Goal: Information Seeking & Learning: Learn about a topic

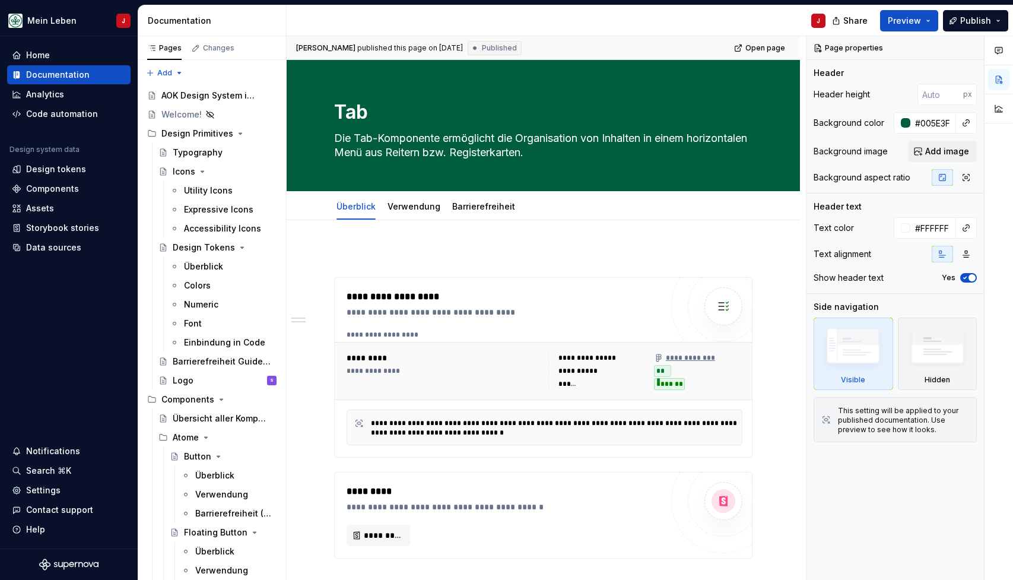
scroll to position [537, 0]
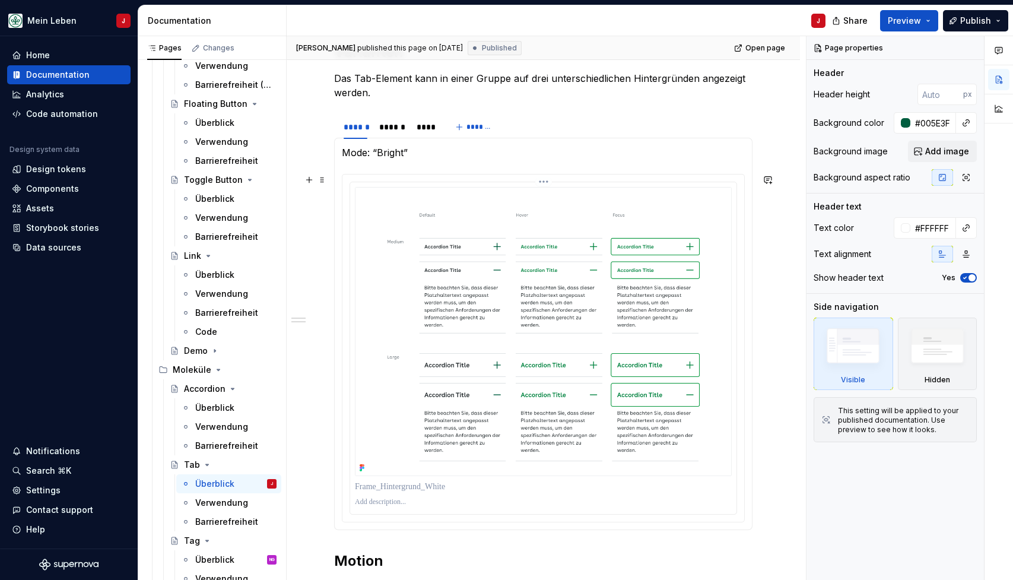
click at [553, 235] on img at bounding box center [543, 331] width 377 height 289
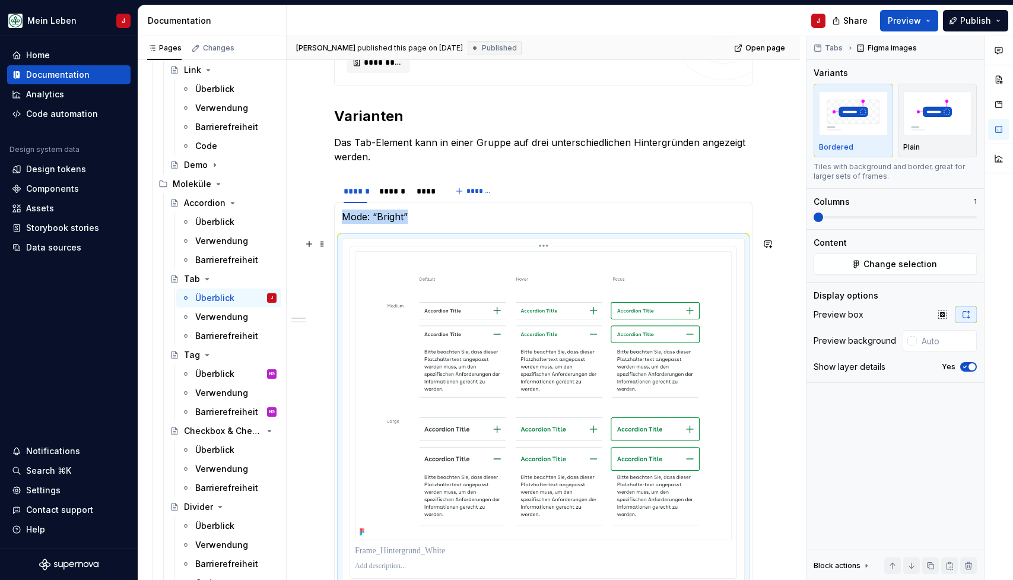
scroll to position [464, 0]
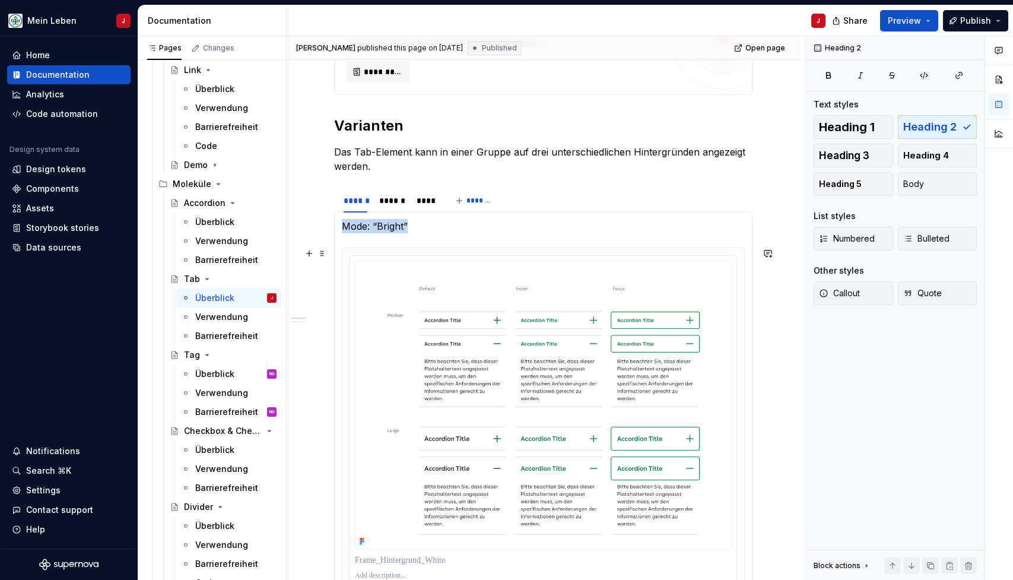
click at [780, 381] on div "**********" at bounding box center [543, 572] width 513 height 1631
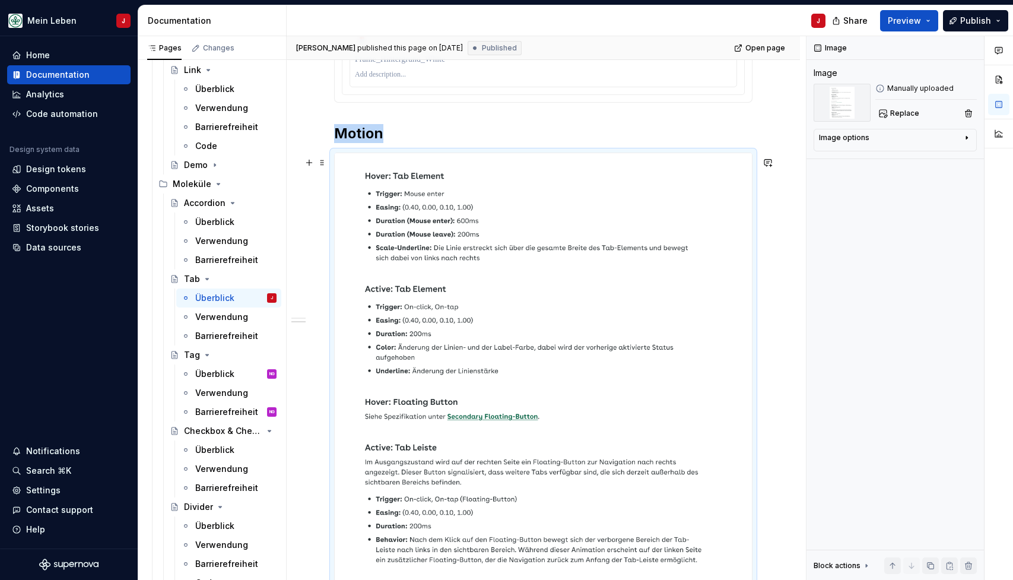
click at [480, 256] on img at bounding box center [543, 425] width 417 height 545
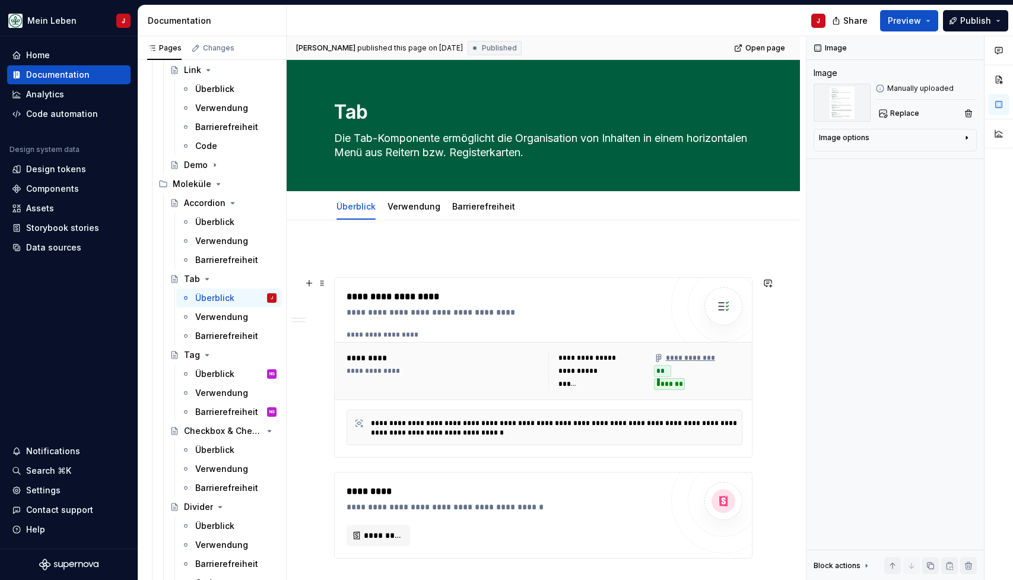
scroll to position [0, 0]
click at [413, 206] on link "Verwendung" at bounding box center [414, 206] width 53 height 10
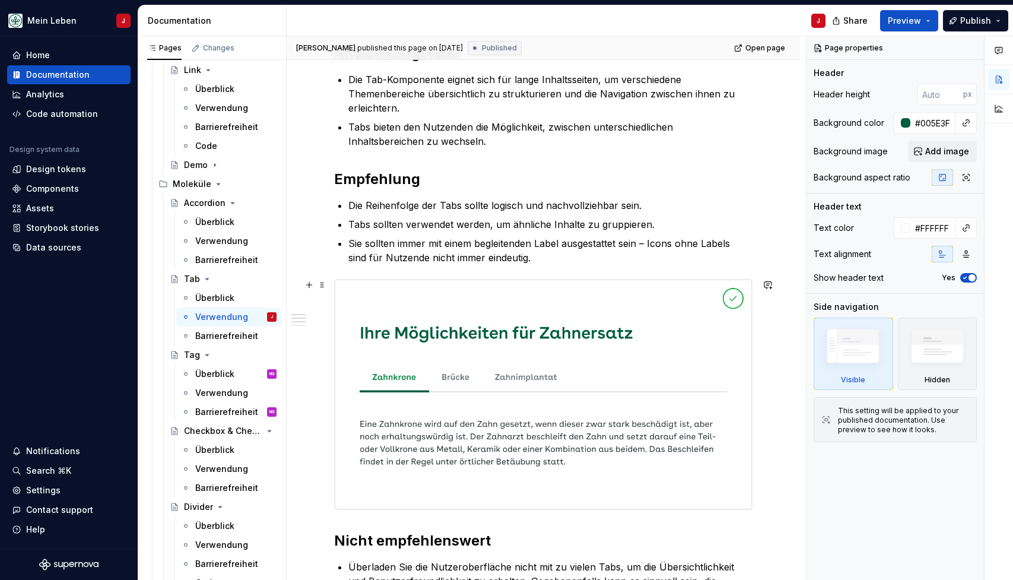
scroll to position [351, 0]
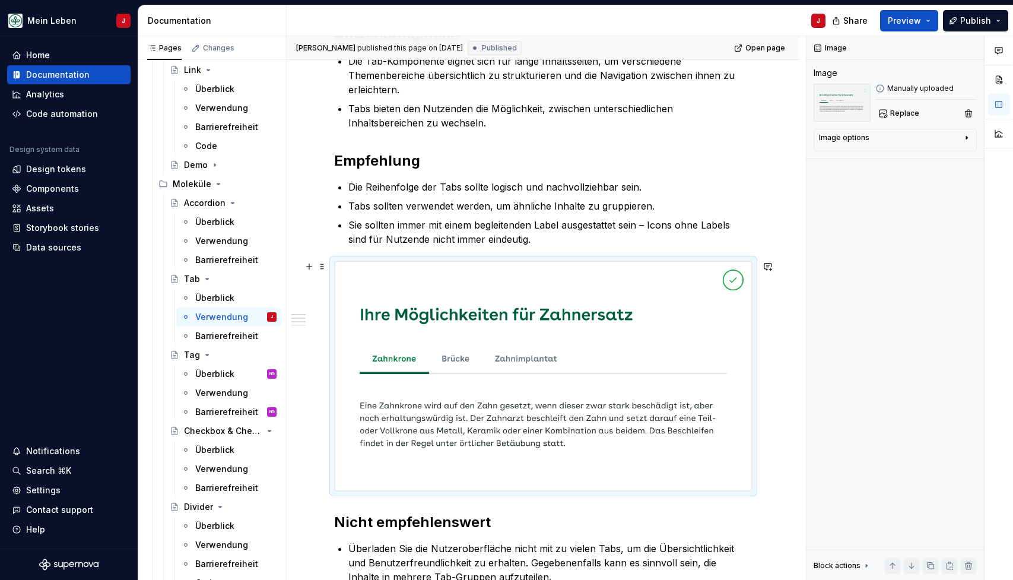
click at [444, 312] on img at bounding box center [543, 376] width 417 height 230
click at [547, 286] on img at bounding box center [543, 376] width 417 height 230
click at [665, 271] on img at bounding box center [543, 376] width 417 height 230
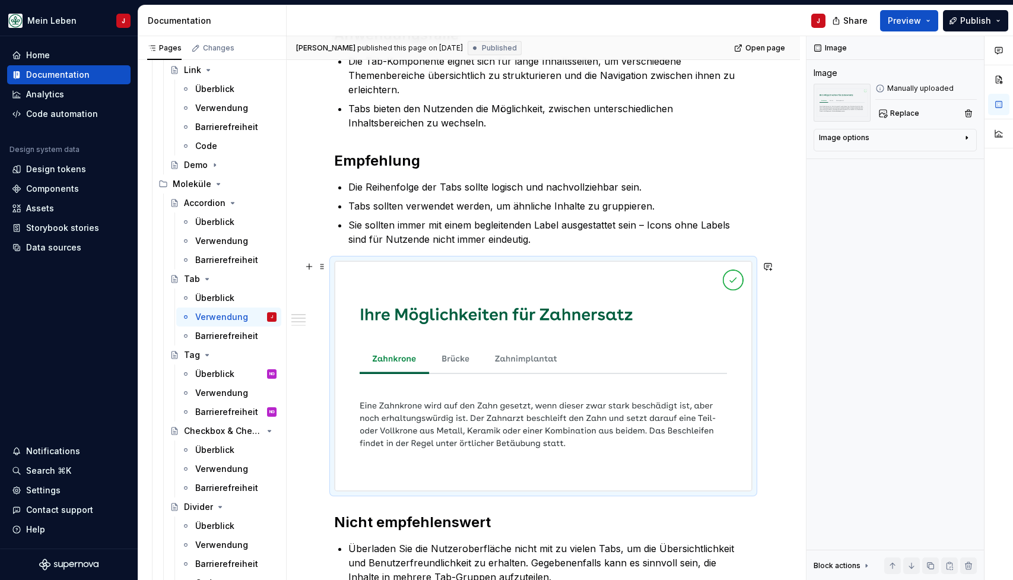
click at [465, 331] on img at bounding box center [543, 376] width 417 height 230
click at [958, 144] on div "Image options" at bounding box center [890, 140] width 143 height 14
click at [601, 242] on p "Sie sollten immer mit einem begleitenden Label ausgestattet sein – Icons ohne L…" at bounding box center [550, 232] width 404 height 28
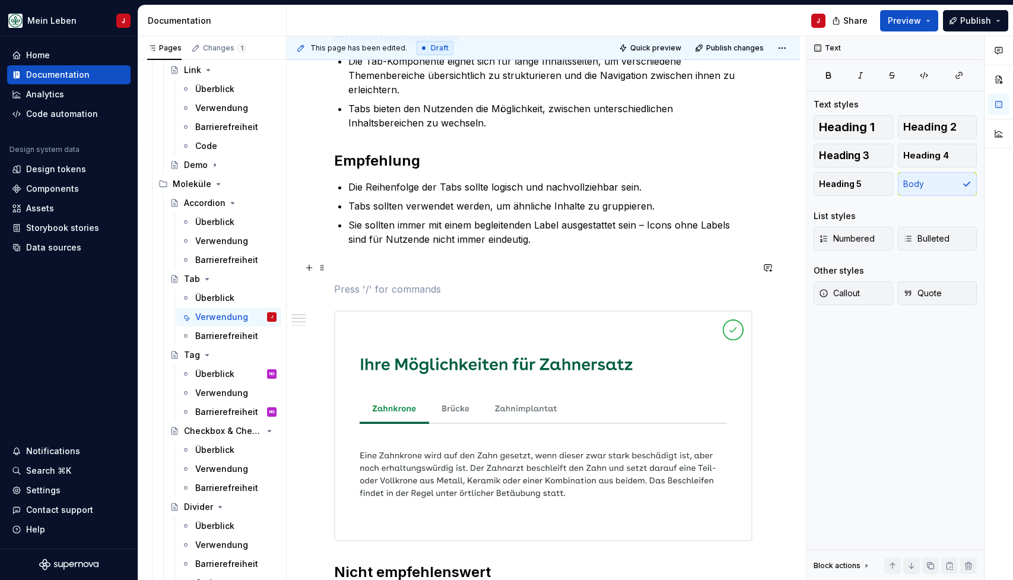
click at [354, 262] on p at bounding box center [543, 268] width 418 height 14
click at [348, 286] on p at bounding box center [543, 289] width 418 height 14
click at [313, 294] on button "button" at bounding box center [309, 289] width 17 height 17
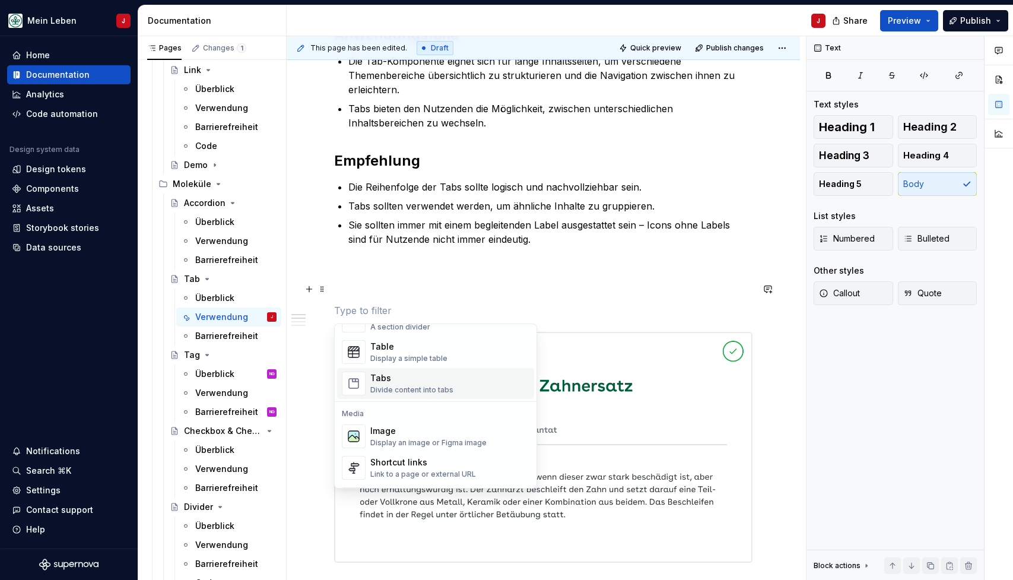
scroll to position [480, 0]
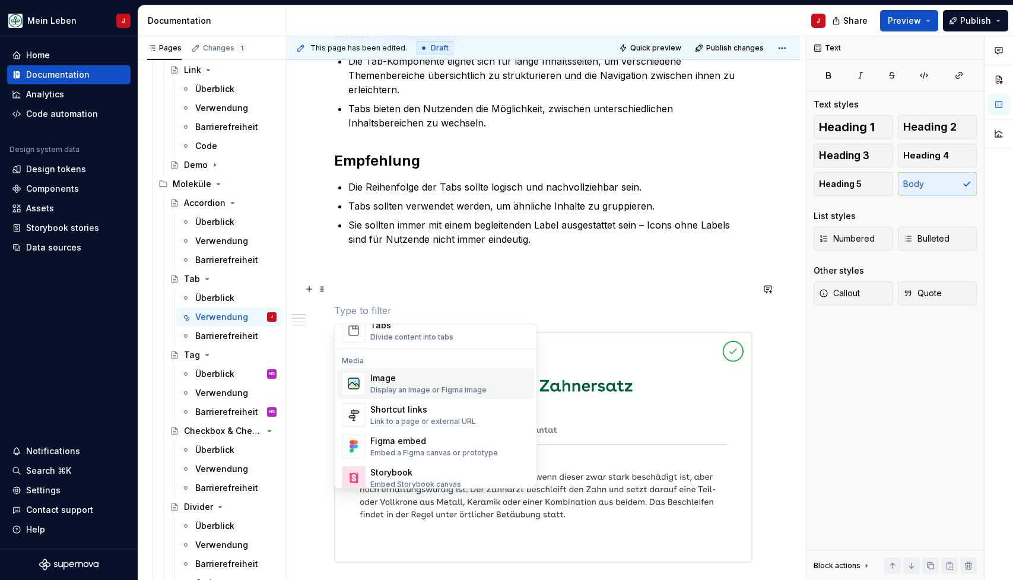
click at [475, 388] on div "Display an image or Figma image" at bounding box center [428, 389] width 116 height 9
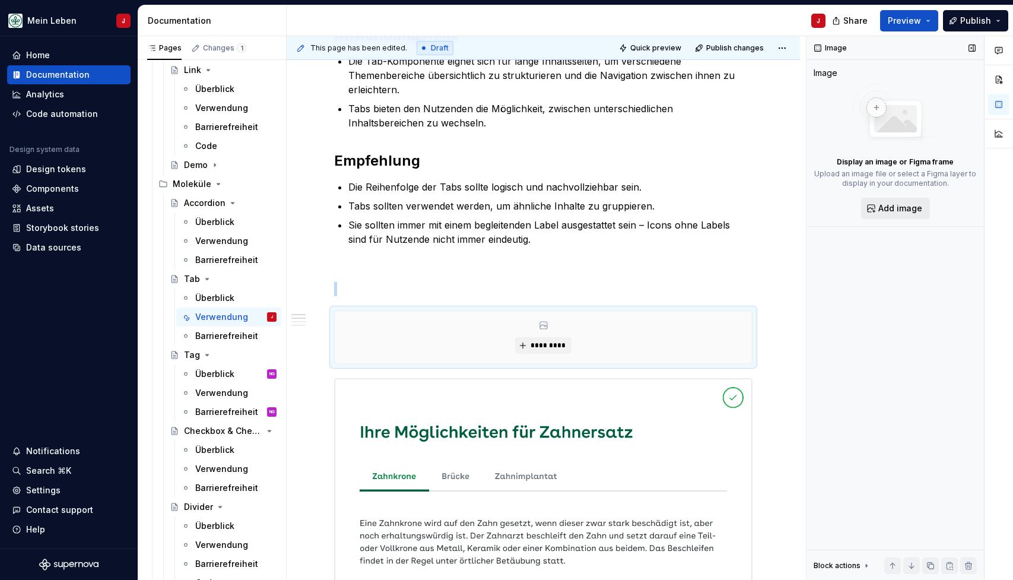
click at [880, 207] on span "Add image" at bounding box center [901, 208] width 44 height 12
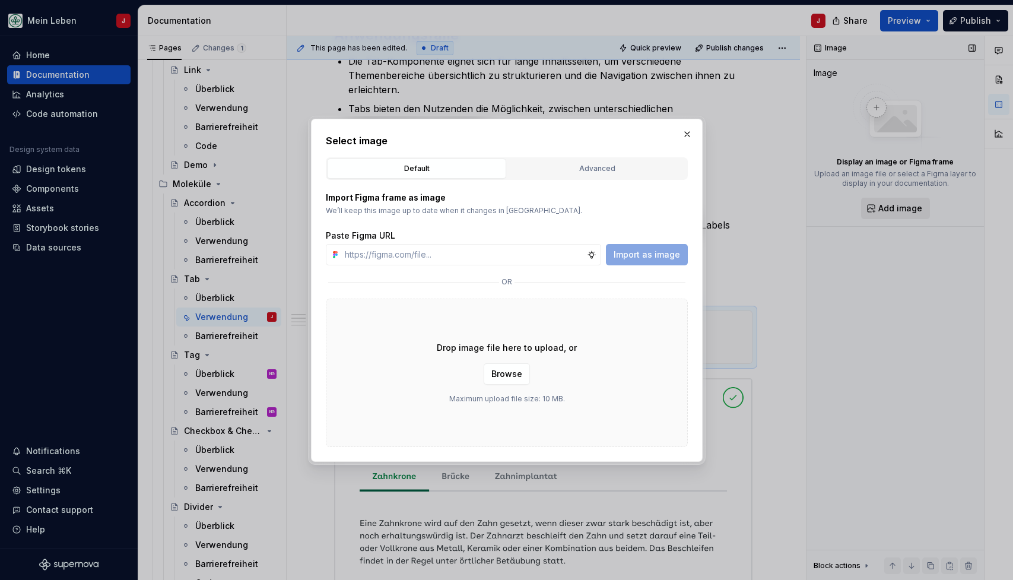
type textarea "*"
click at [408, 253] on input "text" at bounding box center [463, 254] width 247 height 21
type input "[URL][DOMAIN_NAME]"
click at [648, 257] on span "Import as image" at bounding box center [647, 255] width 66 height 12
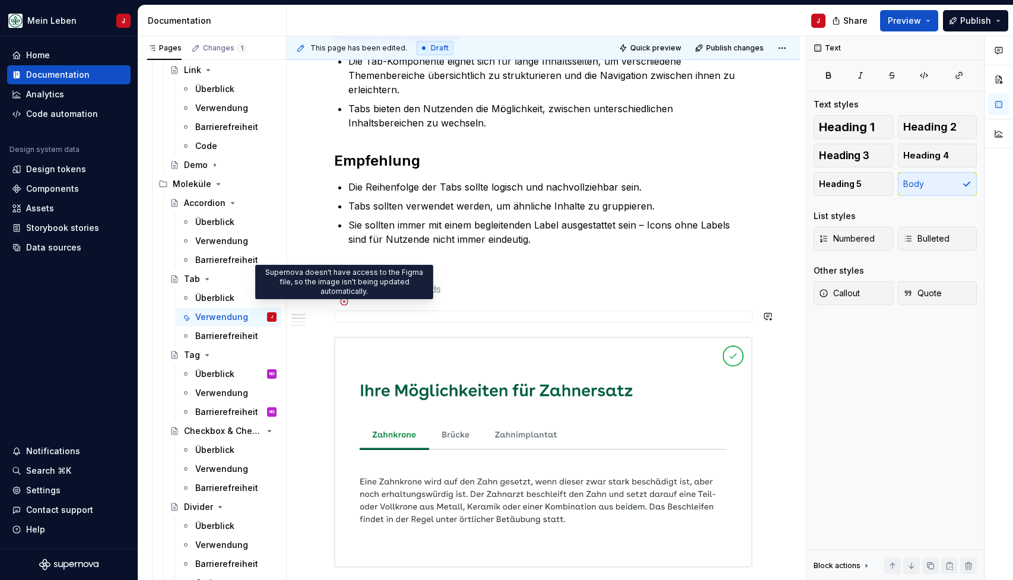
click at [342, 300] on icon at bounding box center [344, 301] width 9 height 9
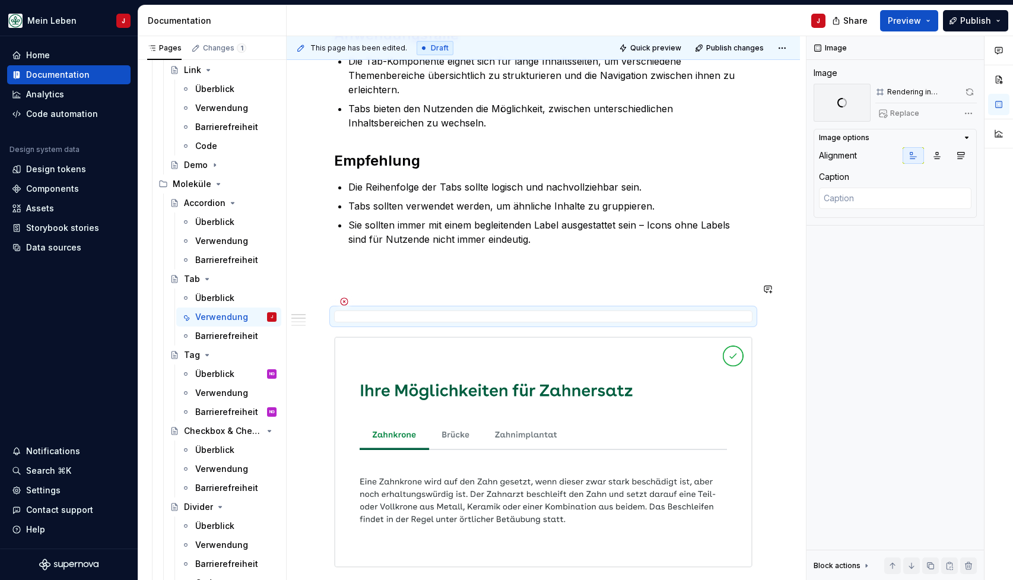
click at [348, 298] on icon at bounding box center [344, 301] width 9 height 9
click at [345, 301] on icon at bounding box center [344, 301] width 9 height 9
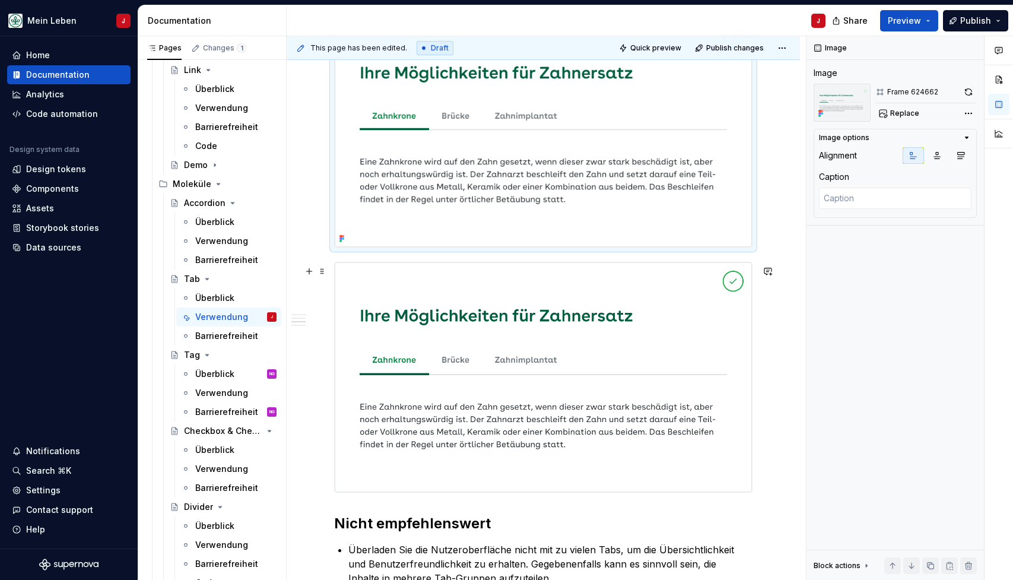
scroll to position [647, 0]
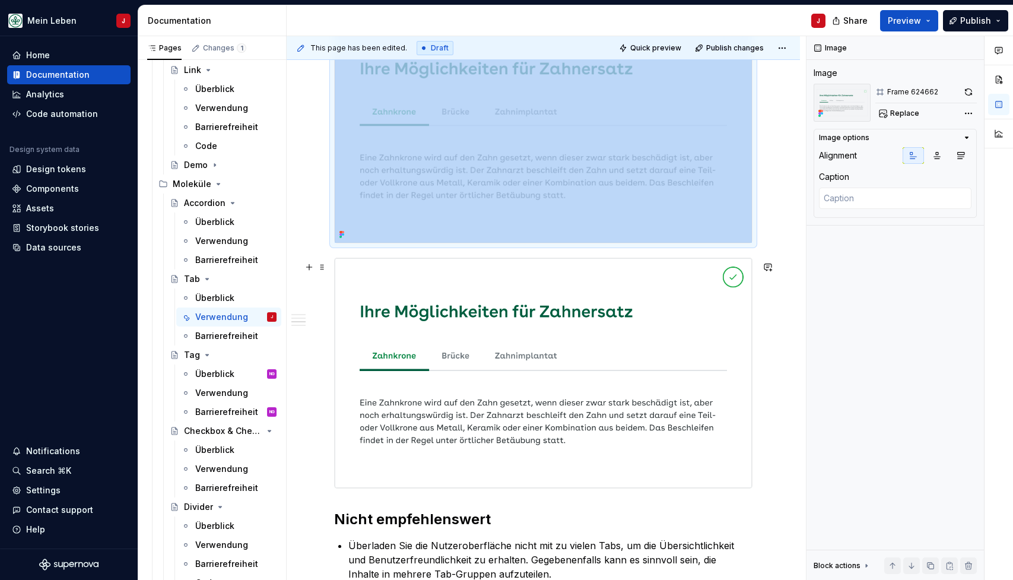
click at [439, 337] on img at bounding box center [543, 373] width 417 height 230
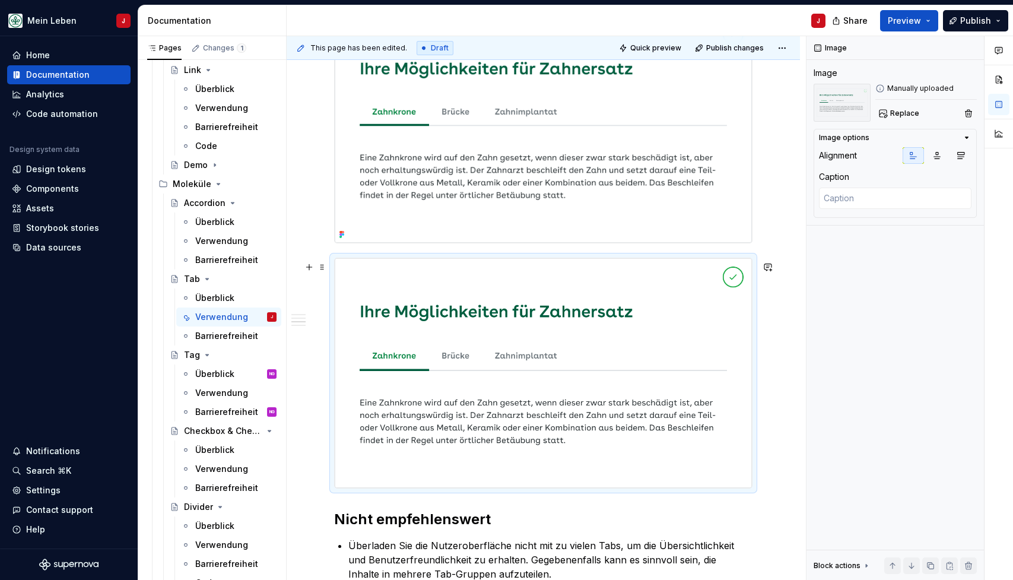
click at [484, 283] on img at bounding box center [543, 373] width 417 height 230
click at [352, 393] on img at bounding box center [543, 373] width 417 height 230
click at [739, 470] on img at bounding box center [543, 373] width 417 height 230
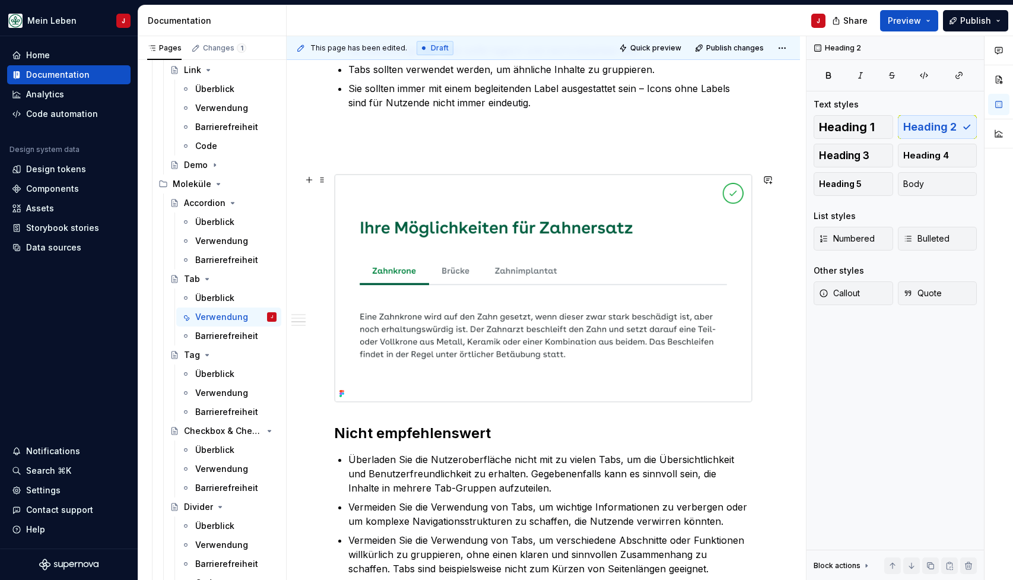
scroll to position [436, 0]
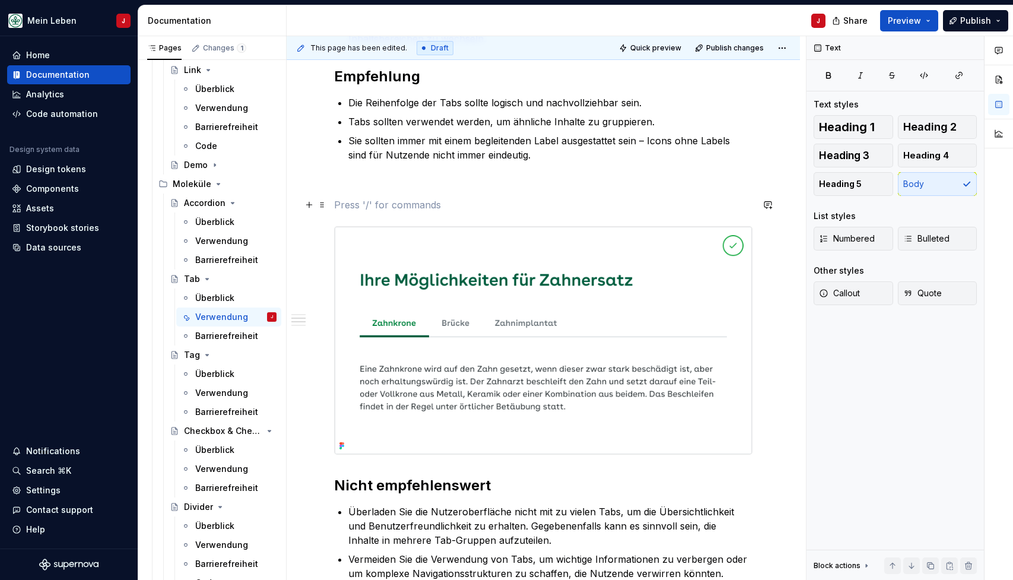
click at [363, 204] on p at bounding box center [543, 205] width 418 height 14
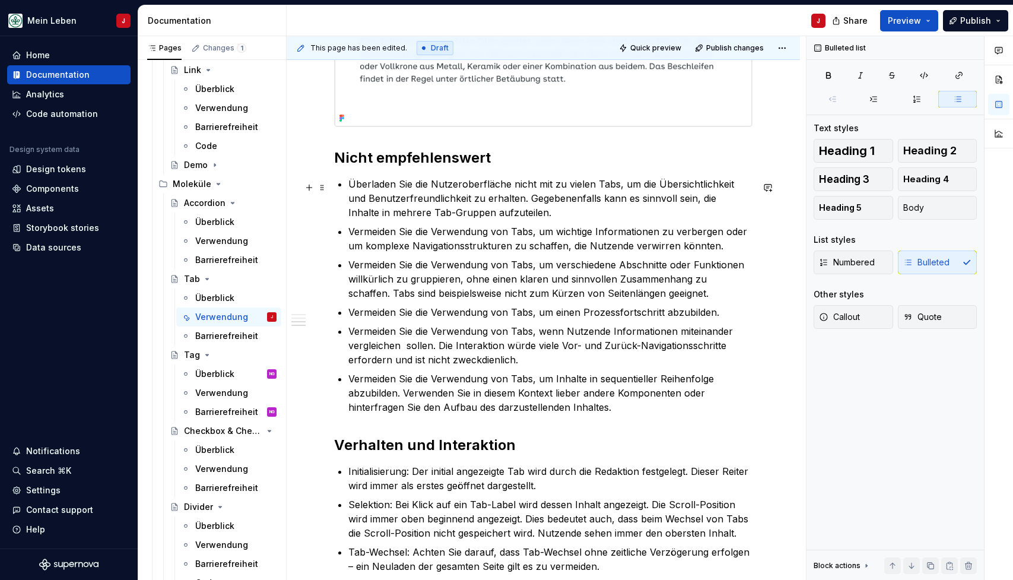
scroll to position [773, 0]
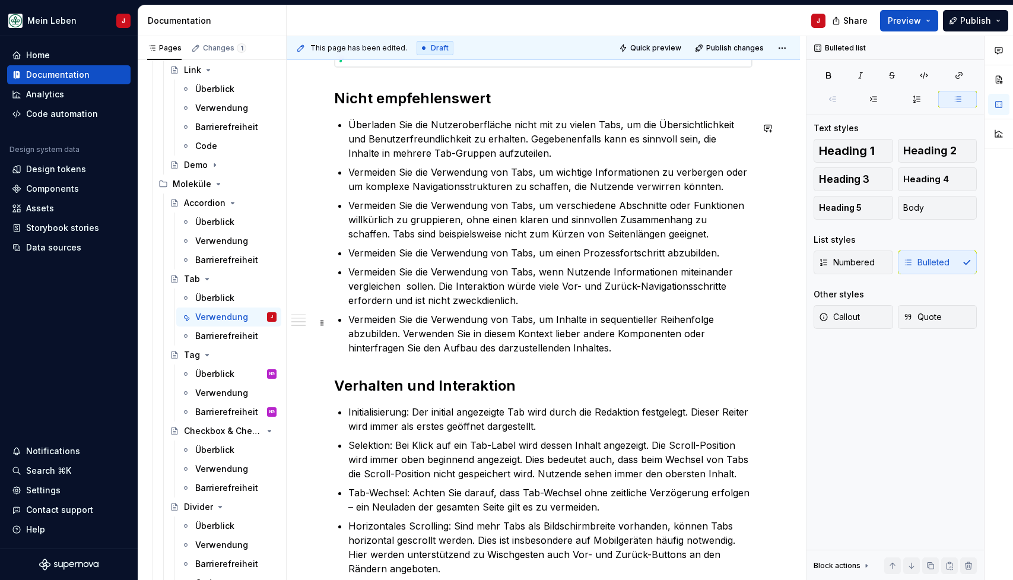
click at [647, 349] on p "Vermeiden Sie die Verwendung von Tabs, um Inhalte in sequentieller Reihenfolge …" at bounding box center [550, 333] width 404 height 43
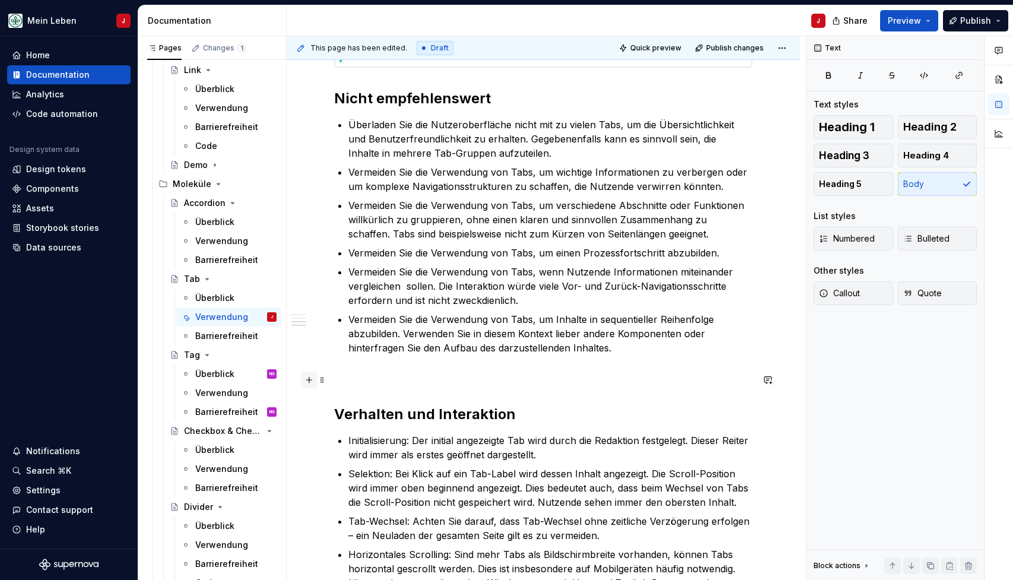
click at [308, 382] on button "button" at bounding box center [309, 380] width 17 height 17
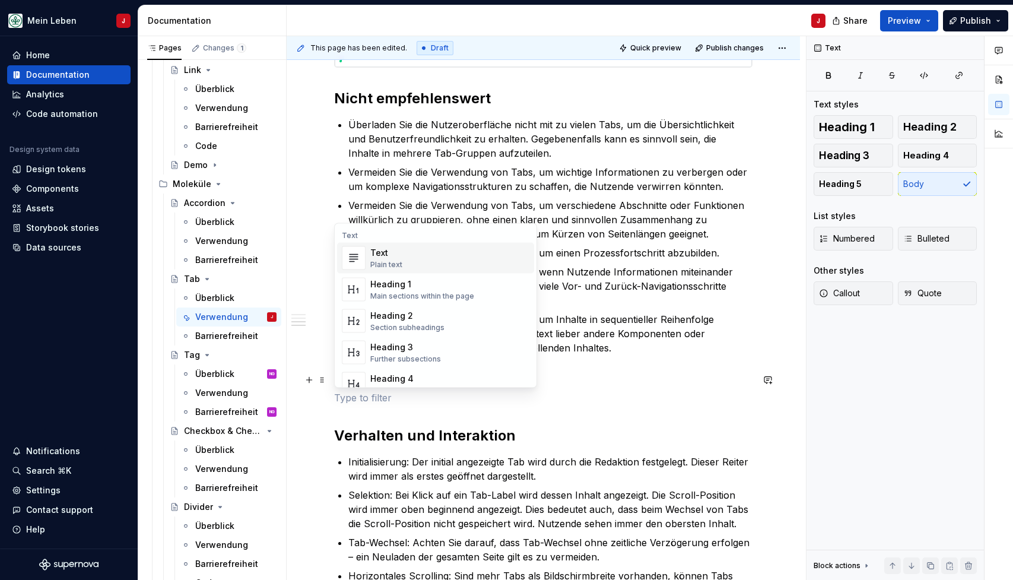
click at [369, 230] on div "Text Text Plain text Heading 1 Main sections within the page Heading 2 Section …" at bounding box center [436, 393] width 202 height 334
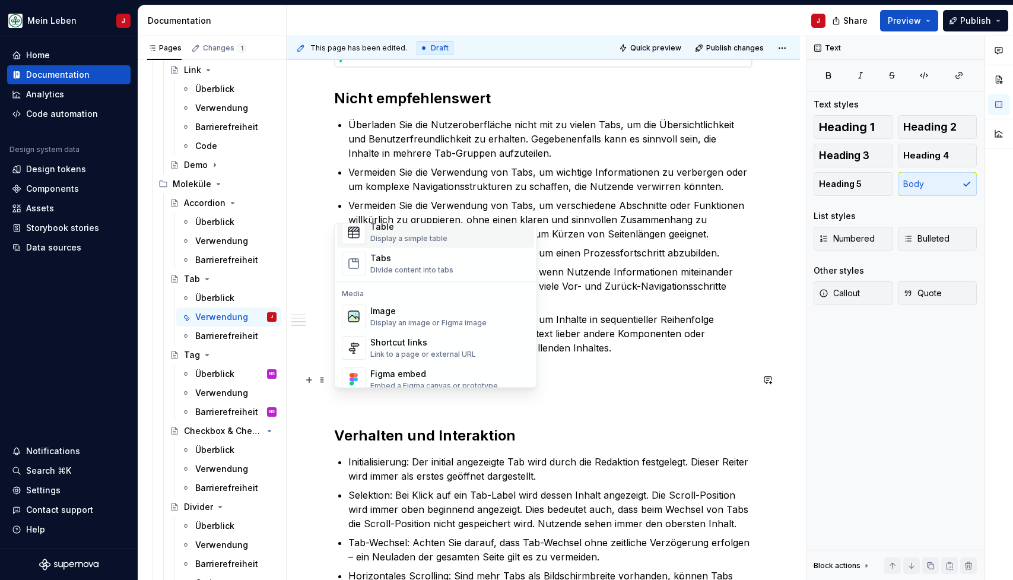
scroll to position [483, 0]
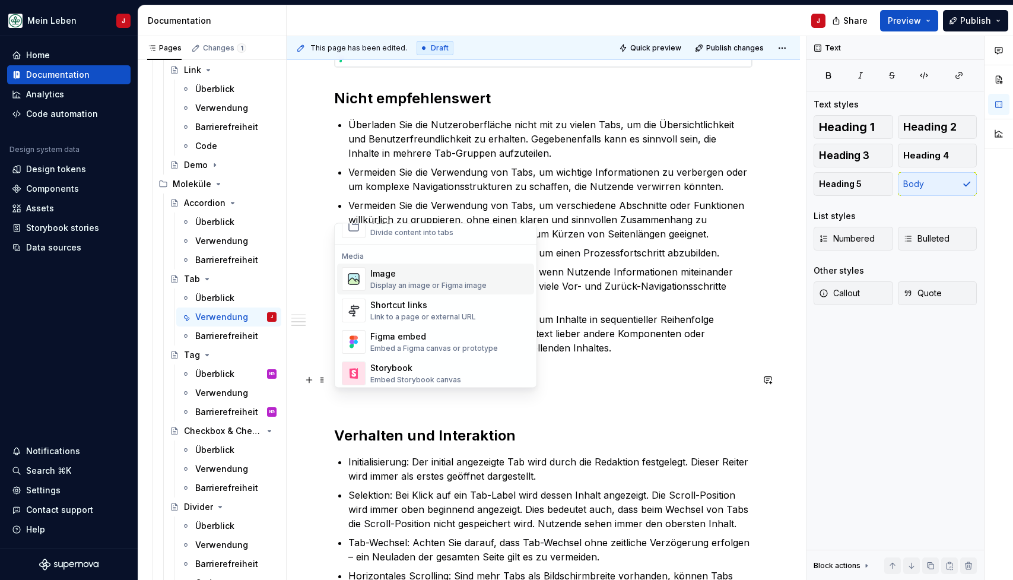
click at [422, 273] on div "Image" at bounding box center [428, 274] width 116 height 12
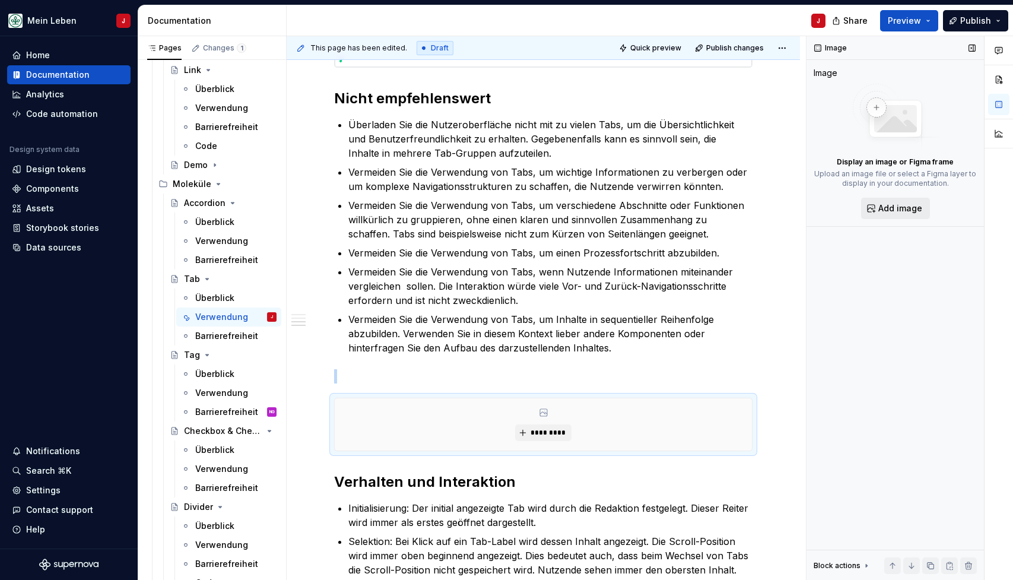
click at [889, 207] on span "Add image" at bounding box center [901, 208] width 44 height 12
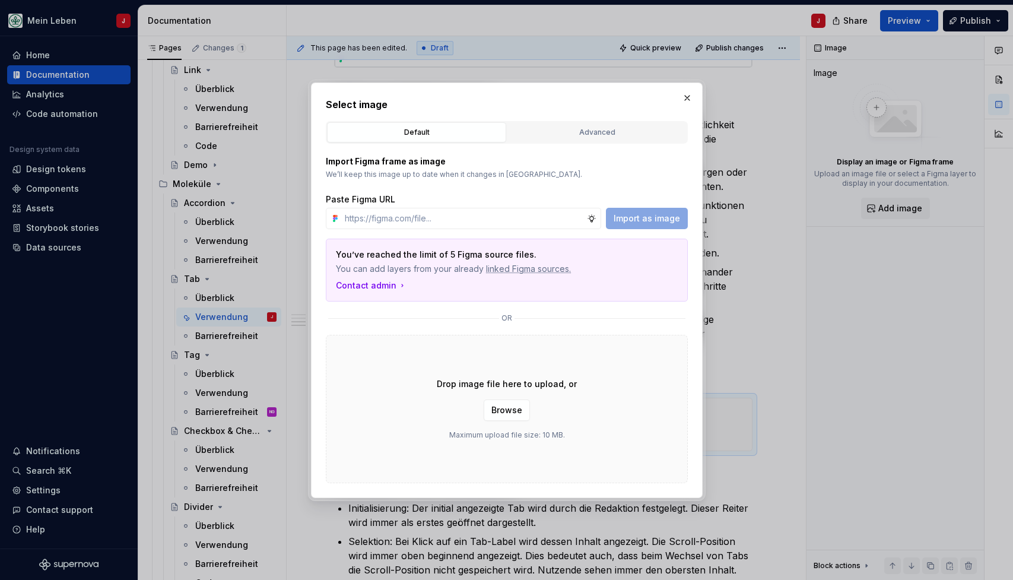
type textarea "*"
click at [449, 221] on input "text" at bounding box center [463, 218] width 247 height 21
type input "[URL][DOMAIN_NAME]"
click at [648, 217] on span "Import as image" at bounding box center [647, 219] width 66 height 12
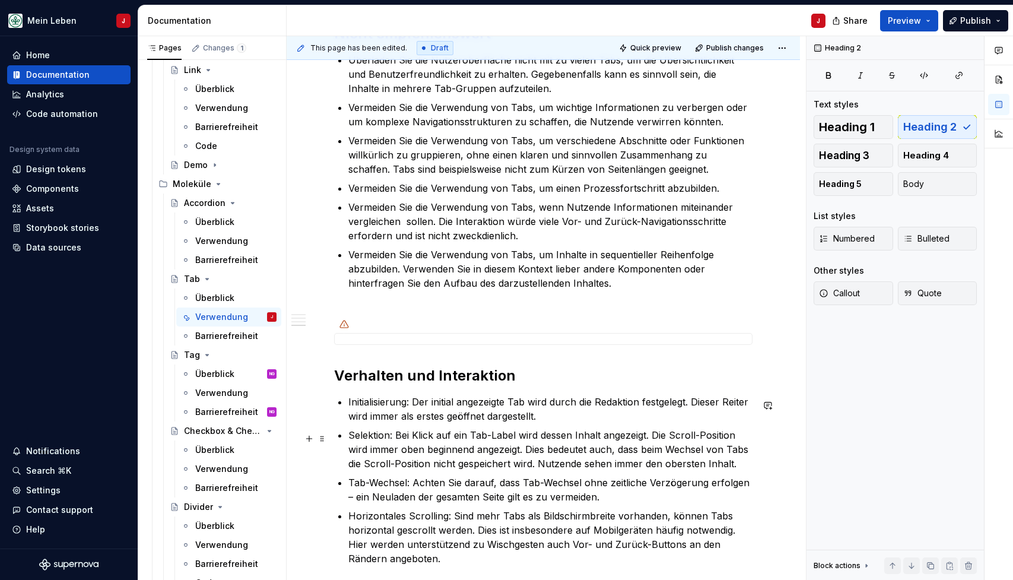
scroll to position [868, 0]
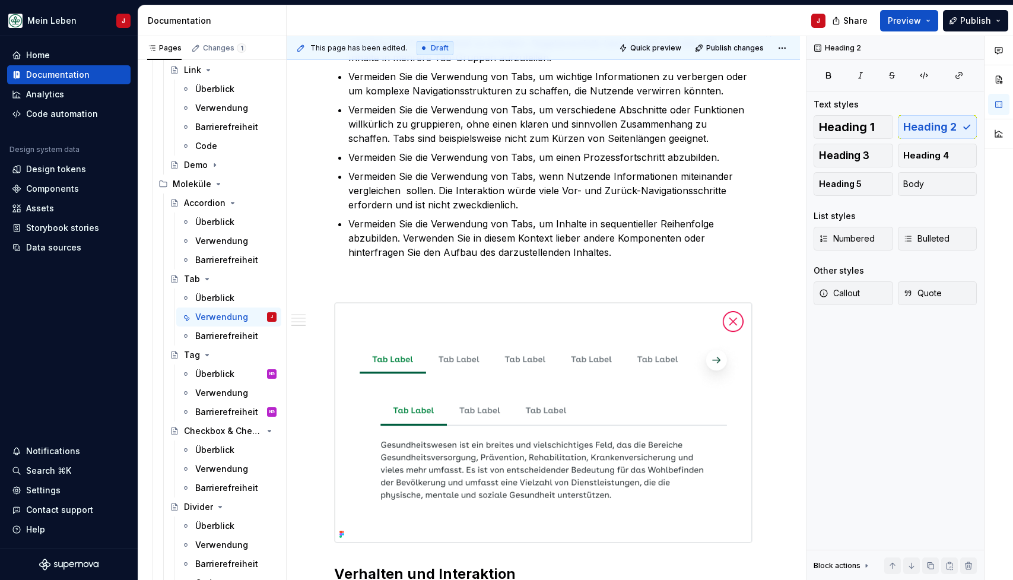
click at [360, 275] on div "Jeder Tab repräsentiert einen separaten Seiten-Abschnitt. Nutzende können jeder…" at bounding box center [543, 72] width 418 height 1384
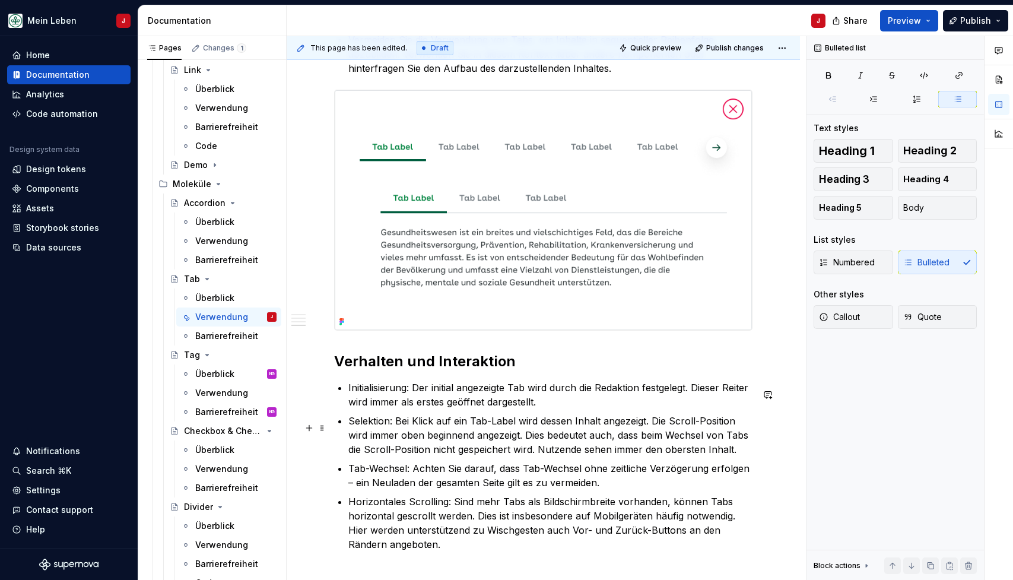
scroll to position [1135, 0]
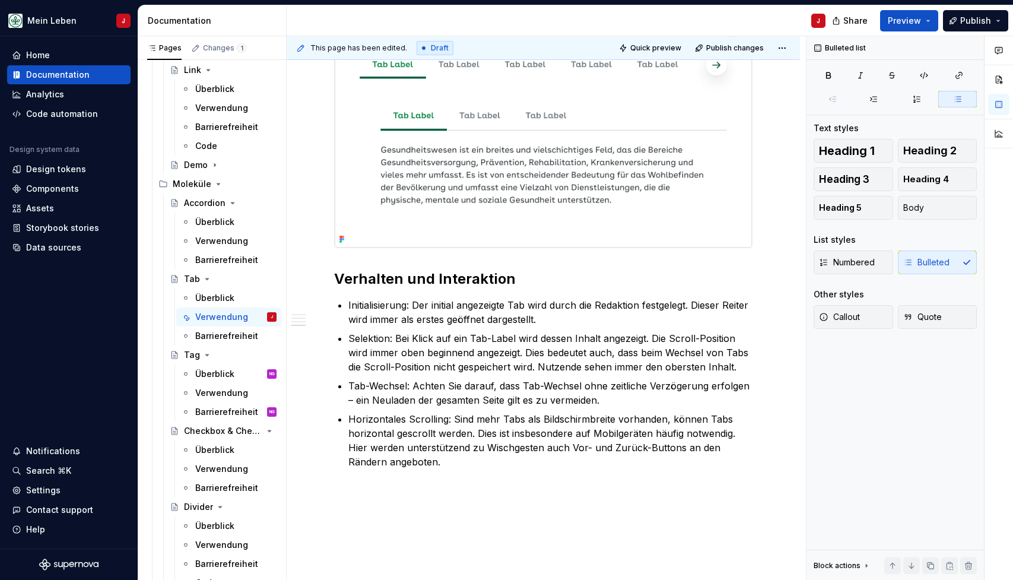
click at [353, 248] on div at bounding box center [543, 127] width 418 height 241
type textarea "*"
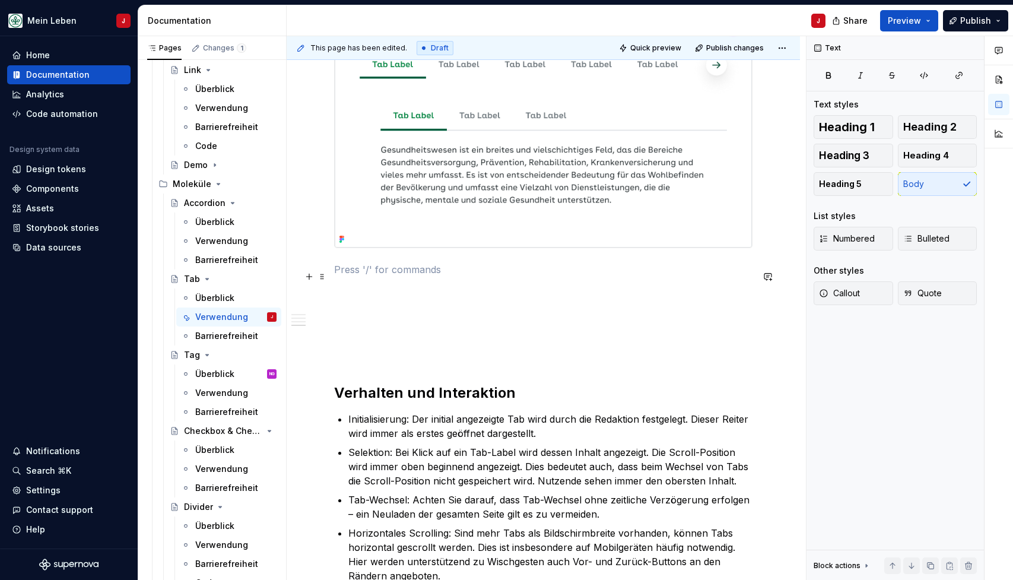
click at [351, 277] on p at bounding box center [543, 269] width 418 height 14
click at [308, 275] on button "button" at bounding box center [309, 276] width 17 height 17
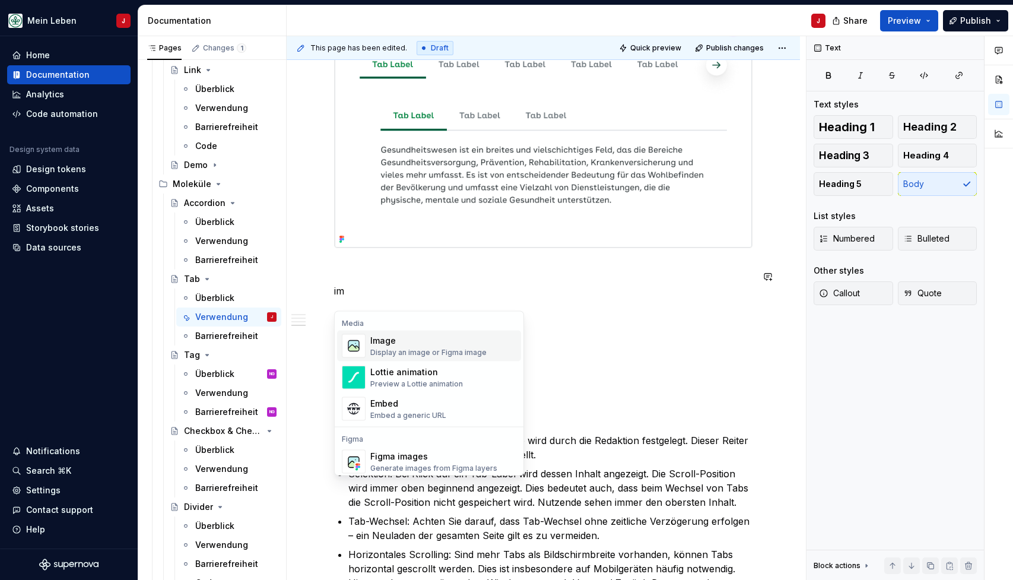
click at [378, 349] on div "Display an image or Figma image" at bounding box center [428, 352] width 116 height 9
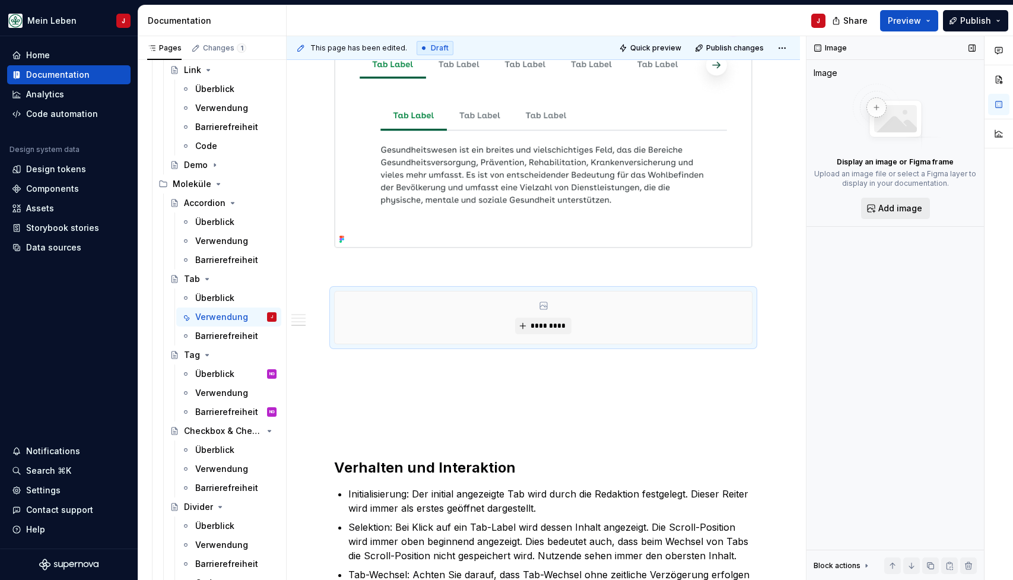
click at [879, 211] on button "Add image" at bounding box center [895, 208] width 69 height 21
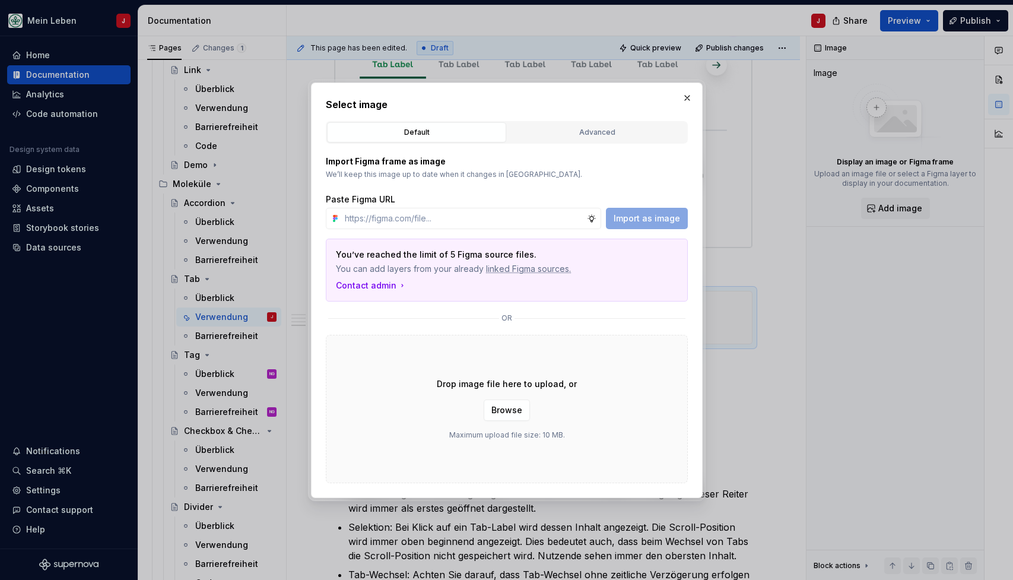
type textarea "*"
click at [415, 221] on input "text" at bounding box center [463, 218] width 247 height 21
type input "[URL][DOMAIN_NAME]"
click at [631, 220] on span "Import as image" at bounding box center [647, 219] width 66 height 12
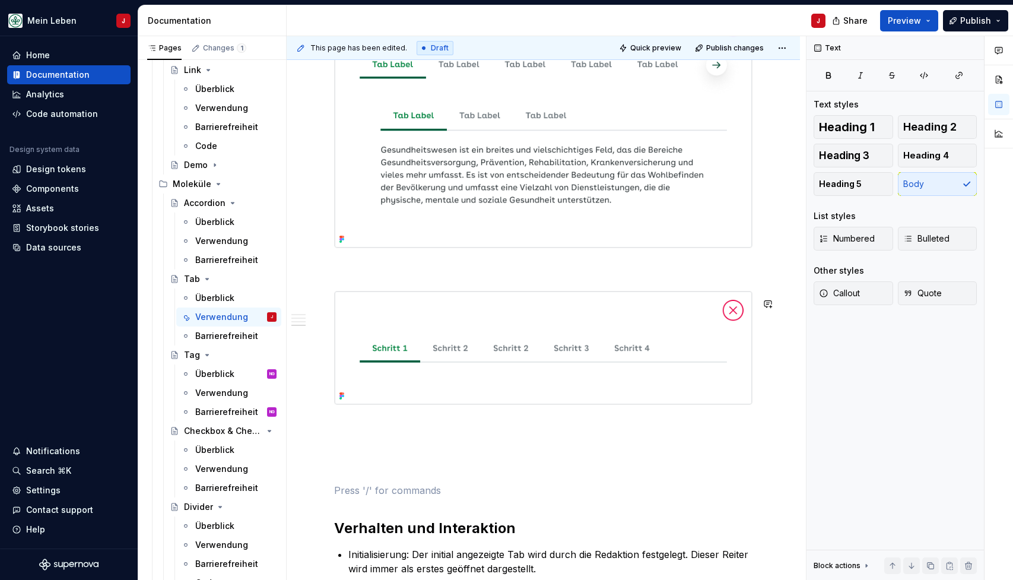
scroll to position [1, 0]
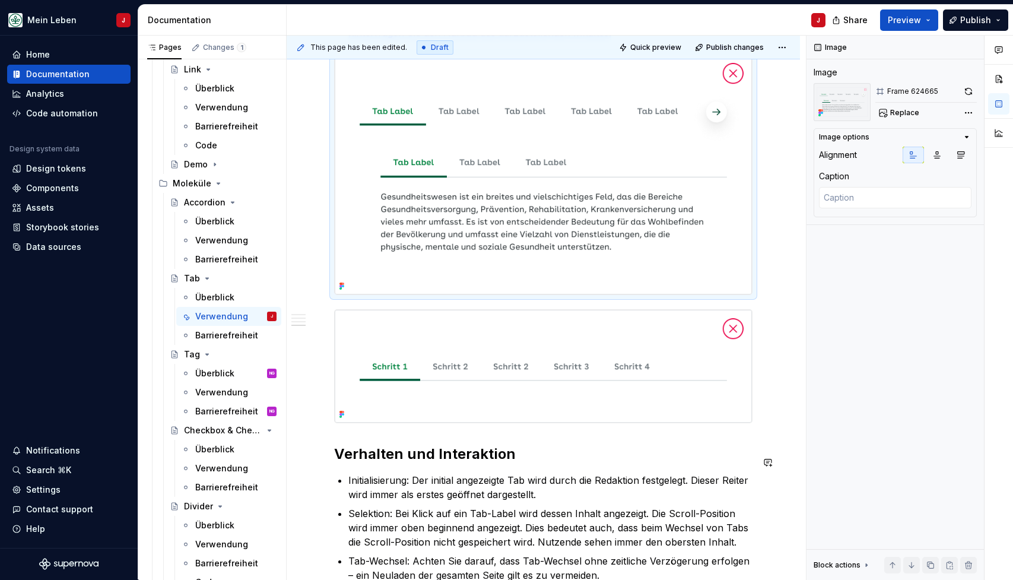
scroll to position [1175, 0]
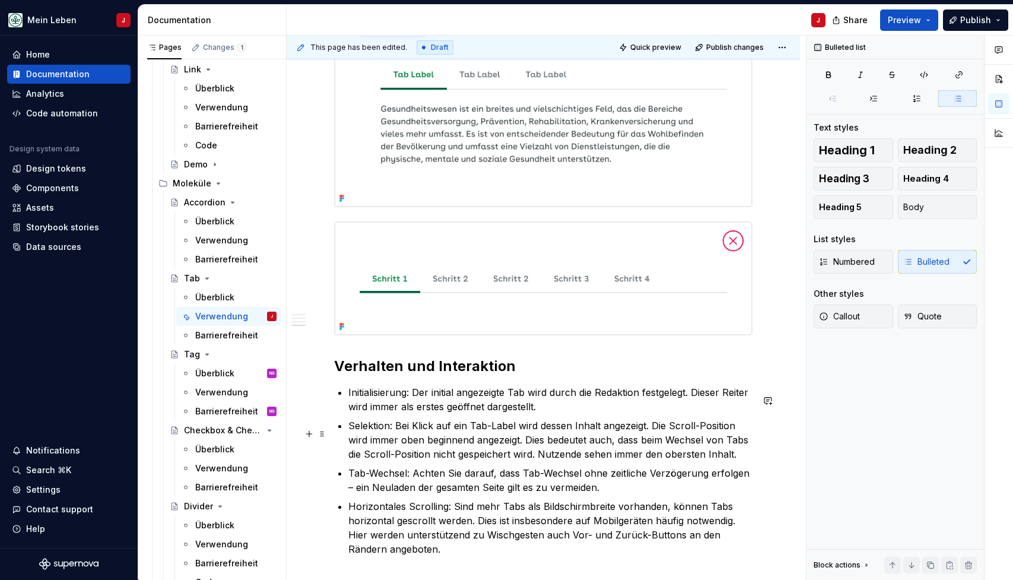
click at [404, 426] on ul "Initialisierung: Der initial angezeigte Tab wird durch die Redaktion festgelegt…" at bounding box center [550, 470] width 404 height 171
click at [550, 414] on p "Initialisierung: Der initial angezeigte Tab wird durch die Redaktion festgelegt…" at bounding box center [550, 399] width 404 height 28
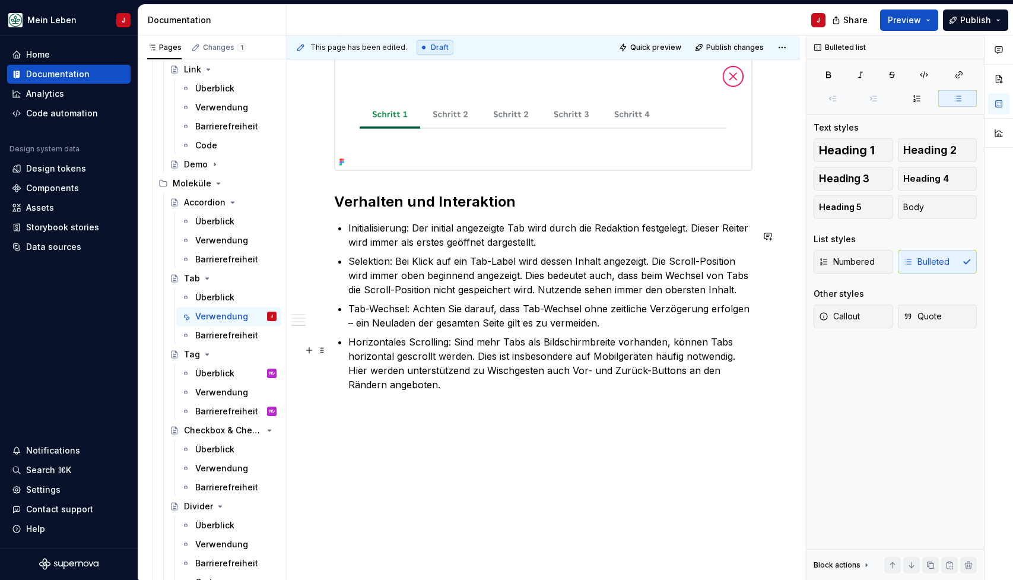
scroll to position [1348, 0]
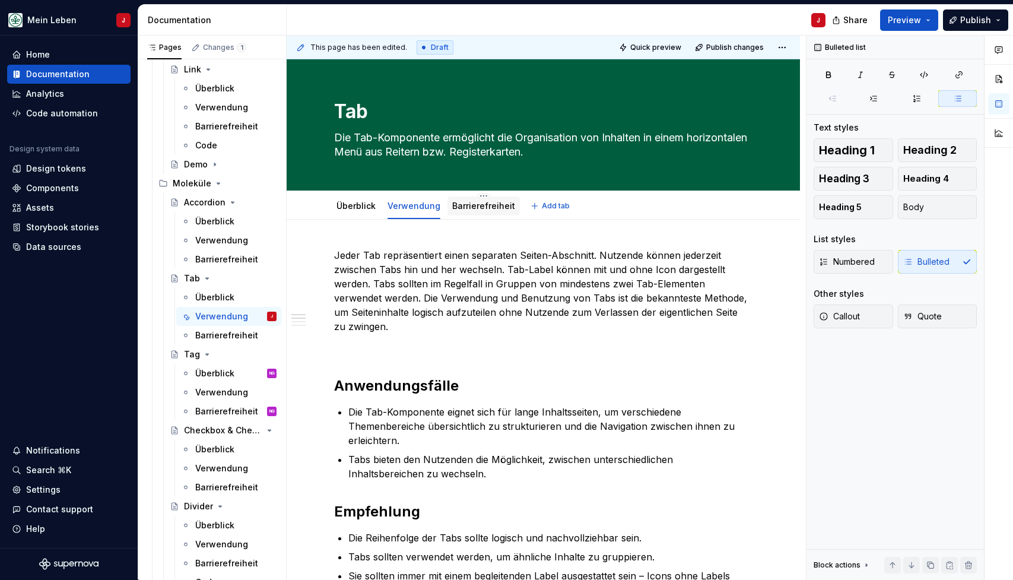
scroll to position [-1, 0]
click at [474, 206] on link "Barrierefreiheit" at bounding box center [483, 206] width 63 height 10
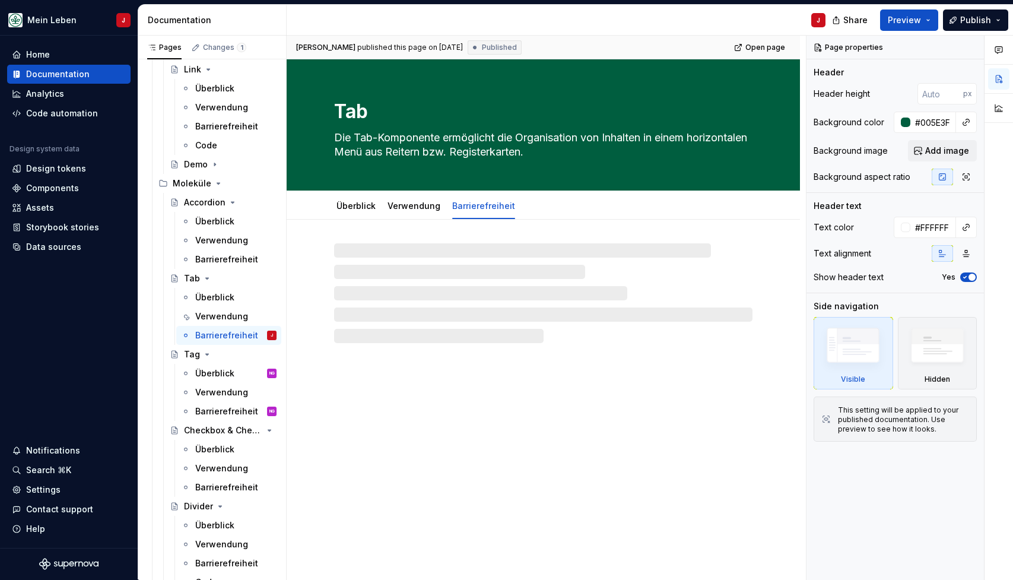
type textarea "*"
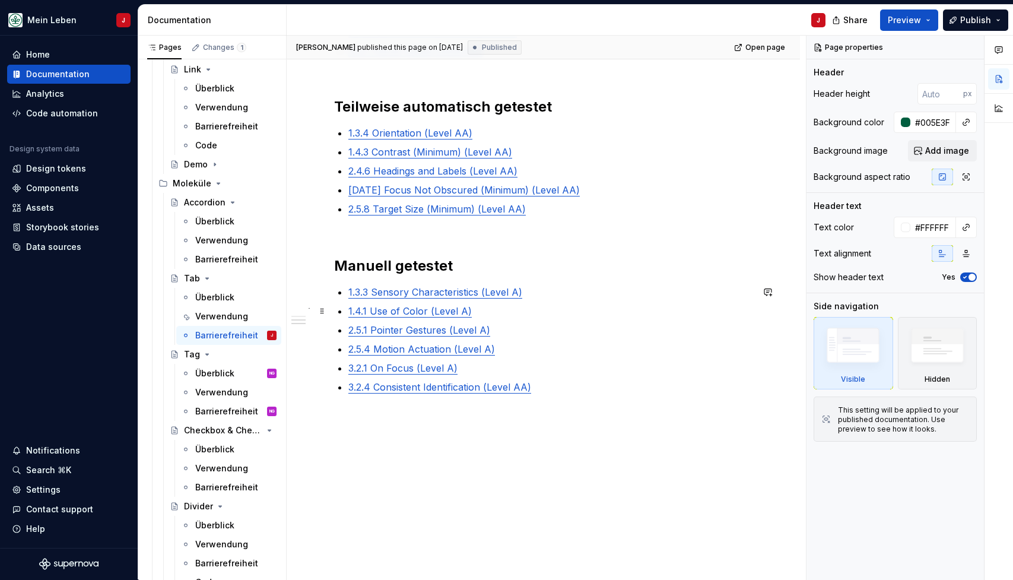
scroll to position [423, 0]
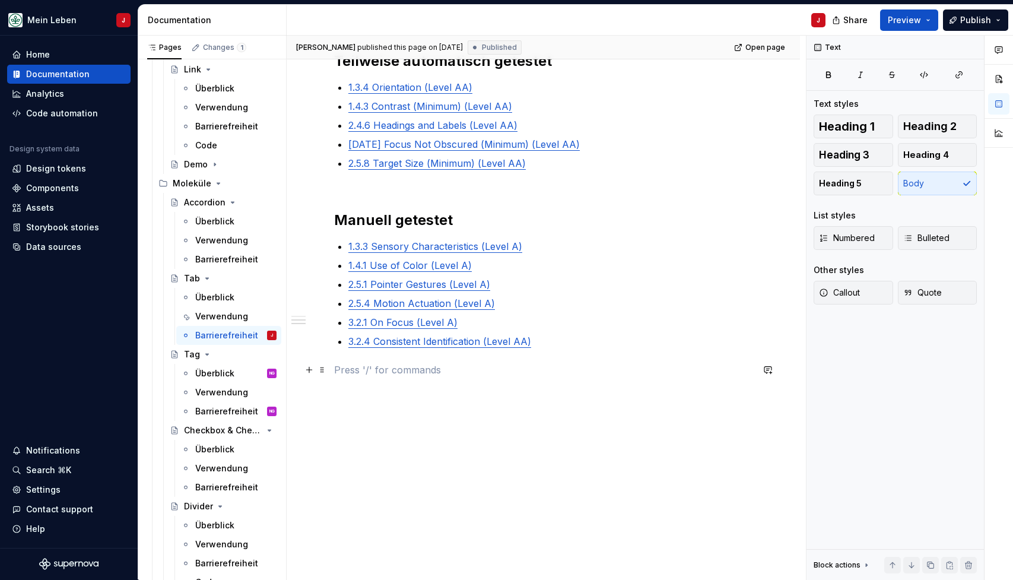
click at [570, 364] on p at bounding box center [543, 370] width 418 height 14
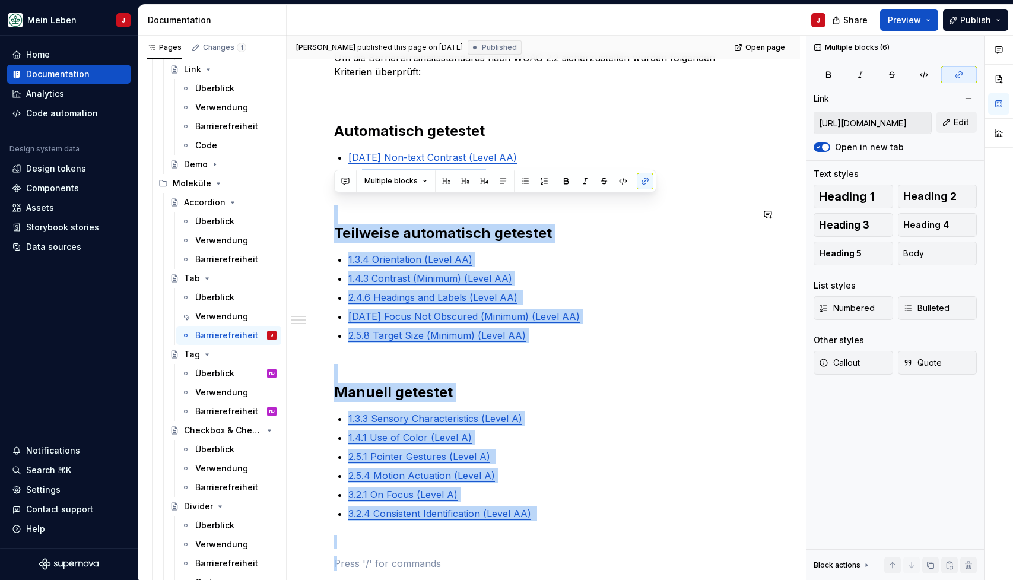
type input "[URL][DOMAIN_NAME]"
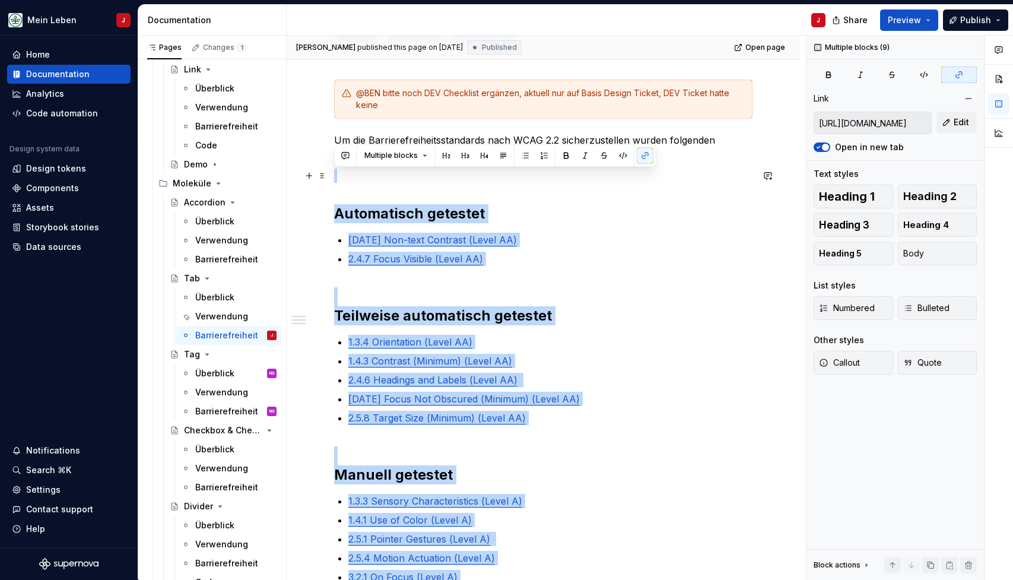
scroll to position [167, 0]
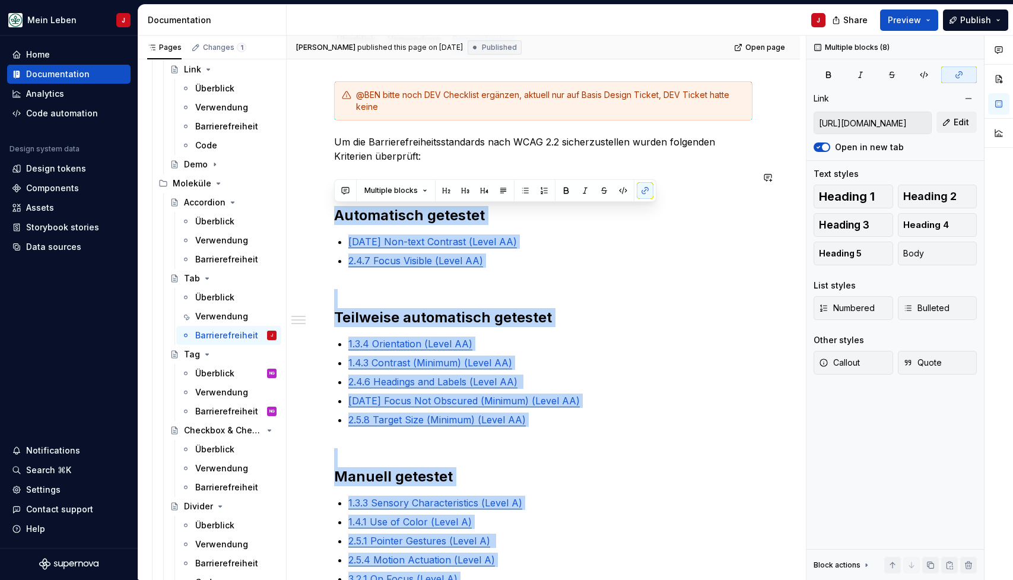
drag, startPoint x: 619, startPoint y: 401, endPoint x: 338, endPoint y: 187, distance: 352.8
click at [338, 187] on div "@BEN bitte noch DEV Checklist ergänzen, aktuell nur auf Basis Design Ticket, DE…" at bounding box center [543, 375] width 418 height 588
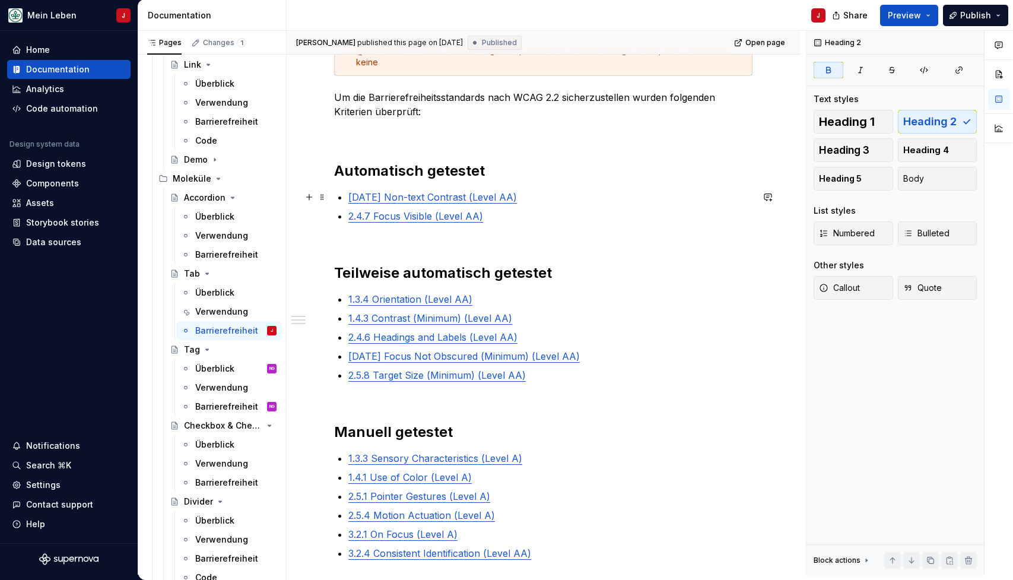
scroll to position [147, 0]
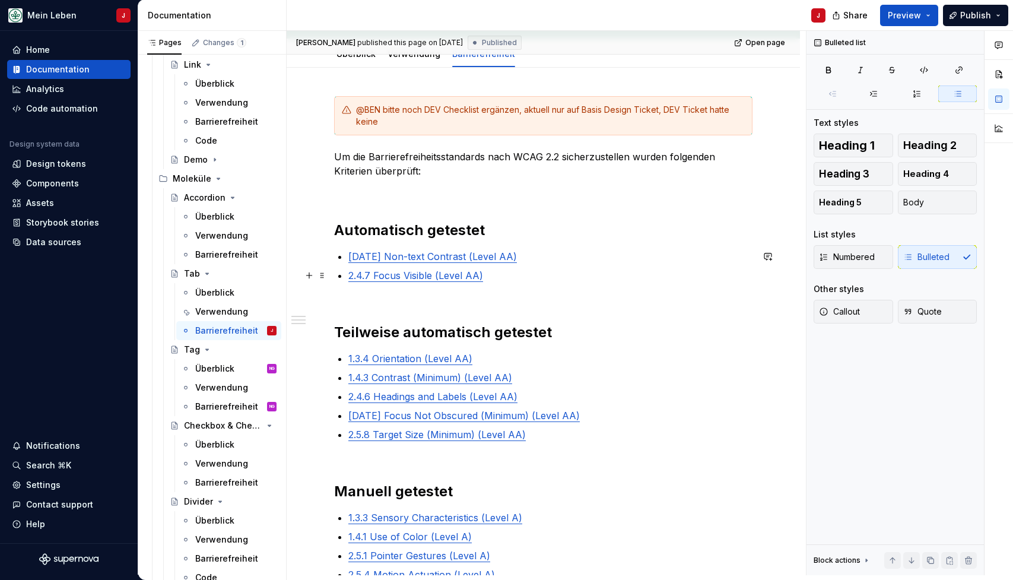
click at [510, 274] on p "2.4.7 Focus Visible (Level AA)" at bounding box center [550, 275] width 404 height 14
type textarea "*"
click at [523, 287] on div "@BEN bitte noch DEV Checklist ergänzen, aktuell nur auf Basis Design Ticket, DE…" at bounding box center [543, 382] width 418 height 573
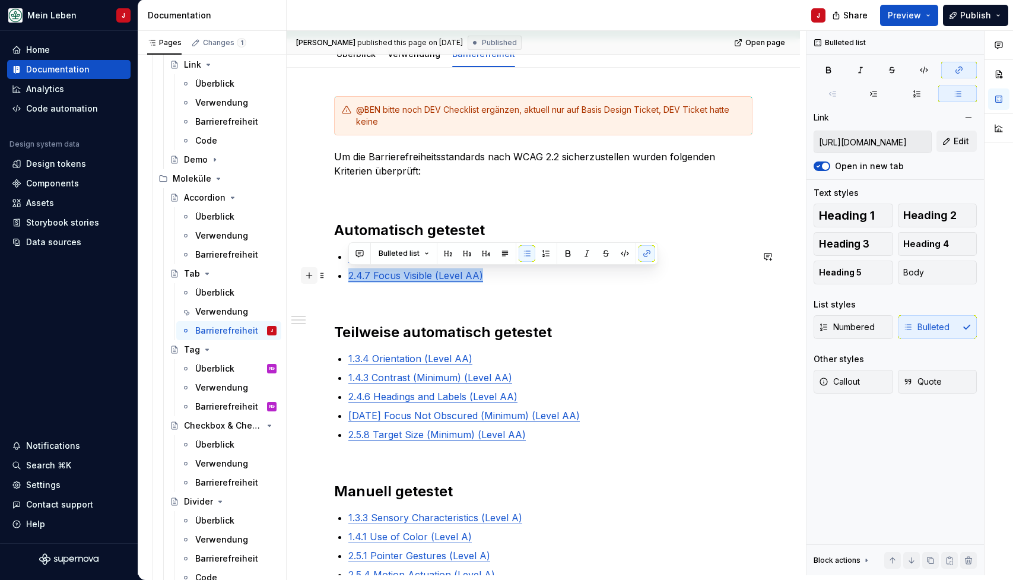
type input "[URL][DOMAIN_NAME]"
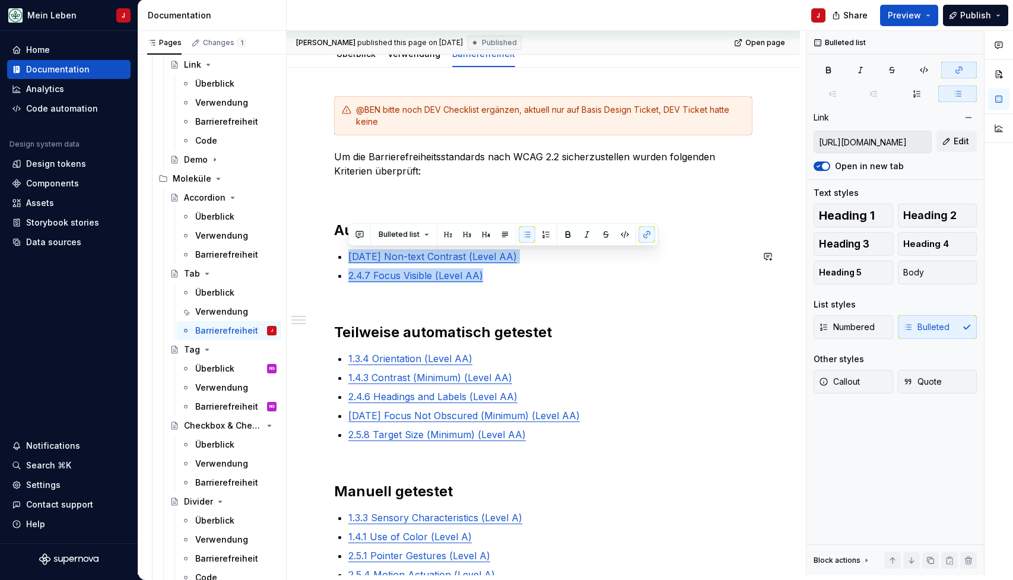
drag, startPoint x: 542, startPoint y: 280, endPoint x: 335, endPoint y: 246, distance: 209.2
click at [335, 246] on div "@BEN bitte noch DEV Checklist ergänzen, aktuell nur auf Basis Design Ticket, DE…" at bounding box center [543, 382] width 418 height 573
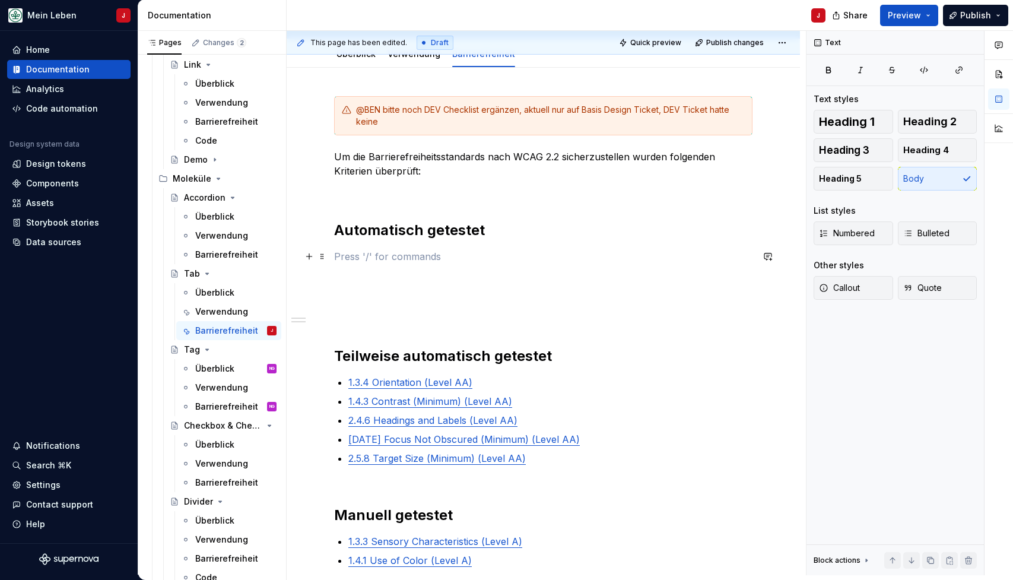
click at [353, 253] on p at bounding box center [543, 256] width 418 height 14
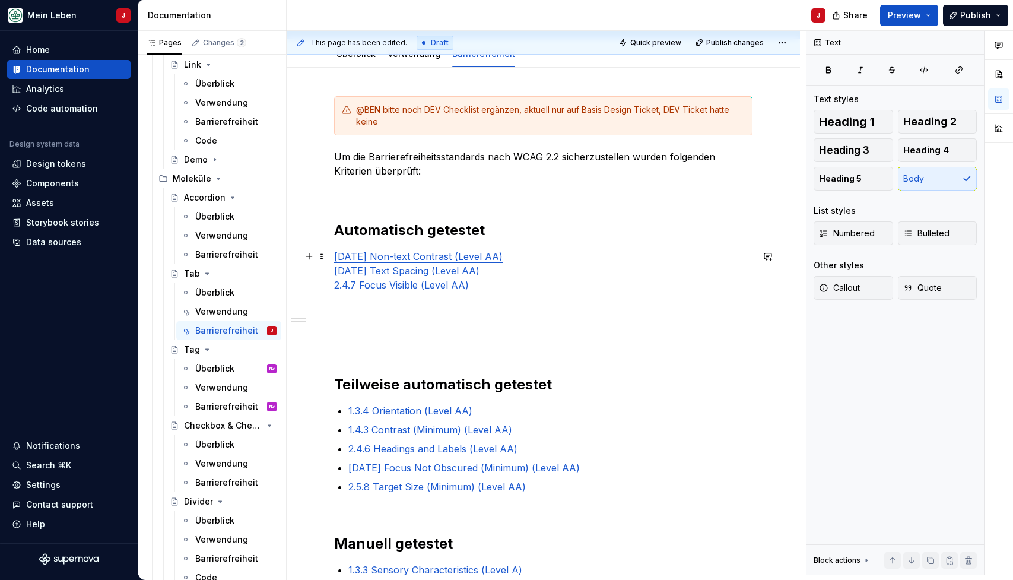
click at [329, 257] on div "@BEN bitte noch DEV Checklist ergänzen, aktuell nur auf Basis Design Ticket, DE…" at bounding box center [543, 489] width 513 height 842
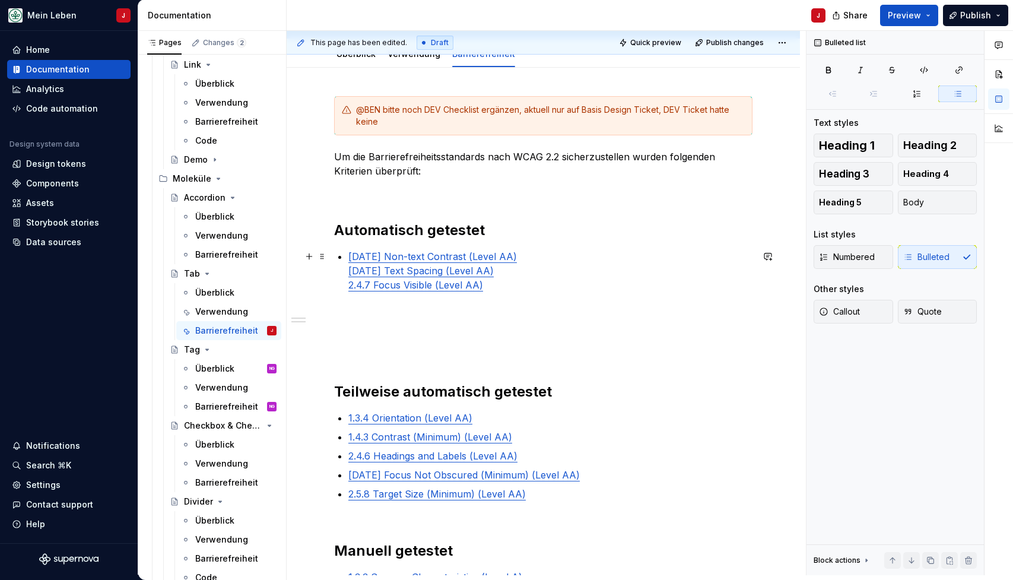
click at [338, 269] on div "@BEN bitte noch DEV Checklist ergänzen, aktuell nur auf Basis Design Ticket, DE…" at bounding box center [543, 412] width 418 height 633
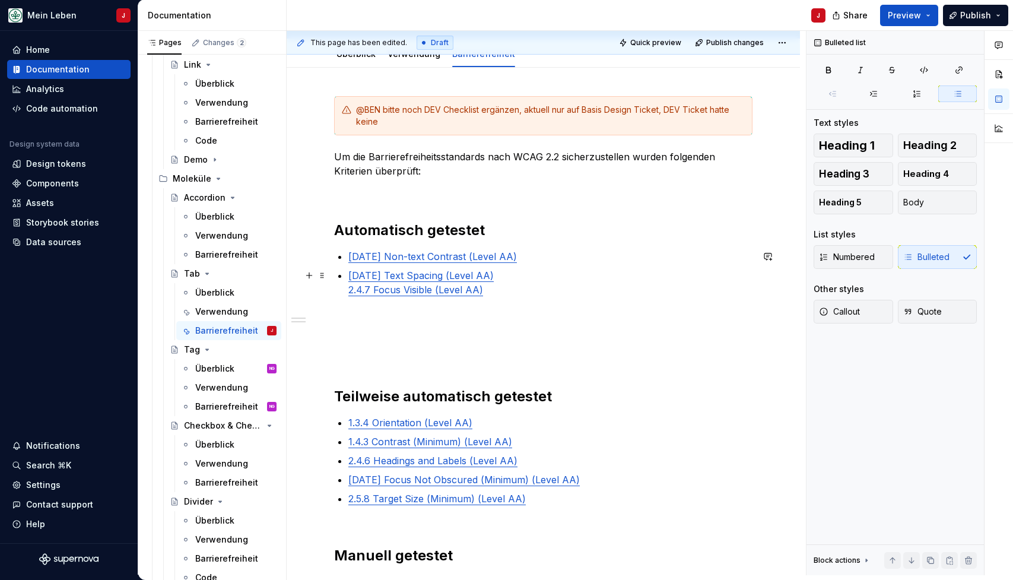
click at [511, 270] on p "[DATE] Text Spacing (Level AA) 2.4.7 Focus Visible (Level AA)" at bounding box center [550, 282] width 404 height 28
click at [344, 291] on div "@BEN bitte noch DEV Checklist ergänzen, aktuell nur auf Basis Design Ticket, DE…" at bounding box center [543, 415] width 418 height 638
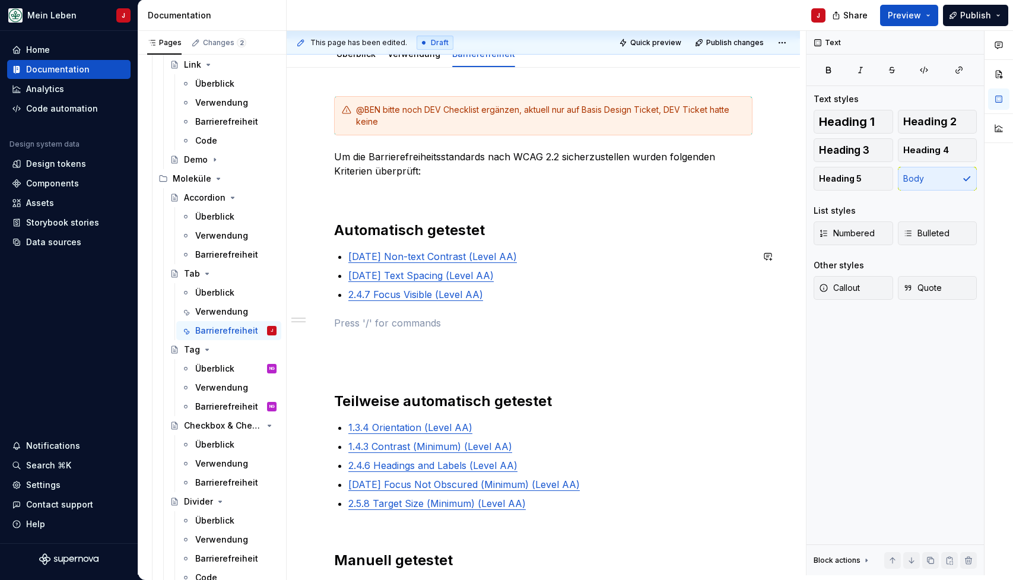
click at [543, 315] on div "@BEN bitte noch DEV Checklist ergänzen, aktuell nur auf Basis Design Ticket, DE…" at bounding box center [543, 417] width 418 height 642
click at [413, 359] on div "@BEN bitte noch DEV Checklist ergänzen, aktuell nur auf Basis Design Ticket, DE…" at bounding box center [543, 417] width 418 height 642
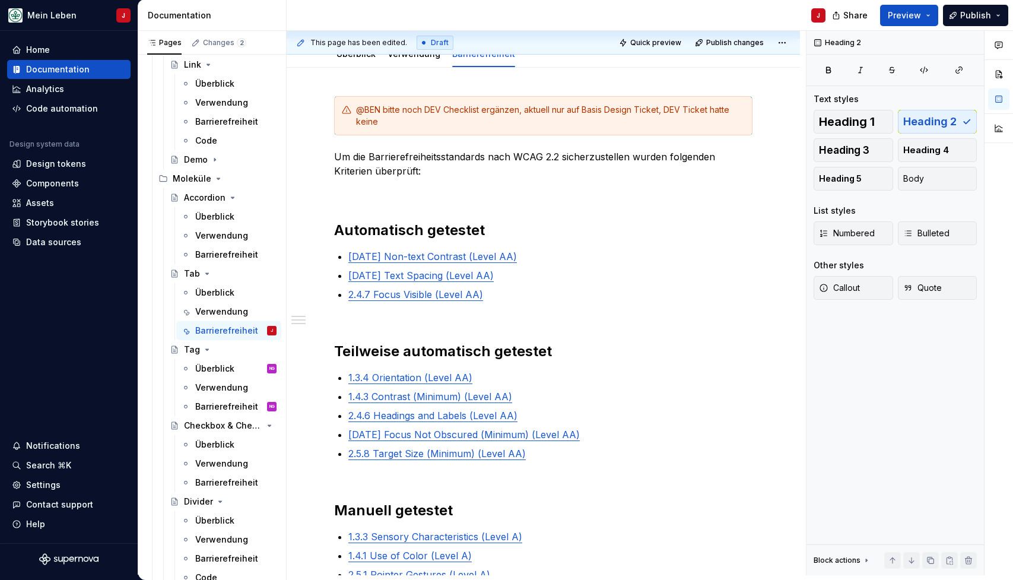
type textarea "*"
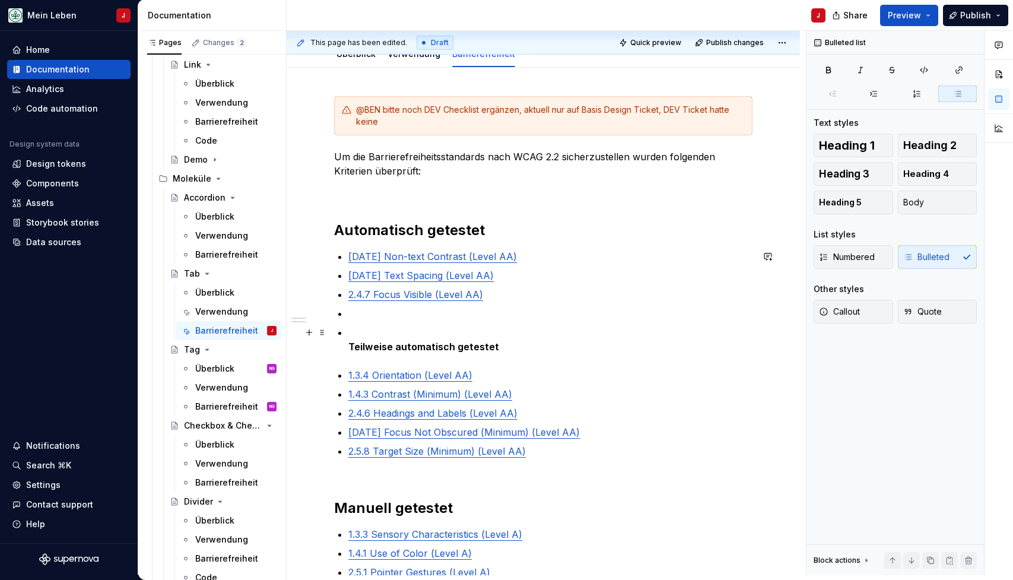
click at [349, 347] on strong "Teilweise automatisch getestet" at bounding box center [423, 347] width 151 height 12
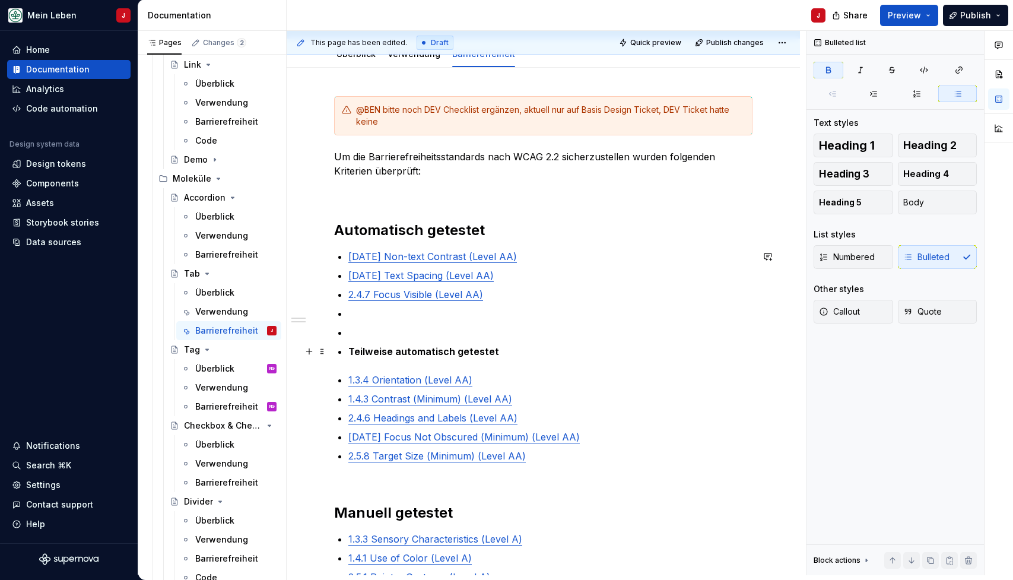
click at [401, 355] on strong "Teilweise automatisch getestet" at bounding box center [423, 351] width 151 height 12
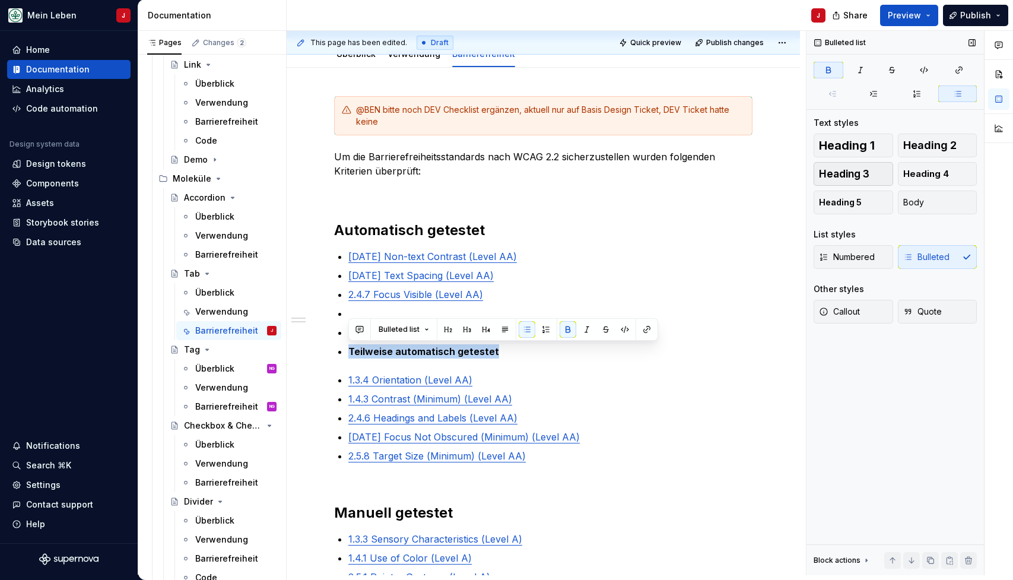
click at [846, 173] on span "Heading 3" at bounding box center [844, 174] width 50 height 12
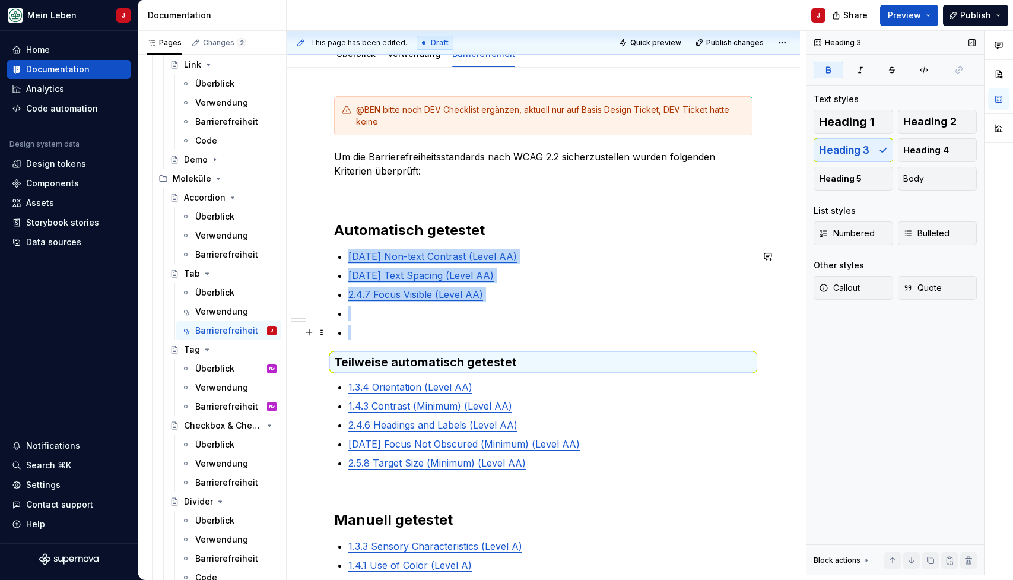
click at [356, 338] on p at bounding box center [550, 332] width 404 height 14
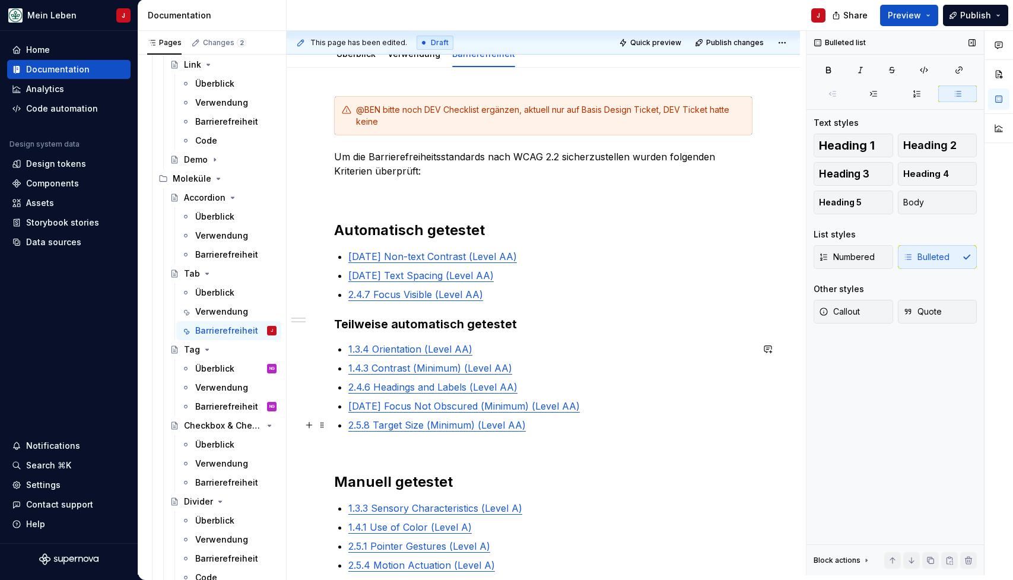
click at [539, 430] on p "2.5.8 Target Size (Minimum) (Level AA)" at bounding box center [550, 425] width 404 height 14
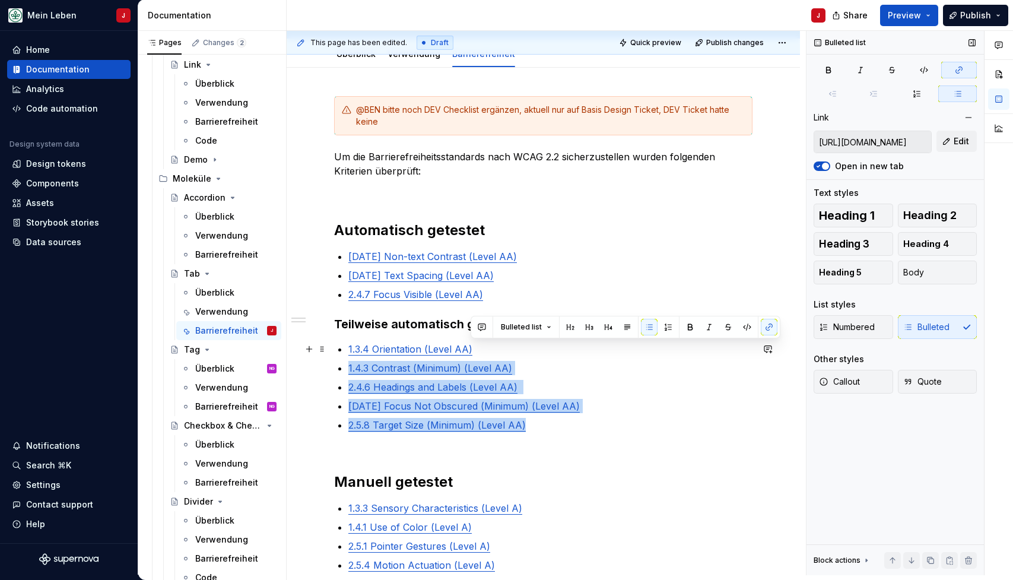
type input "[URL][DOMAIN_NAME]"
drag, startPoint x: 540, startPoint y: 414, endPoint x: 340, endPoint y: 351, distance: 209.7
click at [348, 351] on ul "1.3.4 Orientation (Level AA) 1.4.3 Contrast (Minimum) (Level AA) 2.4.6 Headings…" at bounding box center [550, 387] width 404 height 90
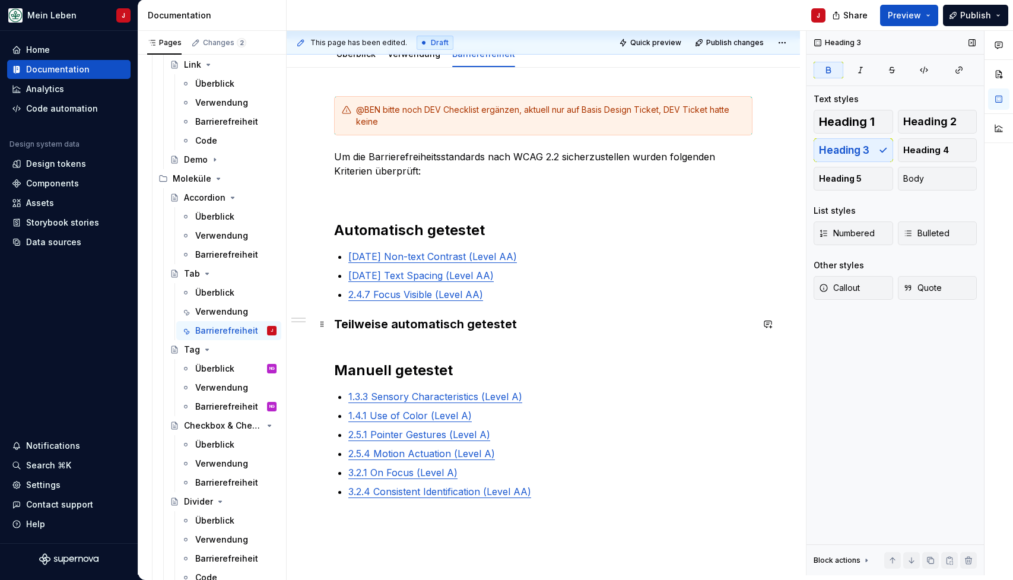
click at [539, 326] on h3 "Teilweise automatisch getestet" at bounding box center [543, 324] width 418 height 17
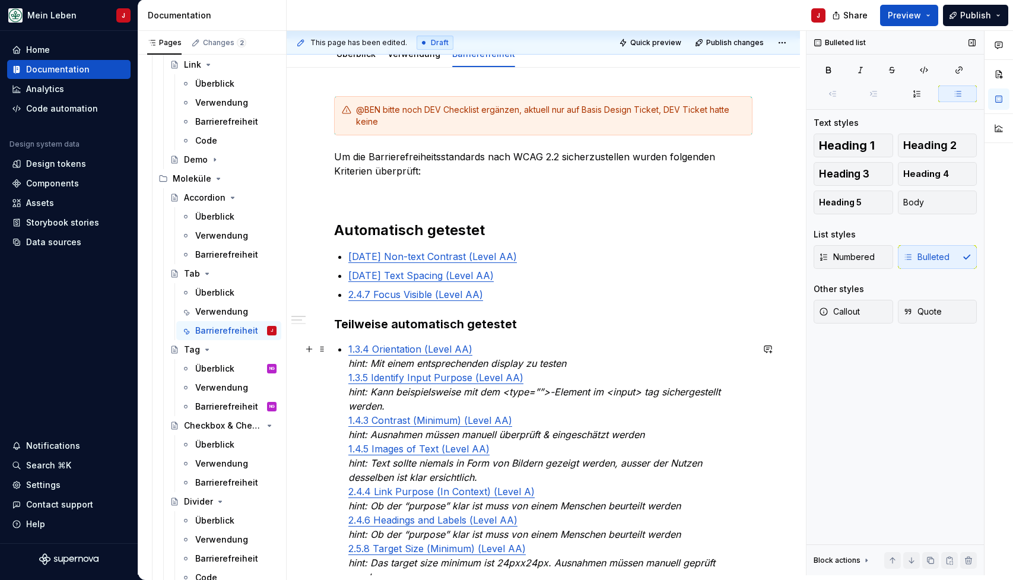
click at [342, 383] on div "@BEN bitte noch DEV Checklist ergänzen, aktuell nur auf Basis Design Ticket, DE…" at bounding box center [543, 454] width 418 height 716
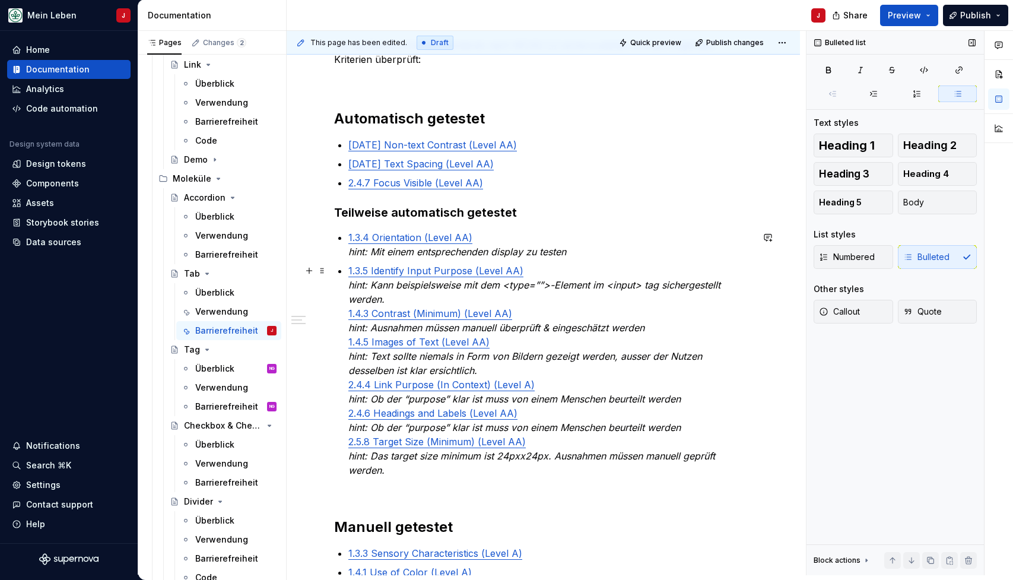
scroll to position [262, 0]
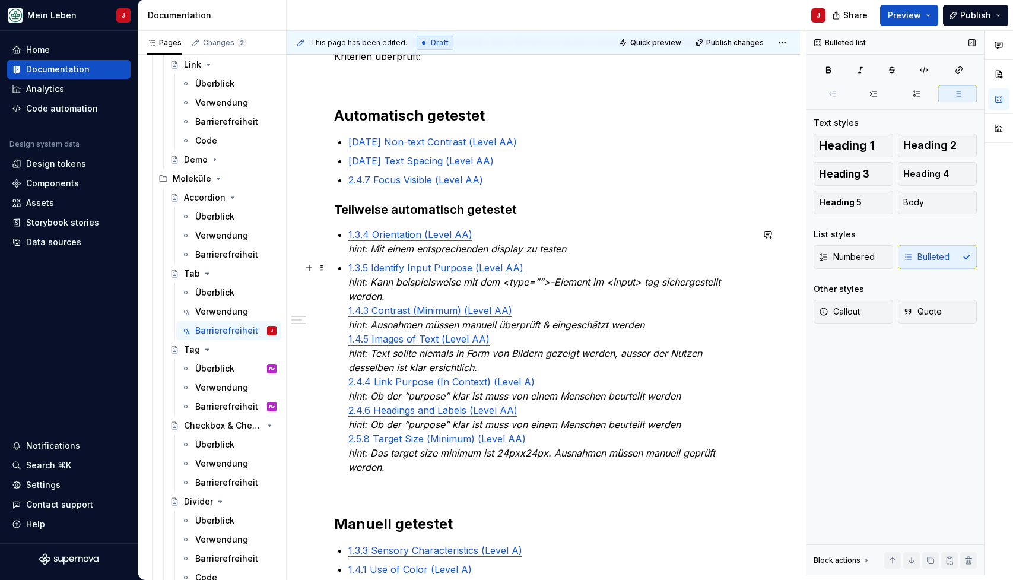
click at [340, 308] on div "@BEN bitte noch DEV Checklist ergänzen, aktuell nur auf Basis Design Ticket, DE…" at bounding box center [543, 342] width 418 height 721
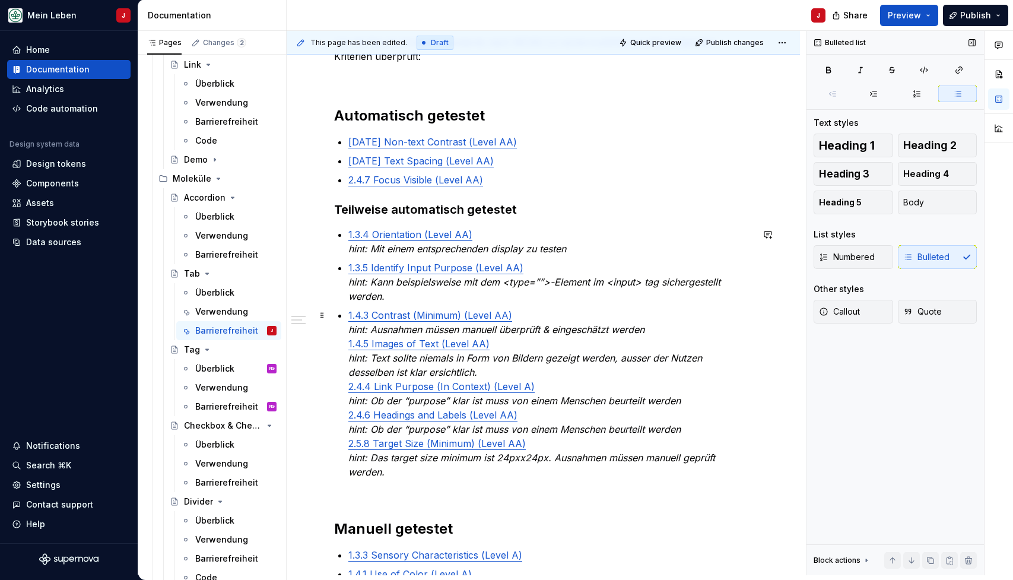
click at [341, 342] on div "@BEN bitte noch DEV Checklist ergänzen, aktuell nur auf Basis Design Ticket, DE…" at bounding box center [543, 344] width 418 height 725
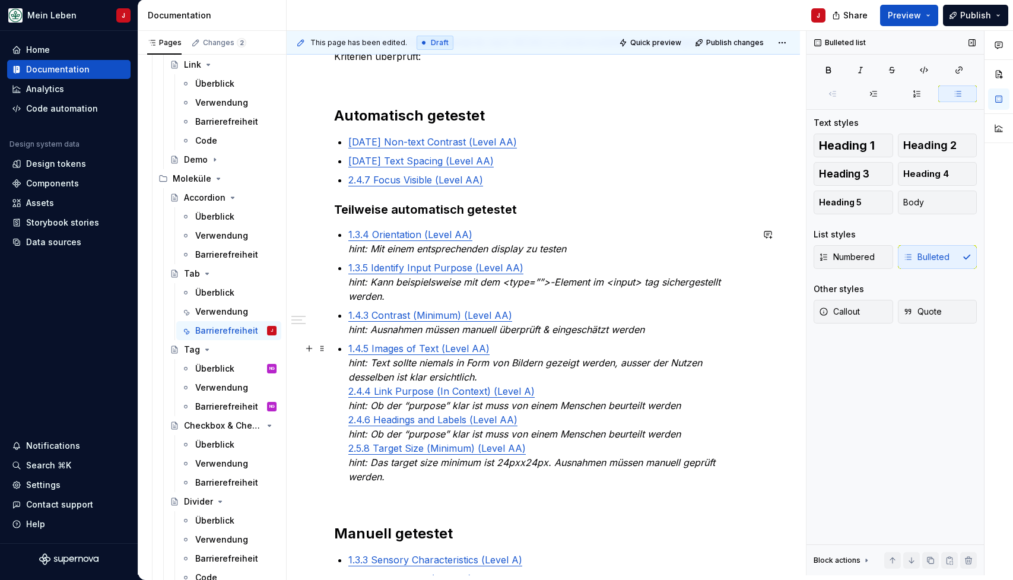
click at [342, 394] on div "@BEN bitte noch DEV Checklist ergänzen, aktuell nur auf Basis Design Ticket, DE…" at bounding box center [543, 347] width 418 height 730
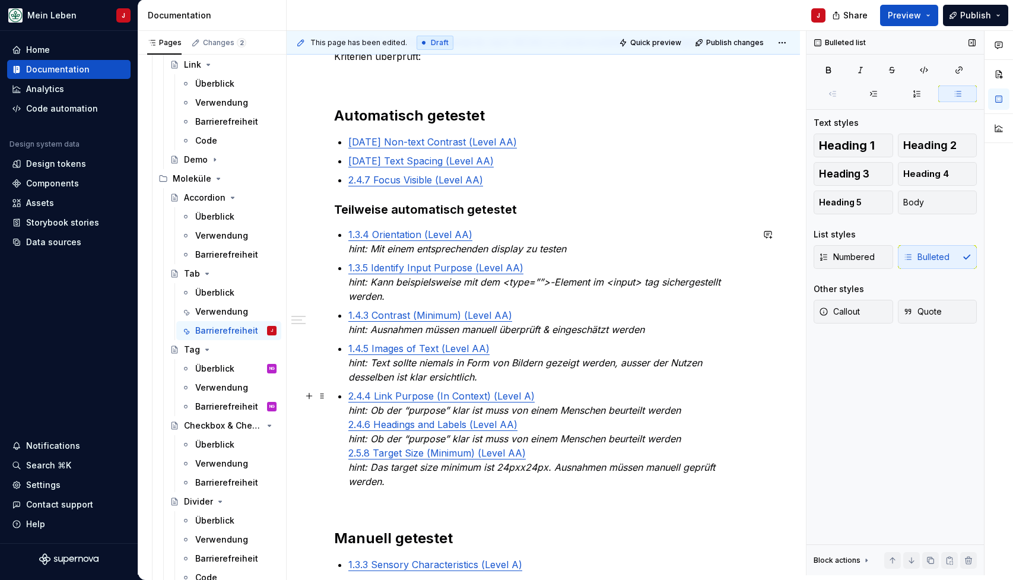
click at [343, 427] on div "@BEN bitte noch DEV Checklist ergänzen, aktuell nur auf Basis Design Ticket, DE…" at bounding box center [543, 349] width 418 height 735
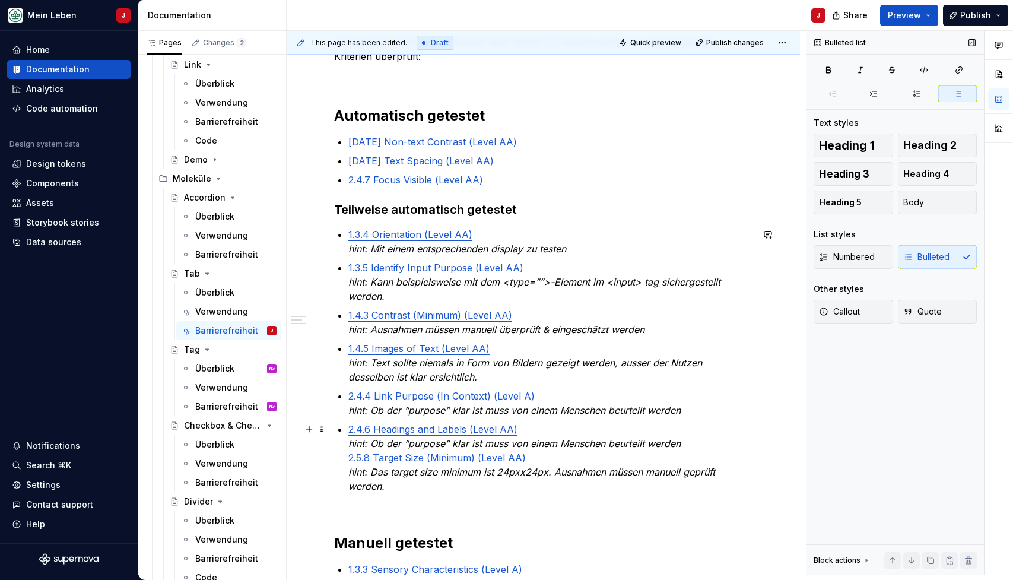
click at [345, 456] on div "@BEN bitte noch DEV Checklist ergänzen, aktuell nur auf Basis Design Ticket, DE…" at bounding box center [543, 352] width 418 height 740
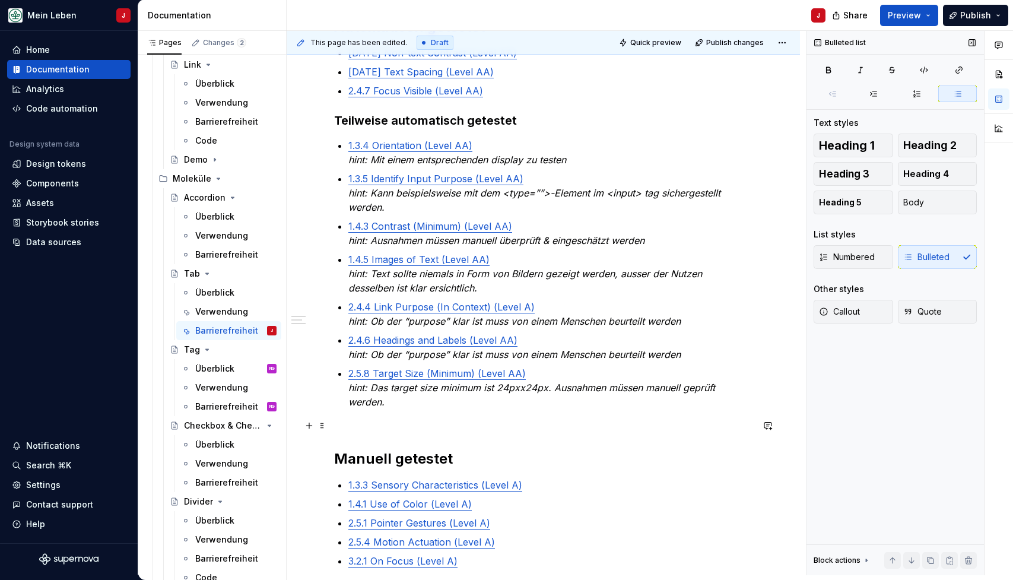
scroll to position [352, 0]
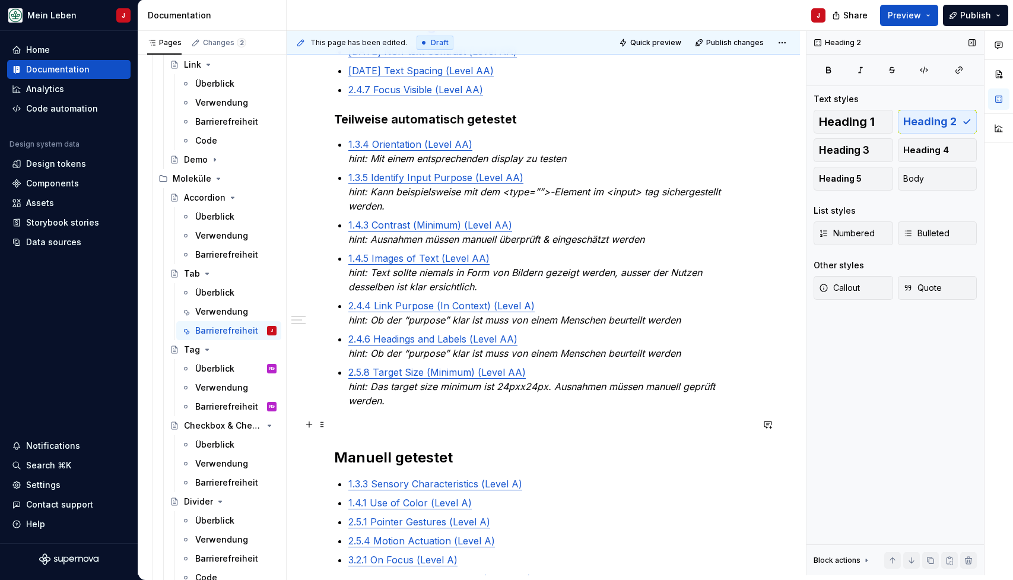
click at [345, 429] on h2 "Manuell getestet" at bounding box center [543, 448] width 418 height 38
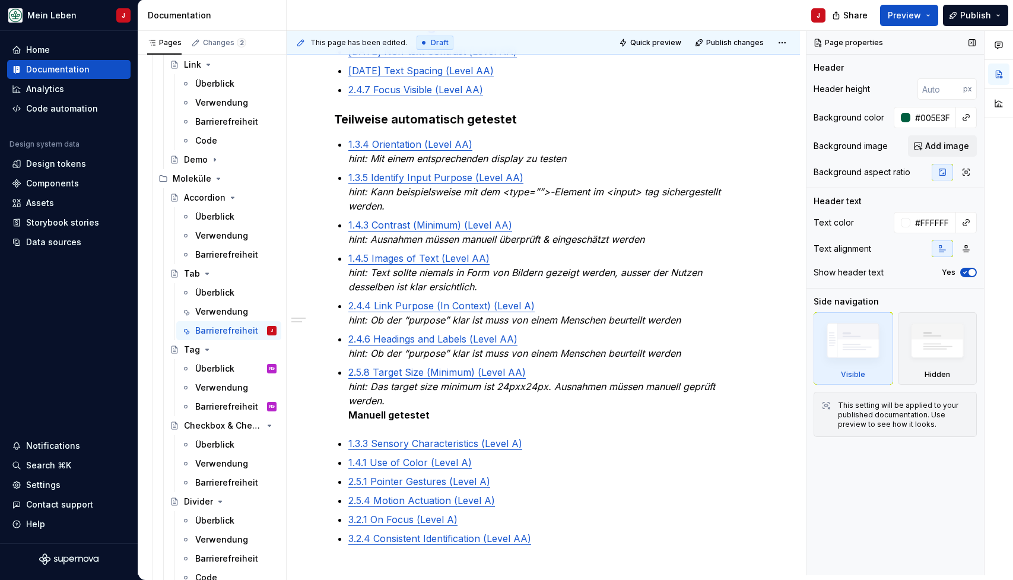
type textarea "*"
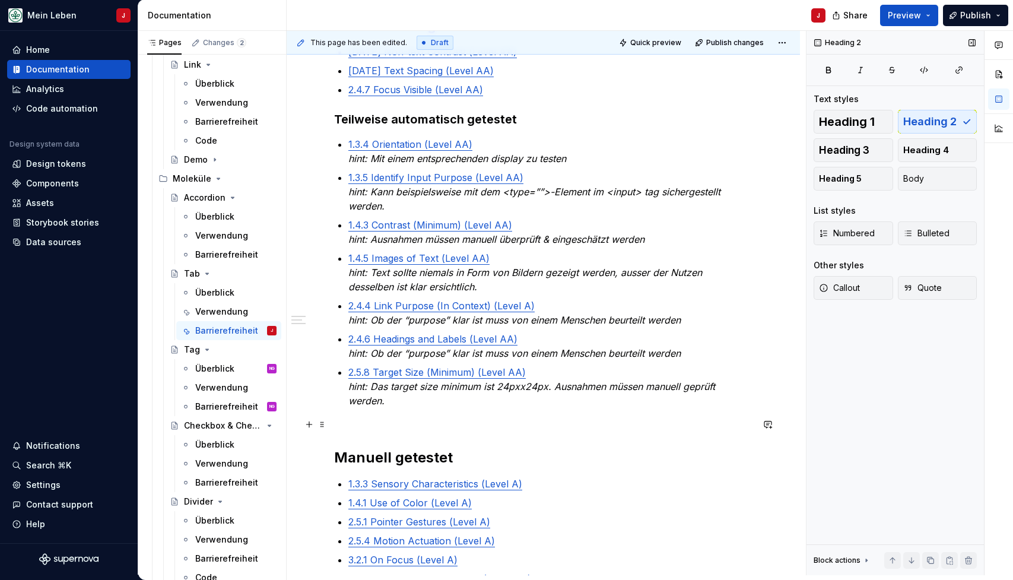
click at [366, 429] on h2 "Manuell getestet" at bounding box center [543, 448] width 418 height 38
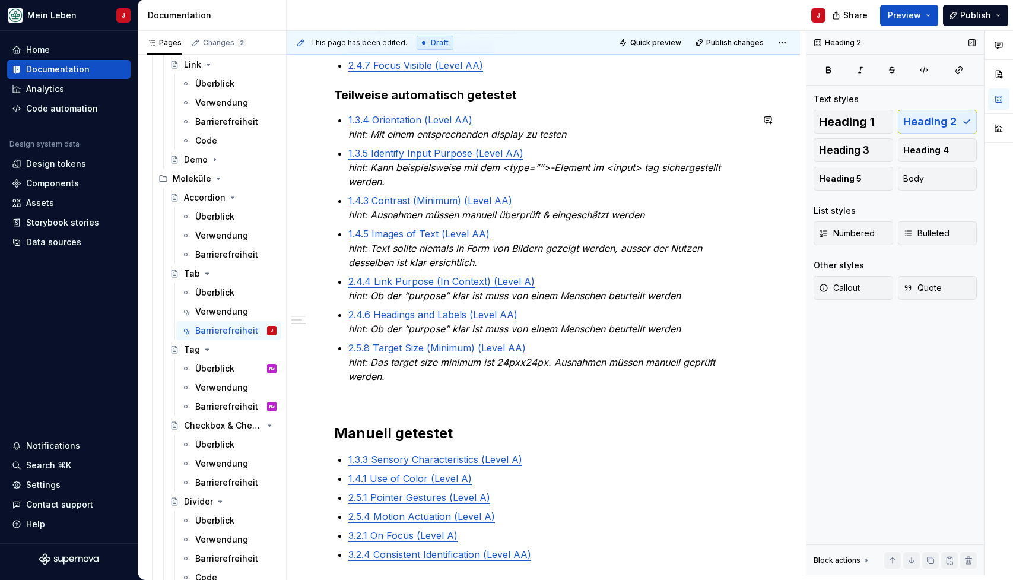
scroll to position [410, 0]
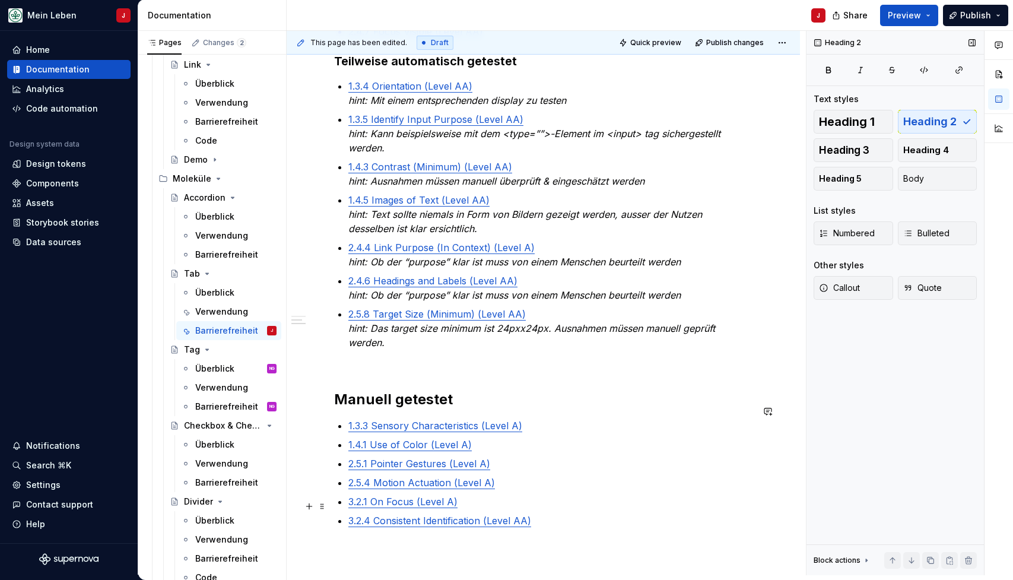
click at [581, 513] on p "3.2.4 Consistent Identification (Level AA)" at bounding box center [550, 520] width 404 height 14
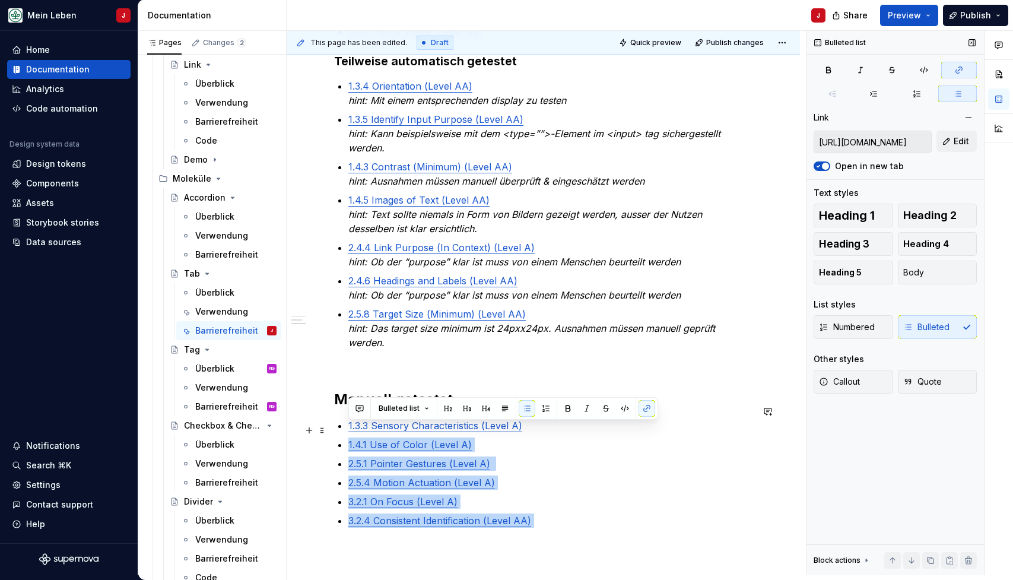
type input "[URL][DOMAIN_NAME]"
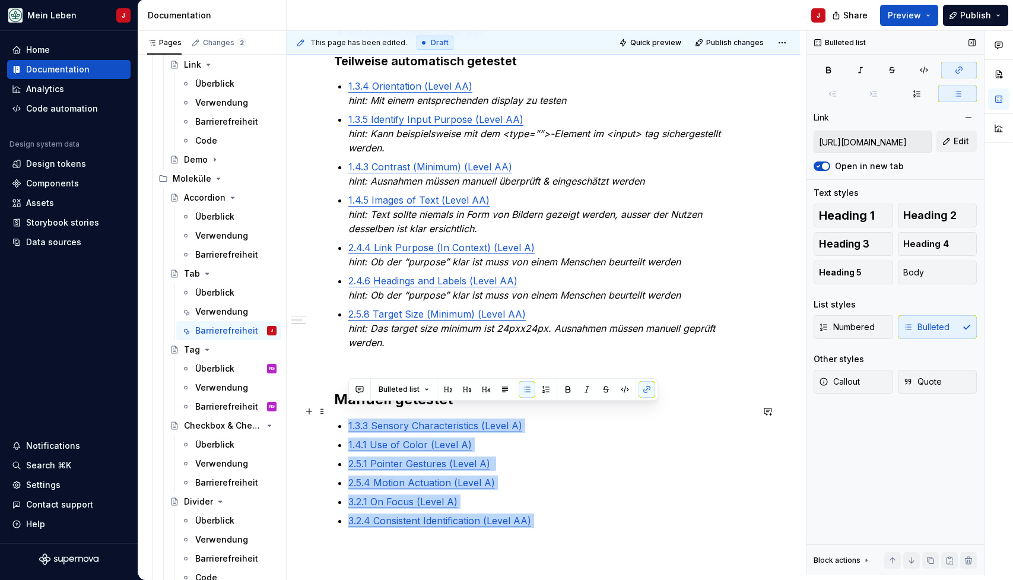
drag, startPoint x: 559, startPoint y: 501, endPoint x: 329, endPoint y: 407, distance: 248.1
click at [329, 407] on div "@BEN bitte noch DEV Checklist ergänzen, aktuell nur auf Basis Design Ticket, DE…" at bounding box center [543, 285] width 513 height 961
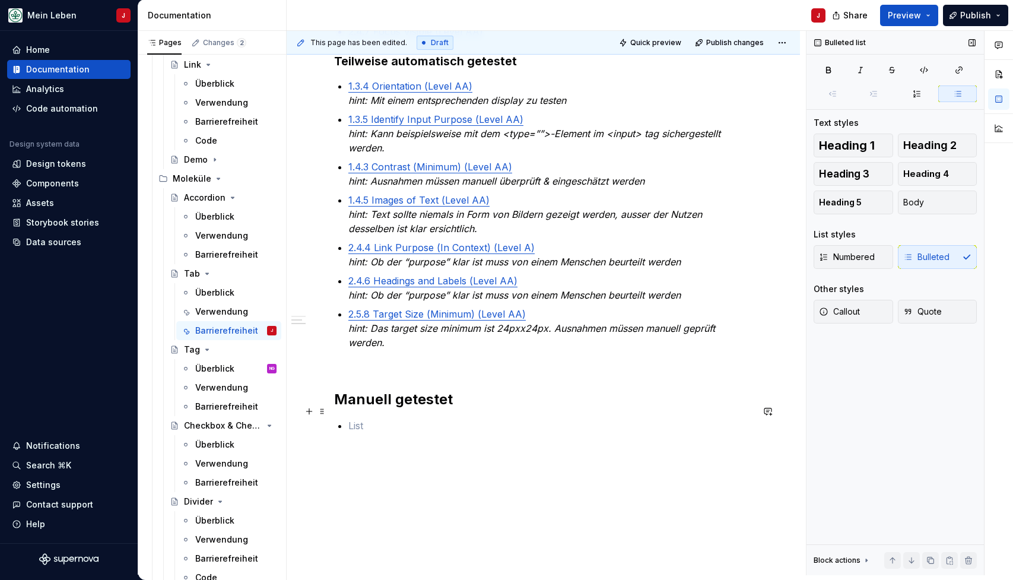
click at [380, 418] on p at bounding box center [550, 425] width 404 height 14
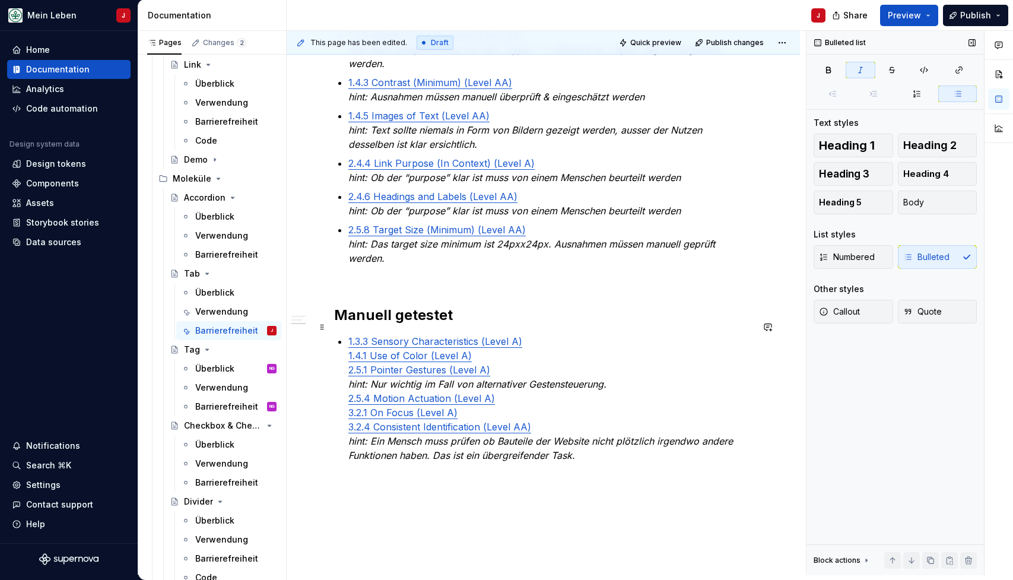
click at [547, 334] on p "1.3.3 Sensory Characteristics (Level A) 1.4.1 Use of Color (Level A) 2.5.1 Poin…" at bounding box center [550, 398] width 404 height 128
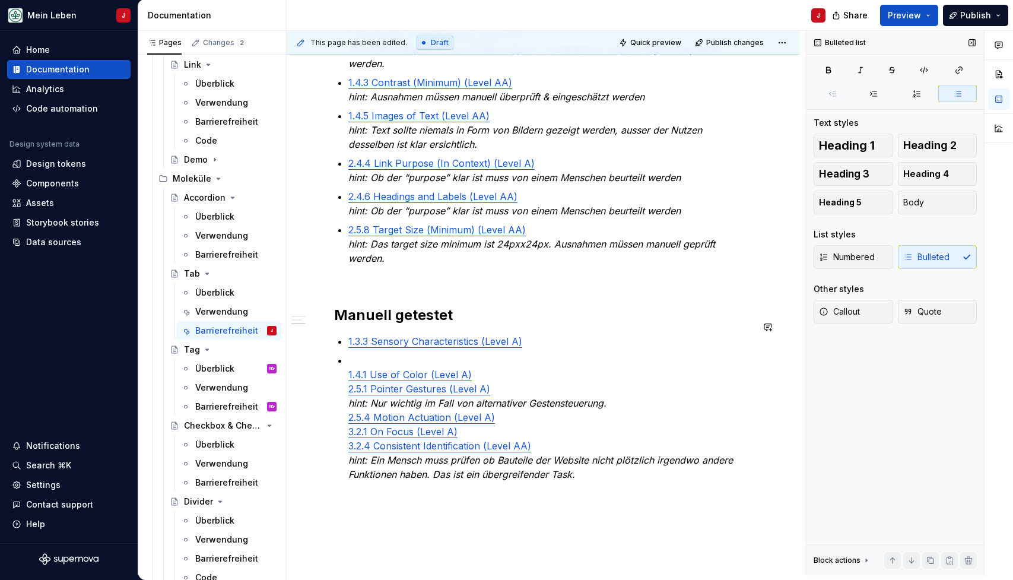
scroll to position [470, 0]
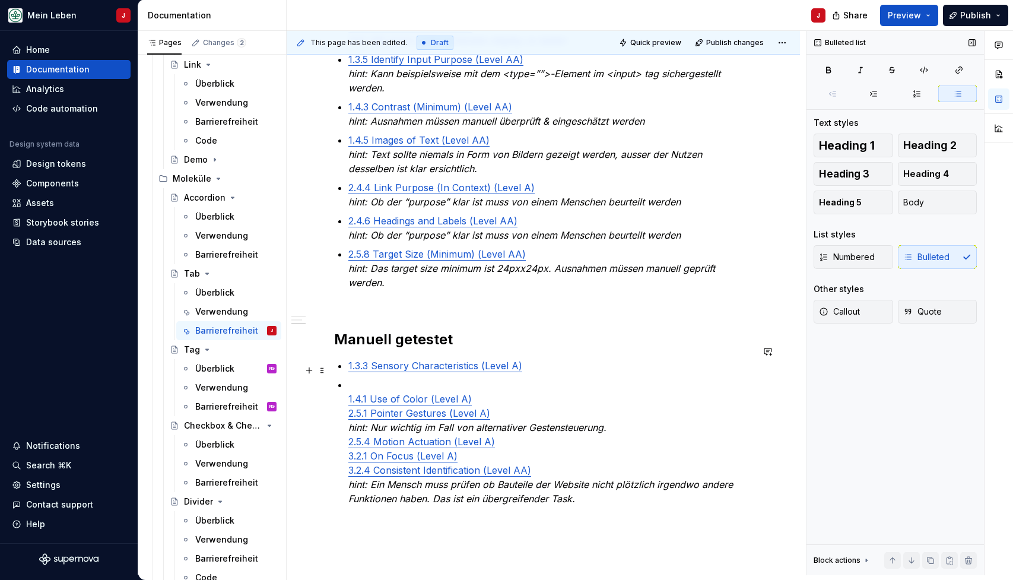
click at [348, 393] on link "1.4.1 Use of Color (Level A)" at bounding box center [409, 399] width 123 height 12
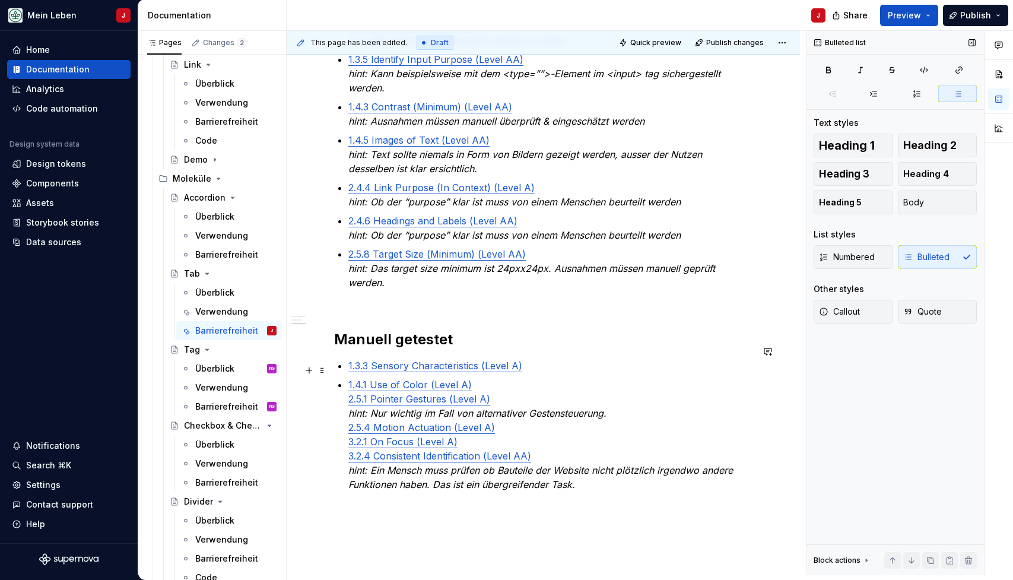
click at [488, 378] on p "1.4.1 Use of Color (Level A) 2.5.1 Pointer Gestures (Level A) hint: Nur wichtig…" at bounding box center [550, 435] width 404 height 114
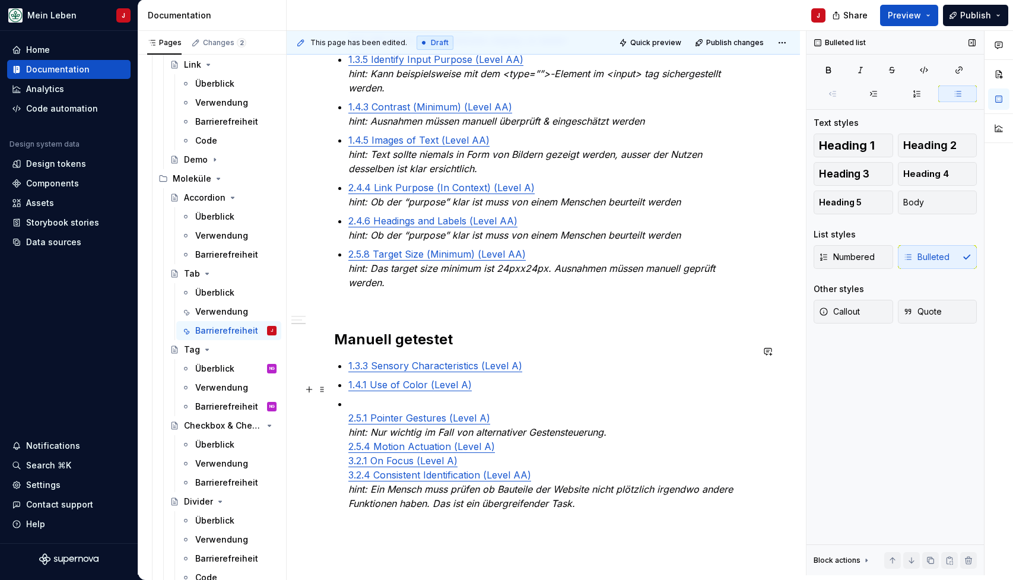
click at [348, 412] on link "2.5.1 Pointer Gestures (Level A)" at bounding box center [419, 418] width 142 height 12
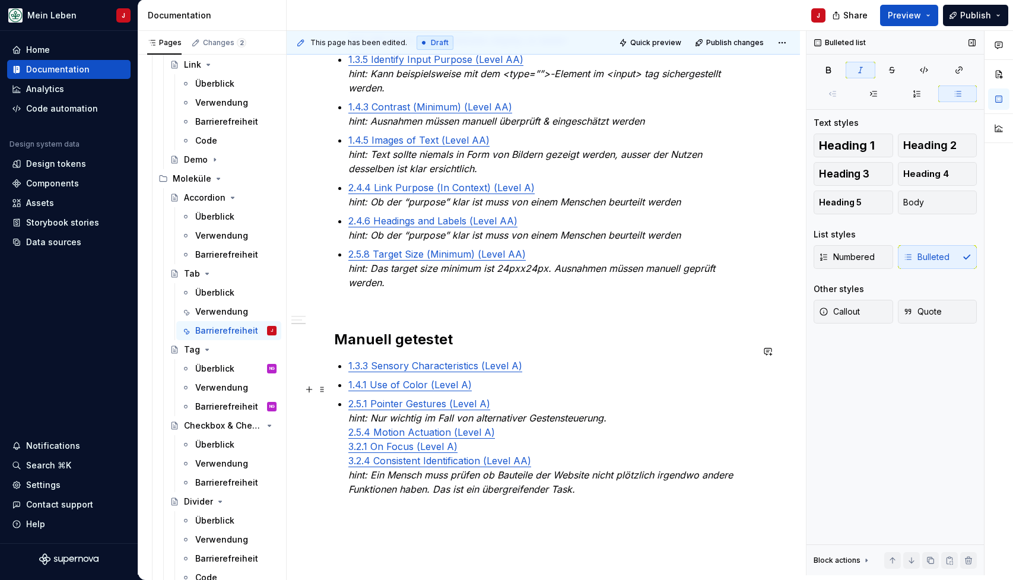
click at [622, 402] on p "2.5.1 Pointer Gestures (Level A) hint: Nur wichtig im Fall von alternativer Ges…" at bounding box center [550, 447] width 404 height 100
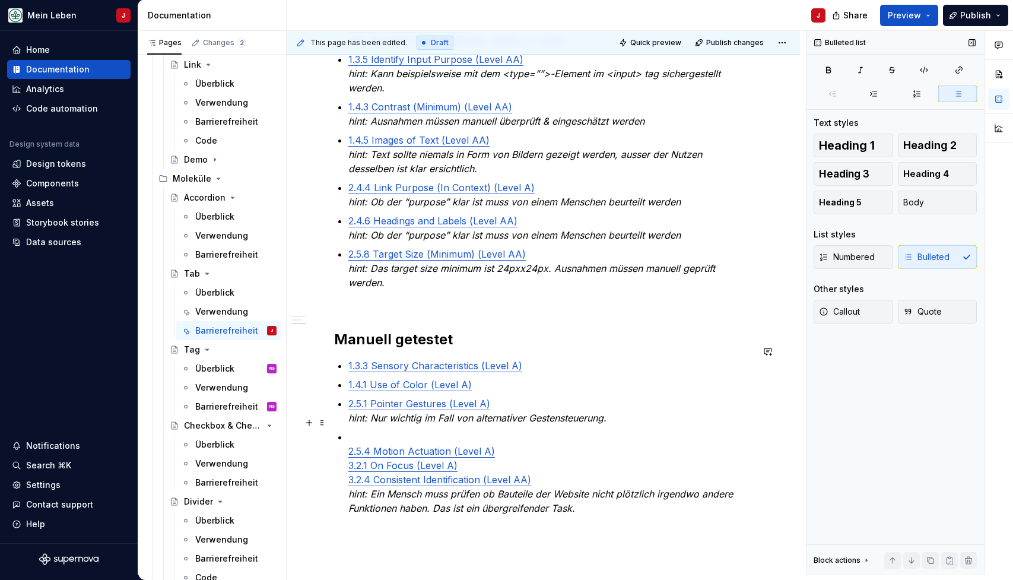
click at [342, 440] on div "@BEN bitte noch DEV Checklist ergänzen, aktuell nur auf Basis Design Ticket, DE…" at bounding box center [543, 158] width 418 height 770
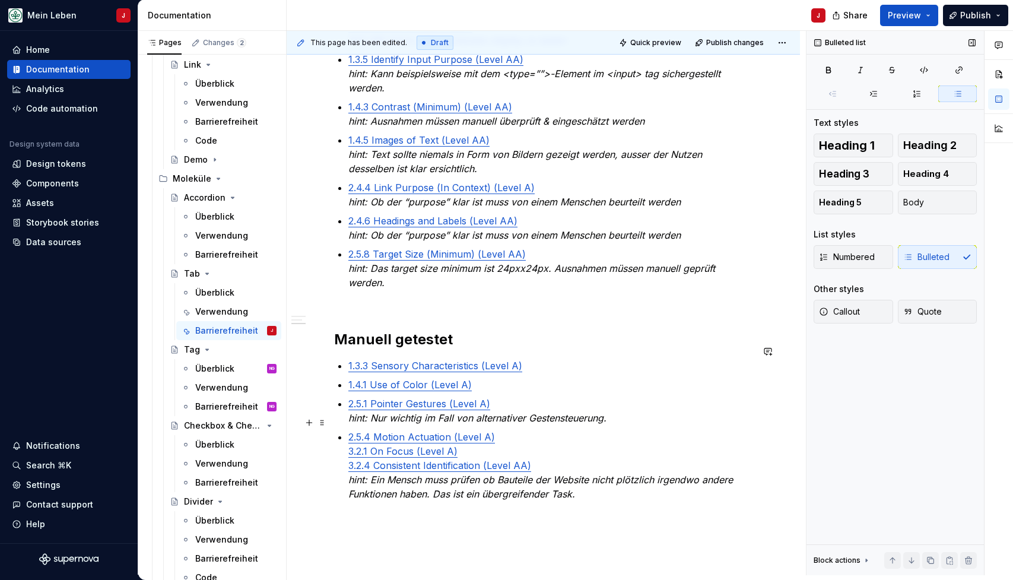
click at [508, 430] on p "2.5.4 Motion Actuation (Level A) 3.2.1 On Focus (Level A) 3.2.4 Consistent Iden…" at bounding box center [550, 465] width 404 height 71
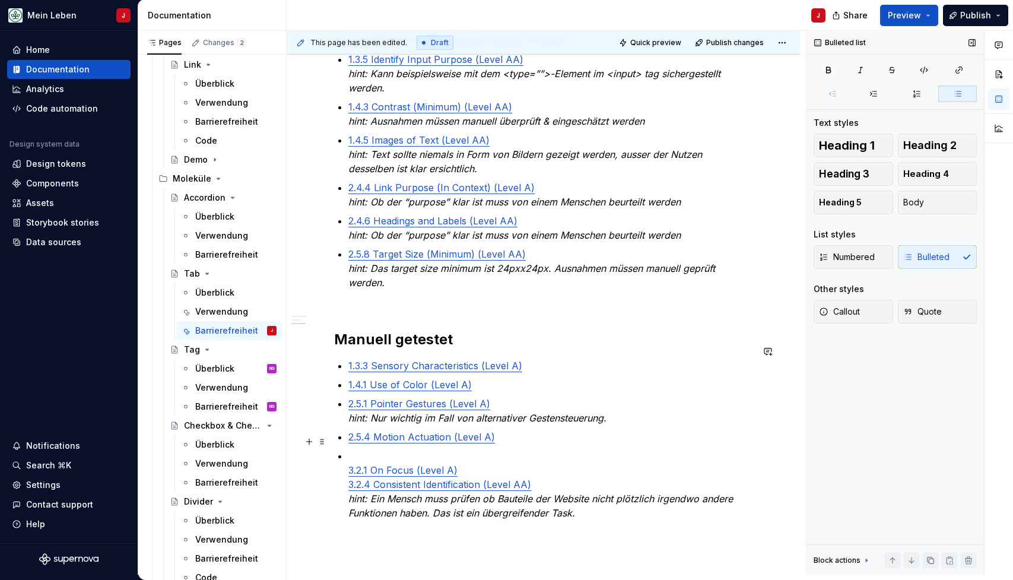
click at [344, 457] on div "@BEN bitte noch DEV Checklist ergänzen, aktuell nur auf Basis Design Ticket, DE…" at bounding box center [543, 160] width 418 height 775
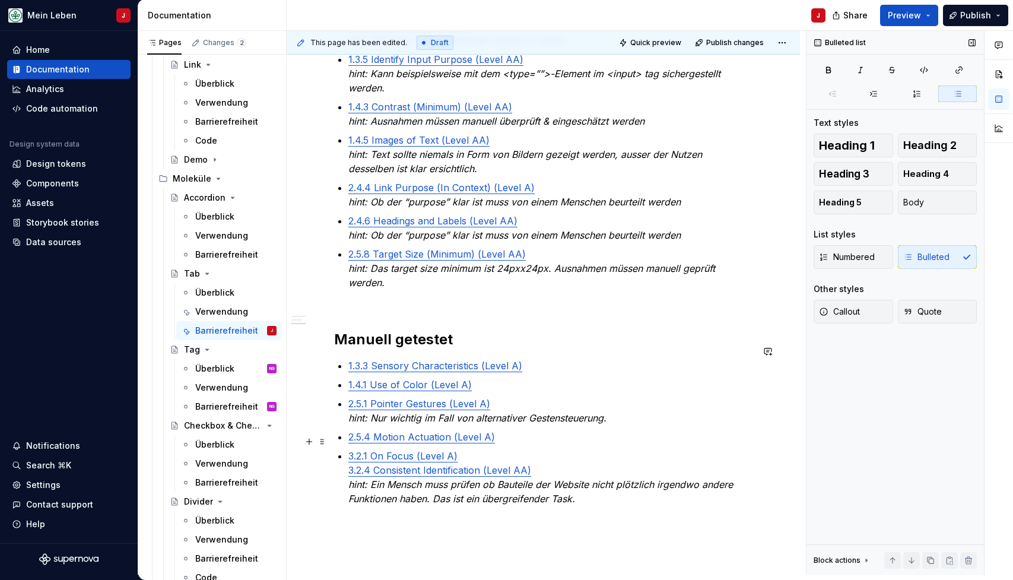
click at [342, 460] on div "@BEN bitte noch DEV Checklist ergänzen, aktuell nur auf Basis Design Ticket, DE…" at bounding box center [543, 153] width 418 height 761
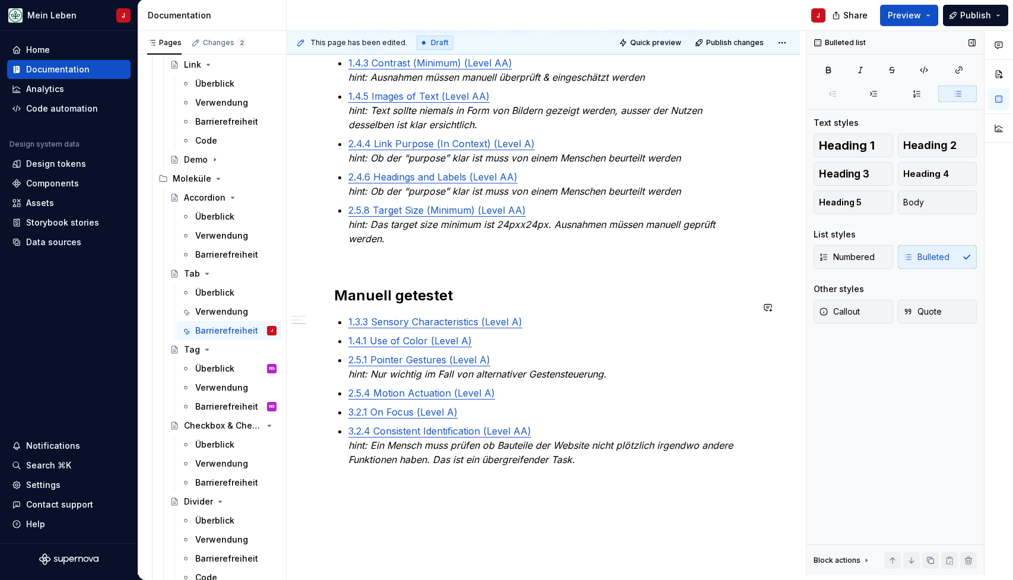
scroll to position [521, 0]
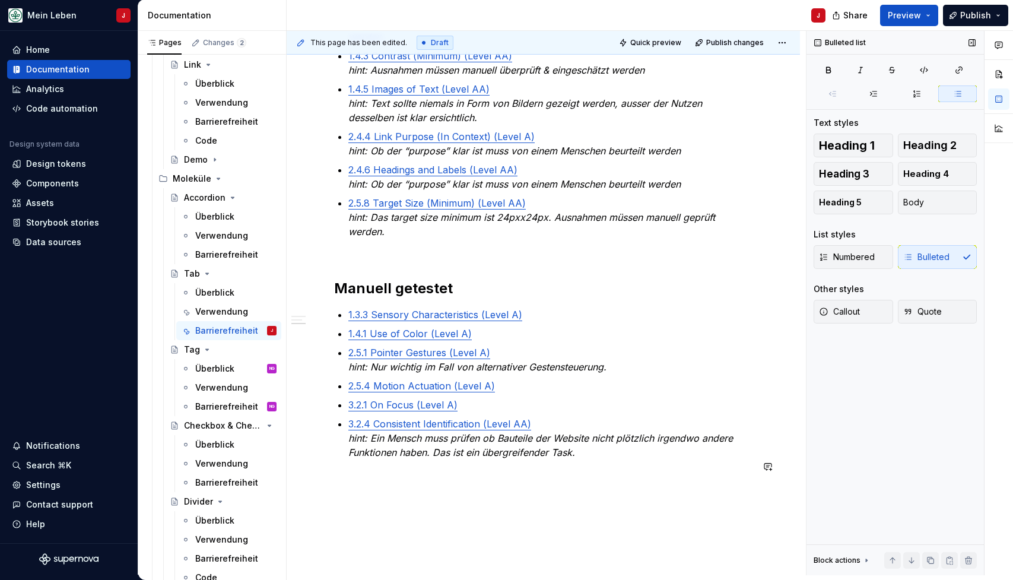
click at [342, 493] on div "@BEN bitte noch DEV Checklist ergänzen, aktuell nur auf Basis Design Ticket, DE…" at bounding box center [543, 185] width 513 height 982
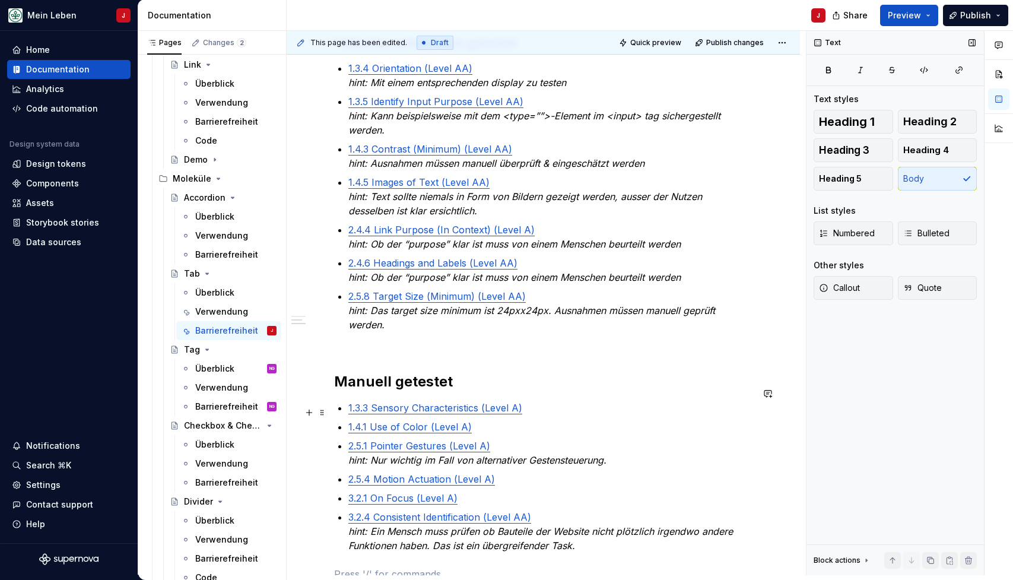
scroll to position [455, 0]
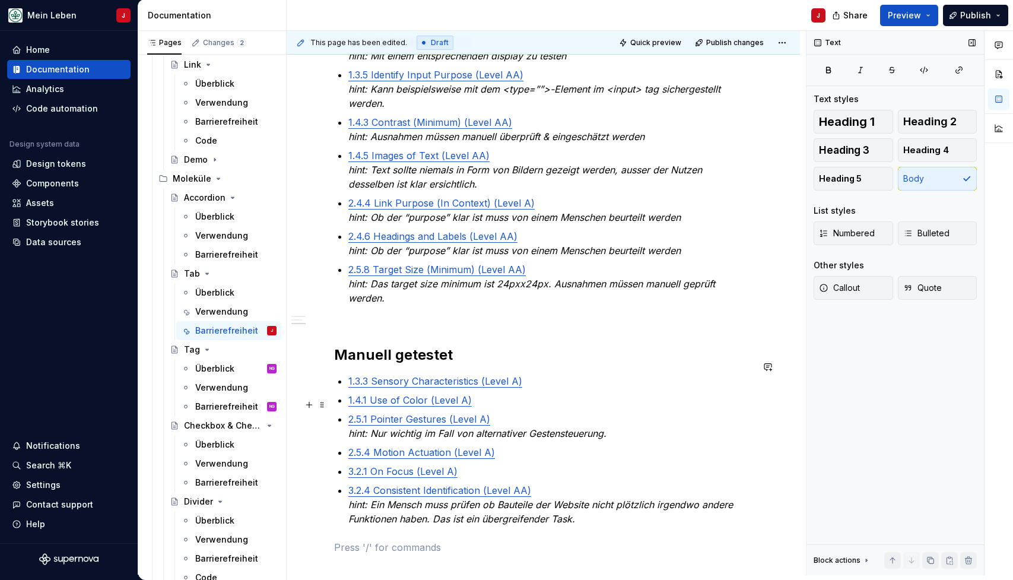
click at [614, 419] on p "2.5.1 Pointer Gestures (Level A) hint: Nur wichtig im Fall von alternativer Ges…" at bounding box center [550, 426] width 404 height 28
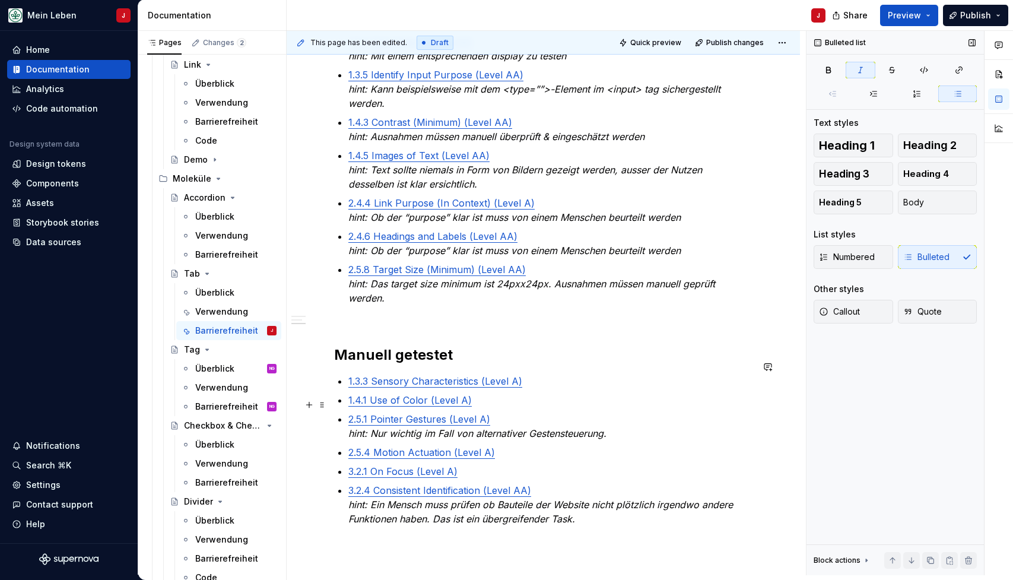
click at [614, 419] on p "2.5.1 Pointer Gestures (Level A) hint: Nur wichtig im Fall von alternativer Ges…" at bounding box center [550, 426] width 404 height 28
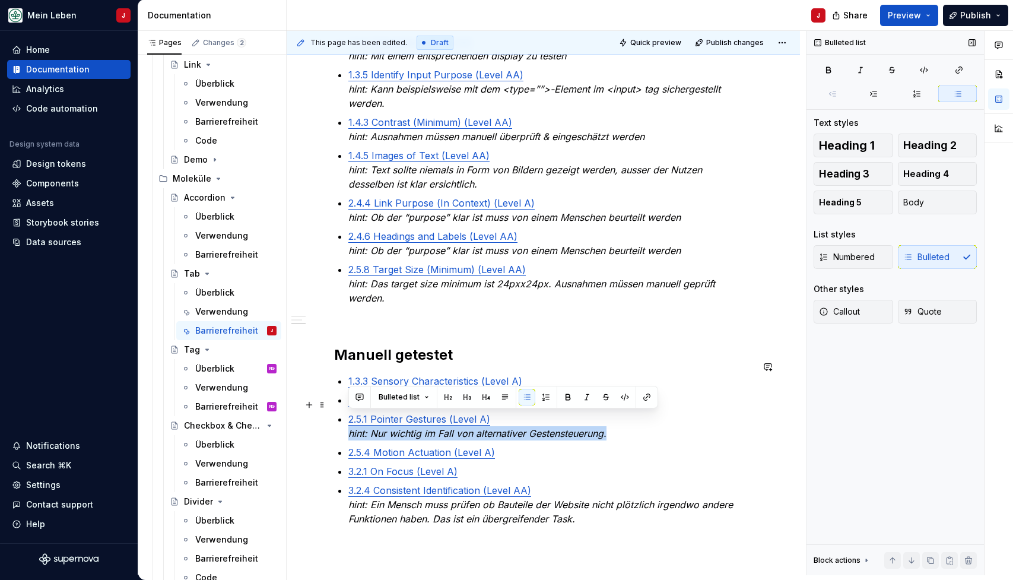
click at [614, 419] on p "2.5.1 Pointer Gestures (Level A) hint: Nur wichtig im Fall von alternativer Ges…" at bounding box center [550, 426] width 404 height 28
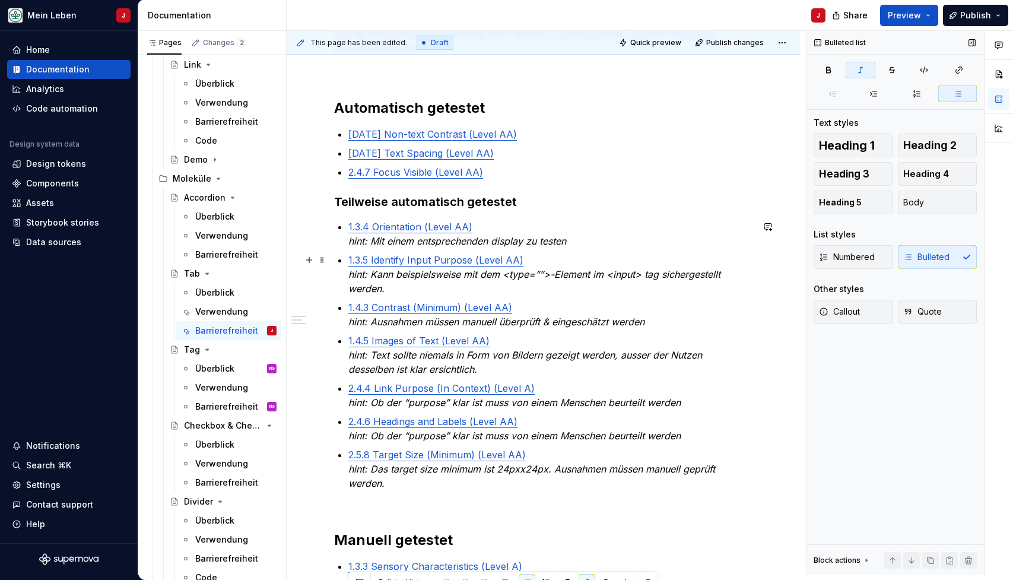
scroll to position [239, 0]
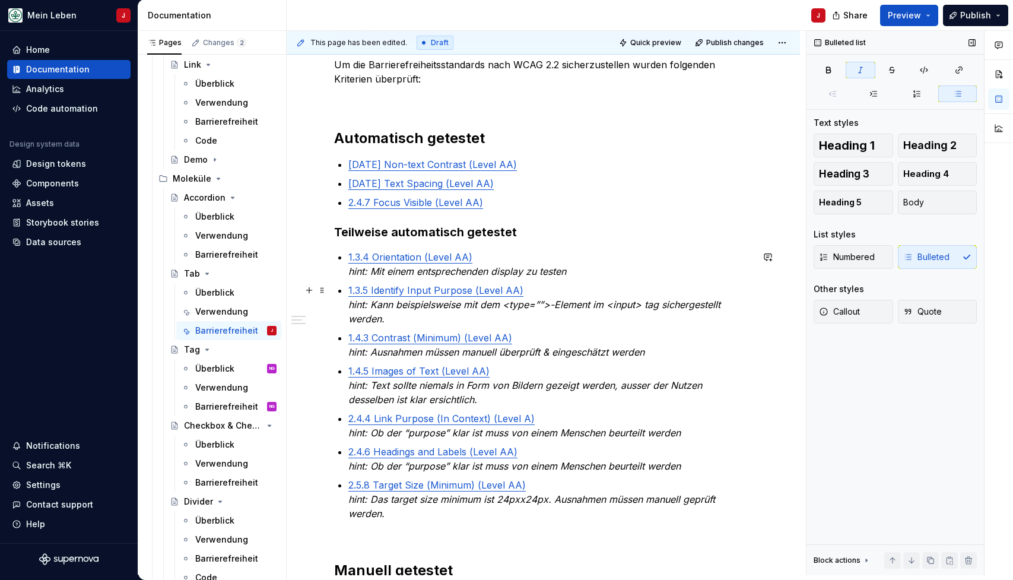
click at [556, 277] on em "hint: Mit einem entsprechenden display zu testen" at bounding box center [457, 271] width 218 height 12
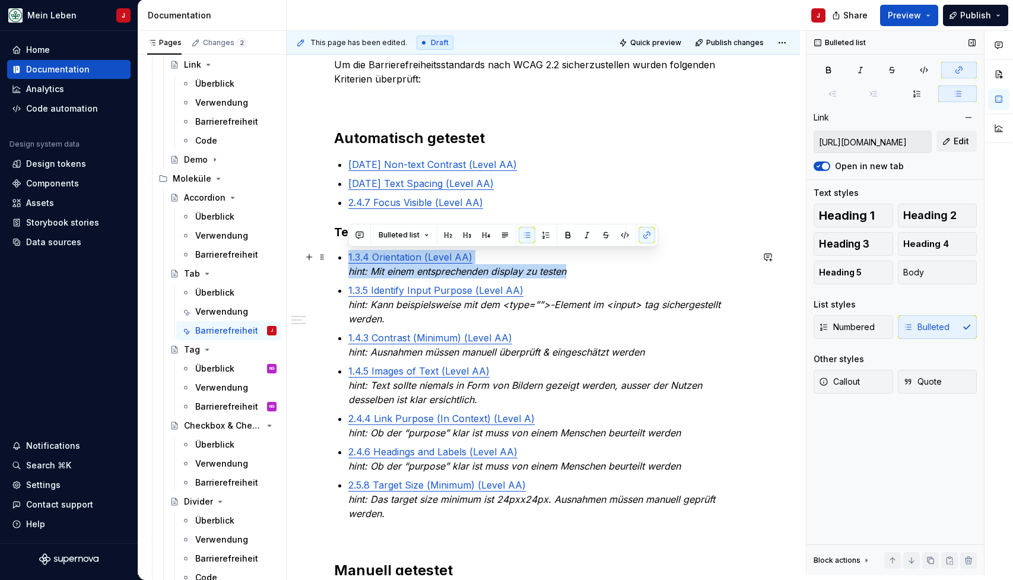
click at [556, 277] on em "hint: Mit einem entsprechenden display zu testen" at bounding box center [457, 271] width 218 height 12
click at [577, 276] on p "1.3.4 Orientation (Level AA) hint: Mit einem entsprechenden display zu testen" at bounding box center [550, 264] width 404 height 28
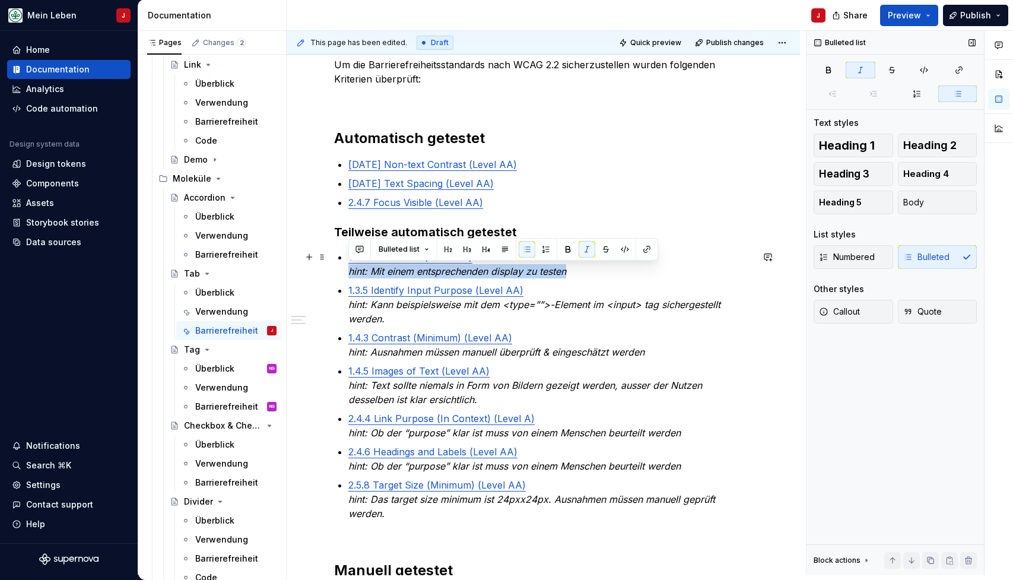
drag, startPoint x: 588, startPoint y: 276, endPoint x: 348, endPoint y: 268, distance: 240.0
click at [348, 268] on div "@BEN bitte noch DEV Checklist ergänzen, aktuell nur auf Basis Design Ticket, DE…" at bounding box center [543, 387] width 418 height 766
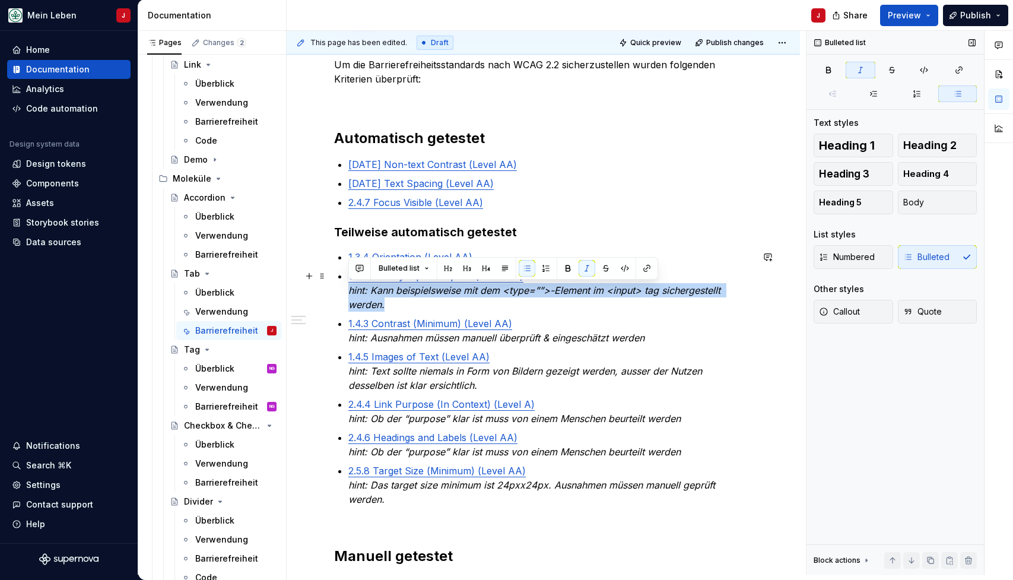
drag, startPoint x: 418, startPoint y: 305, endPoint x: 348, endPoint y: 291, distance: 71.9
click at [348, 291] on div "@BEN bitte noch DEV Checklist ergänzen, aktuell nur auf Basis Design Ticket, DE…" at bounding box center [543, 379] width 418 height 751
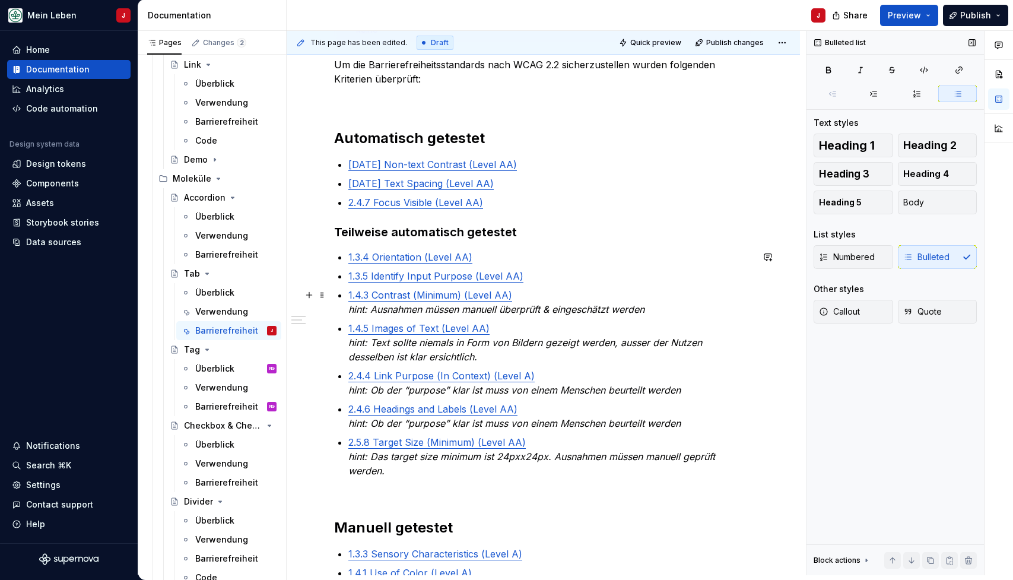
click at [551, 308] on em "hint: Ausnahmen müssen manuell überprüft & eingeschätzt werden" at bounding box center [496, 309] width 296 height 12
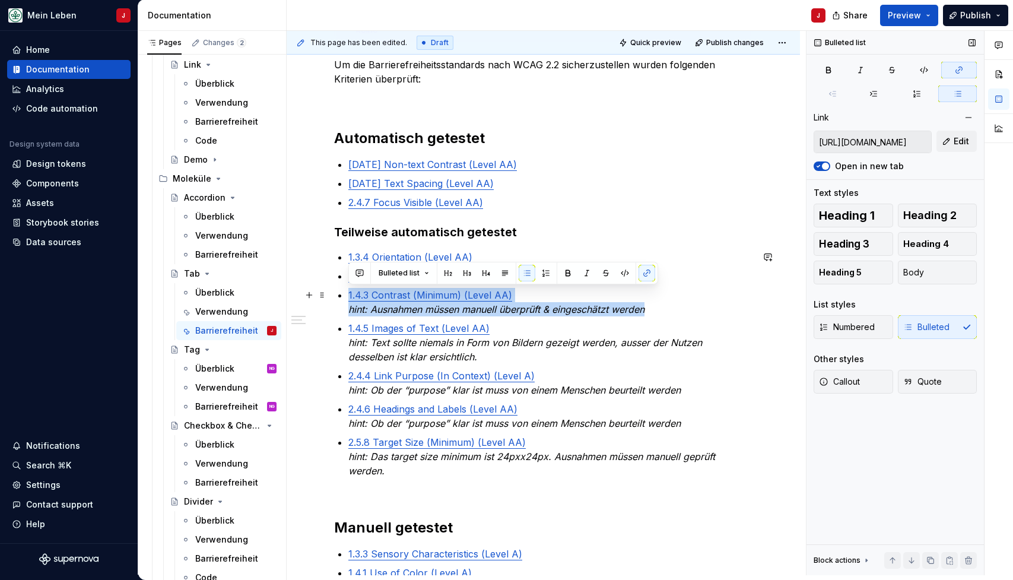
click at [551, 308] on em "hint: Ausnahmen müssen manuell überprüft & eingeschätzt werden" at bounding box center [496, 309] width 296 height 12
click at [673, 307] on p "1.4.3 Contrast (Minimum) (Level AA) hint: Ausnahmen [PERSON_NAME] überprüft & e…" at bounding box center [550, 302] width 404 height 28
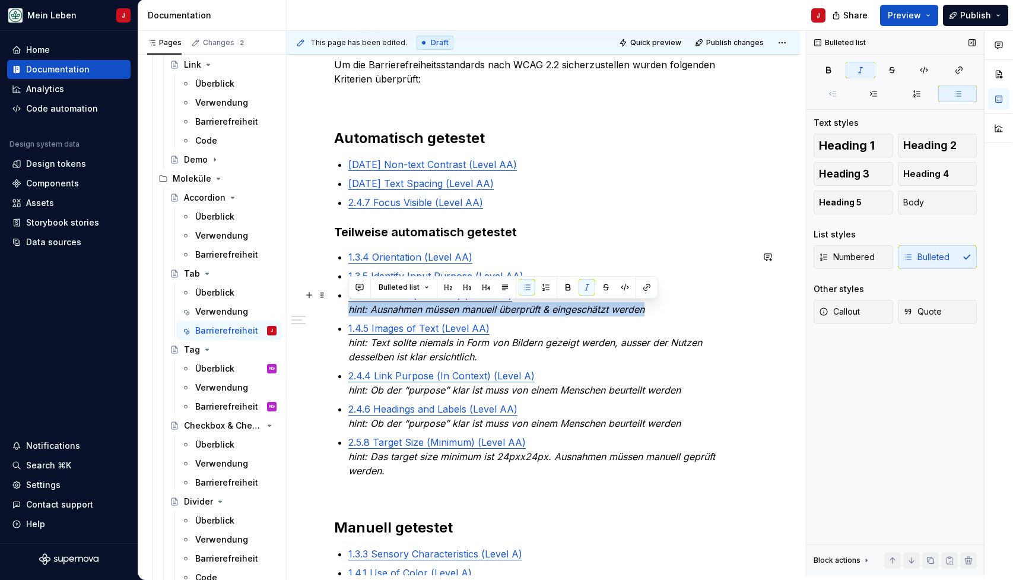
drag, startPoint x: 654, startPoint y: 307, endPoint x: 325, endPoint y: 312, distance: 329.5
click at [325, 312] on div "@BEN bitte noch DEV Checklist ergänzen, aktuell nur auf Basis Design Ticket, DE…" at bounding box center [543, 446] width 513 height 940
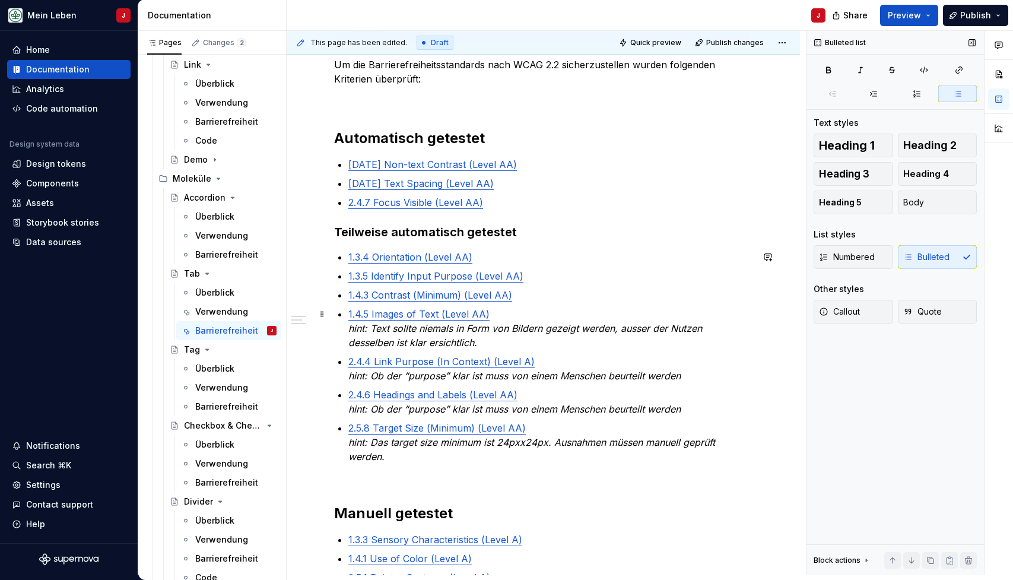
click at [424, 340] on em "hint: Text sollte niemals in Form von Bildern gezeigt werden, ausser der Nutzen…" at bounding box center [526, 335] width 357 height 26
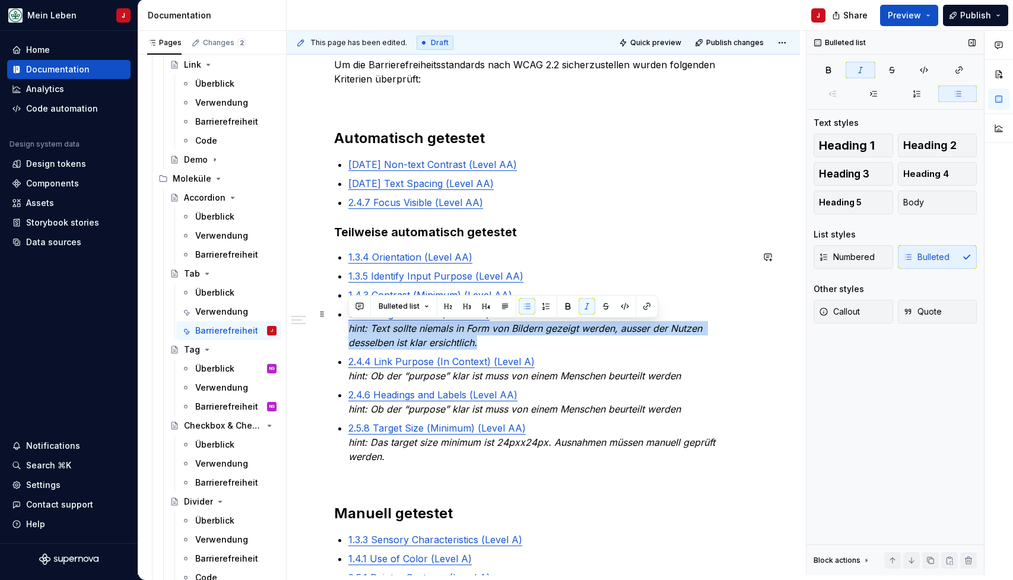
drag, startPoint x: 408, startPoint y: 340, endPoint x: 340, endPoint y: 331, distance: 68.8
click at [340, 331] on div "@BEN bitte noch DEV Checklist ergänzen, aktuell nur auf Basis Design Ticket, DE…" at bounding box center [543, 358] width 418 height 709
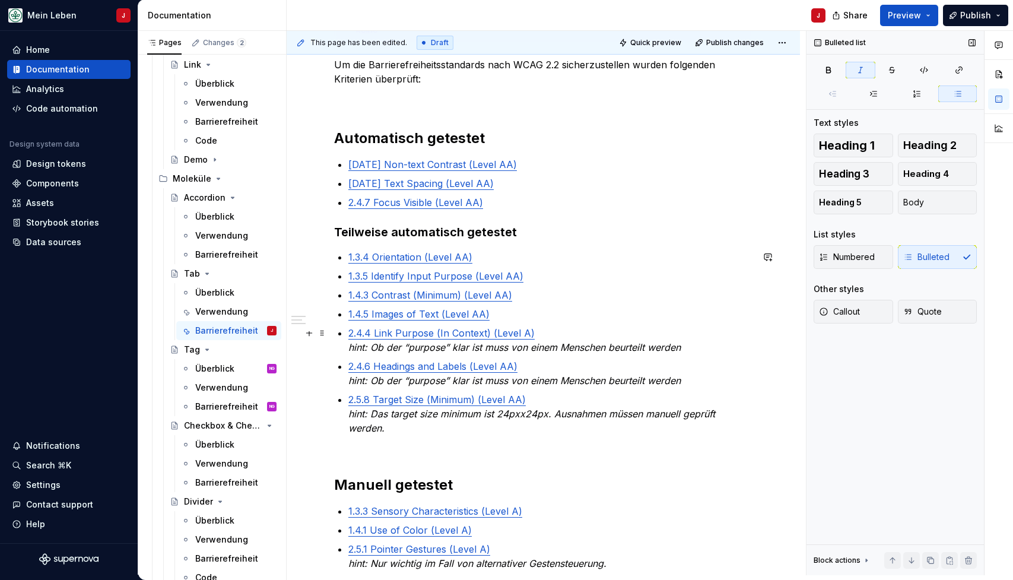
click at [664, 350] on em "hint: Ob der “purpose” klar ist muss von einem Menschen beurteilt werden" at bounding box center [514, 347] width 332 height 12
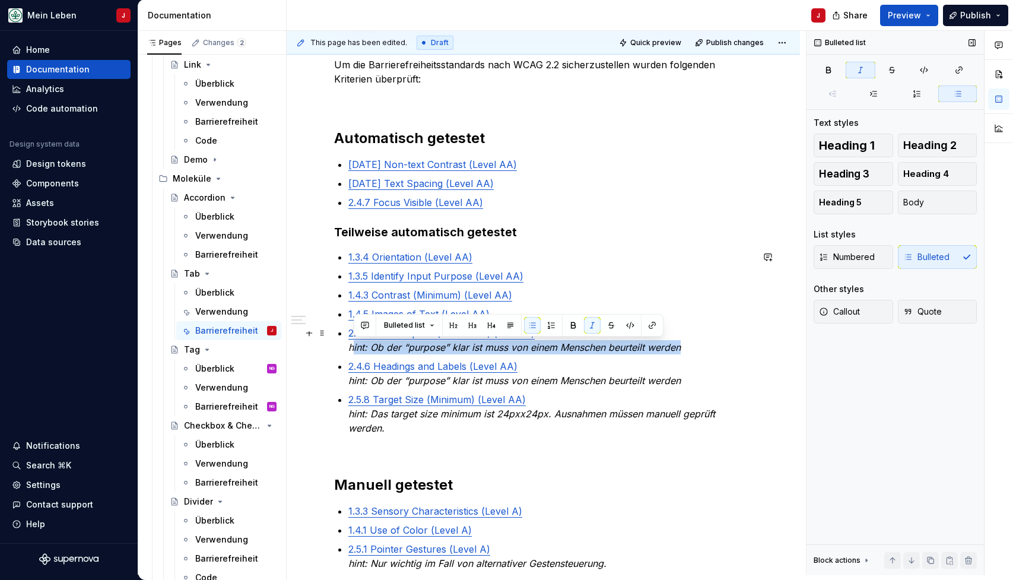
drag, startPoint x: 697, startPoint y: 350, endPoint x: 351, endPoint y: 347, distance: 346.1
click at [351, 347] on p "2.4.4 Link Purpose (In Context) (Level A) hint: Ob der “purpose” klar ist muss …" at bounding box center [550, 340] width 404 height 28
click at [351, 347] on em "hint: Ob der “purpose” klar ist muss von einem Menschen beurteilt werden" at bounding box center [514, 347] width 332 height 12
drag, startPoint x: 348, startPoint y: 347, endPoint x: 684, endPoint y: 349, distance: 335.4
click at [684, 349] on p "2.4.4 Link Purpose (In Context) (Level A) hint: Ob der “purpose” klar ist muss …" at bounding box center [550, 340] width 404 height 28
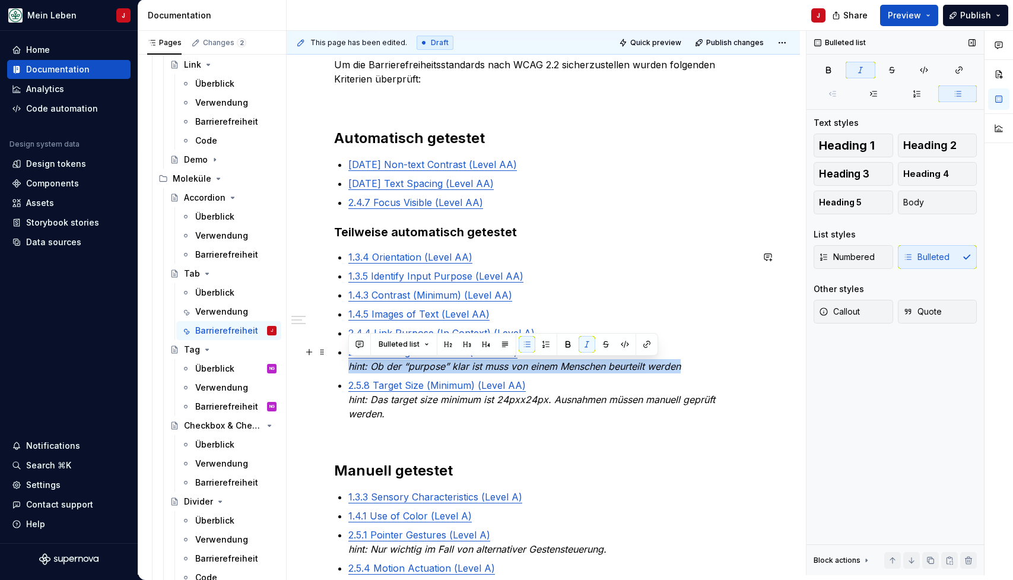
drag, startPoint x: 693, startPoint y: 368, endPoint x: 332, endPoint y: 369, distance: 360.9
click at [332, 369] on div "@BEN bitte noch DEV Checklist ergänzen, aktuell nur auf Basis Design Ticket, DE…" at bounding box center [543, 417] width 513 height 883
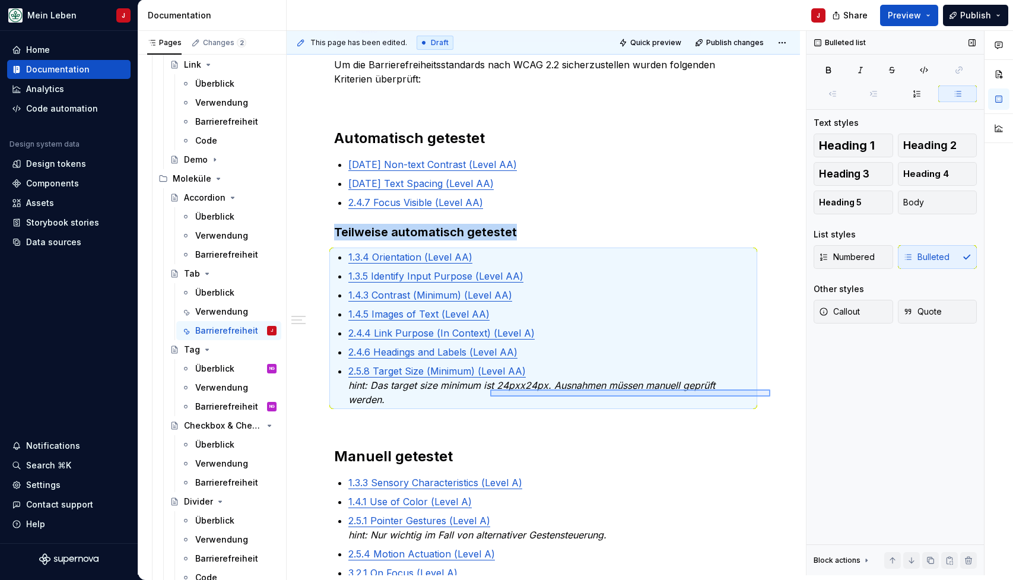
drag, startPoint x: 770, startPoint y: 389, endPoint x: 483, endPoint y: 396, distance: 287.4
click at [483, 396] on div "This page has been edited. Draft Quick preview Publish changes Tab Die Tab-Komp…" at bounding box center [546, 303] width 519 height 544
click at [547, 388] on em "hint: Das target size minimum ist 24pxx24px. Ausnahmen müssen manuell geprüft w…" at bounding box center [533, 392] width 370 height 26
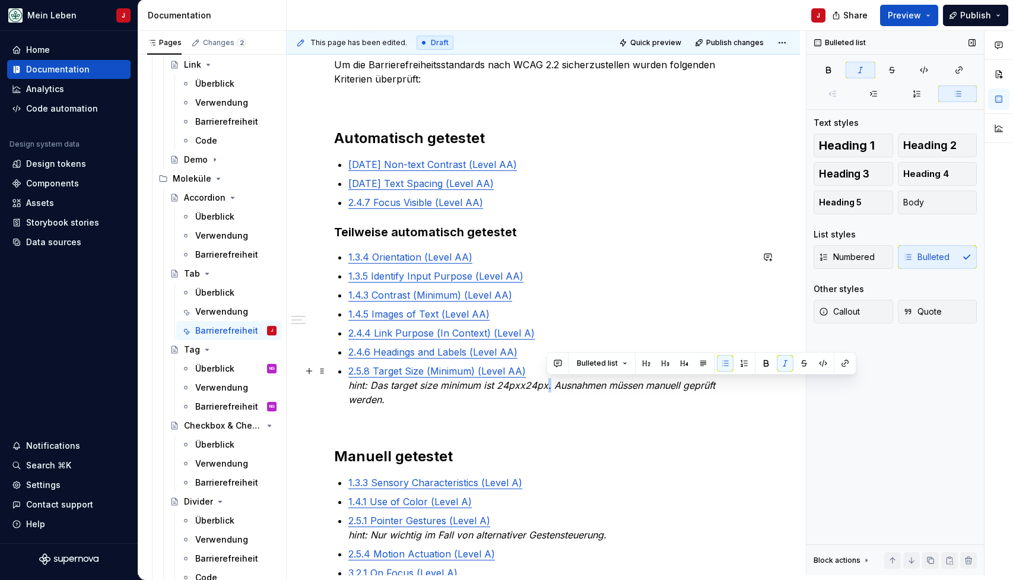
click at [547, 388] on em "hint: Das target size minimum ist 24pxx24px. Ausnahmen müssen manuell geprüft w…" at bounding box center [533, 392] width 370 height 26
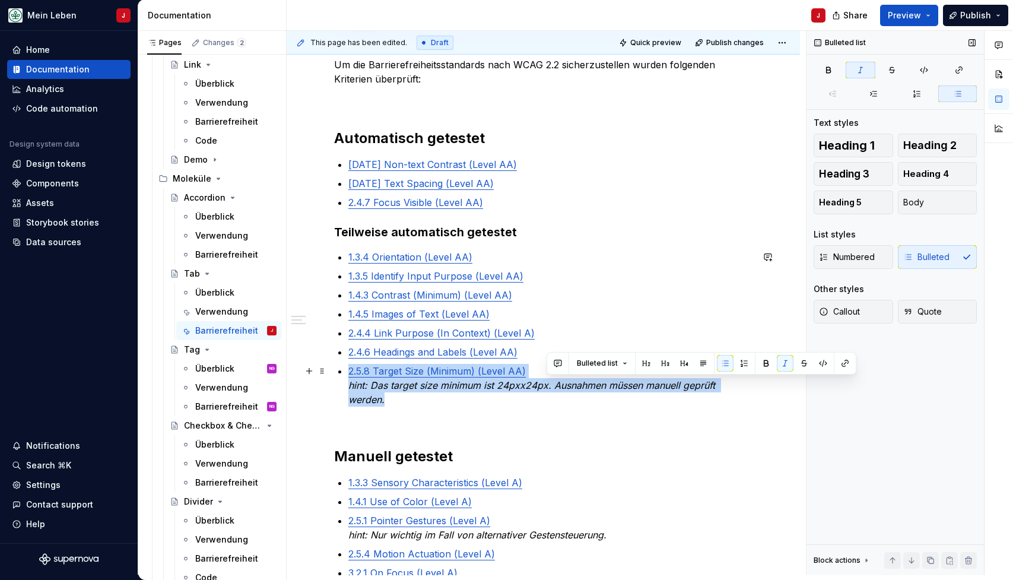
click at [547, 388] on em "hint: Das target size minimum ist 24pxx24px. Ausnahmen müssen manuell geprüft w…" at bounding box center [533, 392] width 370 height 26
click at [749, 356] on p "2.4.6 Headings and Labels (Level AA)" at bounding box center [550, 352] width 404 height 14
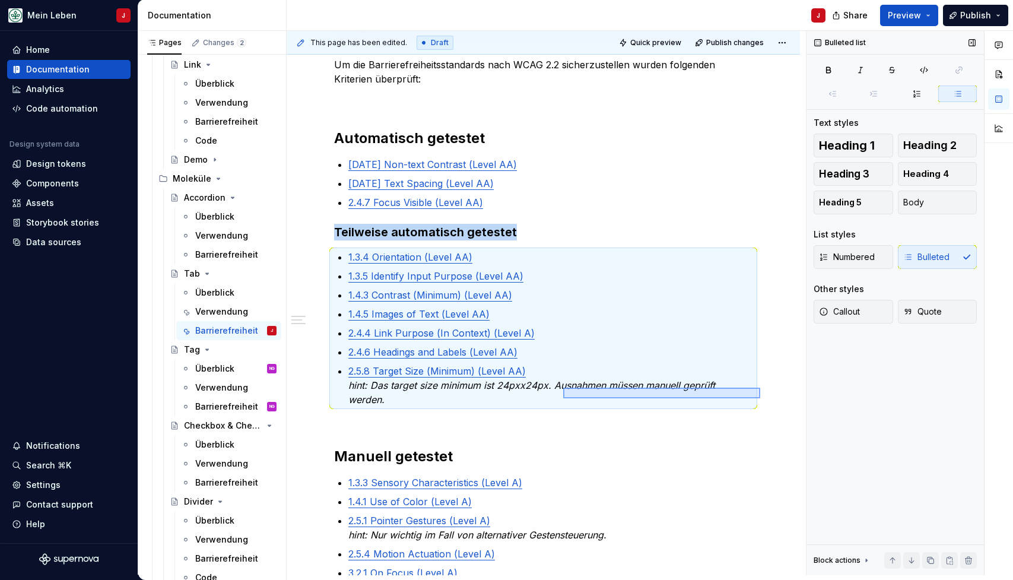
drag, startPoint x: 760, startPoint y: 388, endPoint x: 394, endPoint y: 381, distance: 366.9
click at [394, 381] on div "This page has been edited. Draft Quick preview Publish changes Tab Die Tab-Komp…" at bounding box center [546, 303] width 519 height 544
click at [472, 388] on em "hint: Das target size minimum ist 24pxx24px. Ausnahmen müssen manuell geprüft w…" at bounding box center [533, 392] width 370 height 26
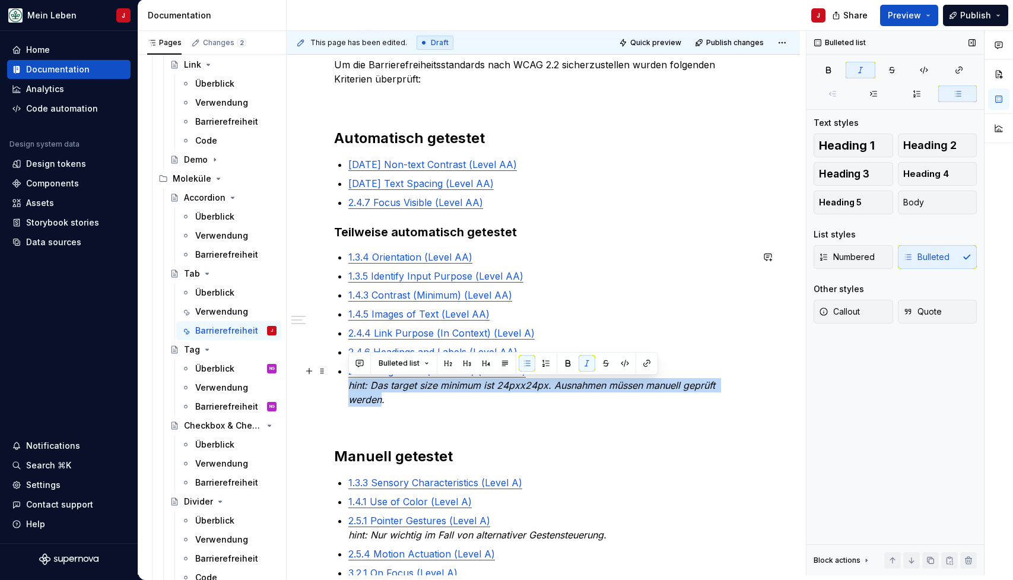
drag, startPoint x: 754, startPoint y: 385, endPoint x: 348, endPoint y: 388, distance: 405.4
click at [348, 388] on em "hint: Das target size minimum ist 24pxx24px. Ausnahmen müssen manuell geprüft w…" at bounding box center [533, 392] width 370 height 26
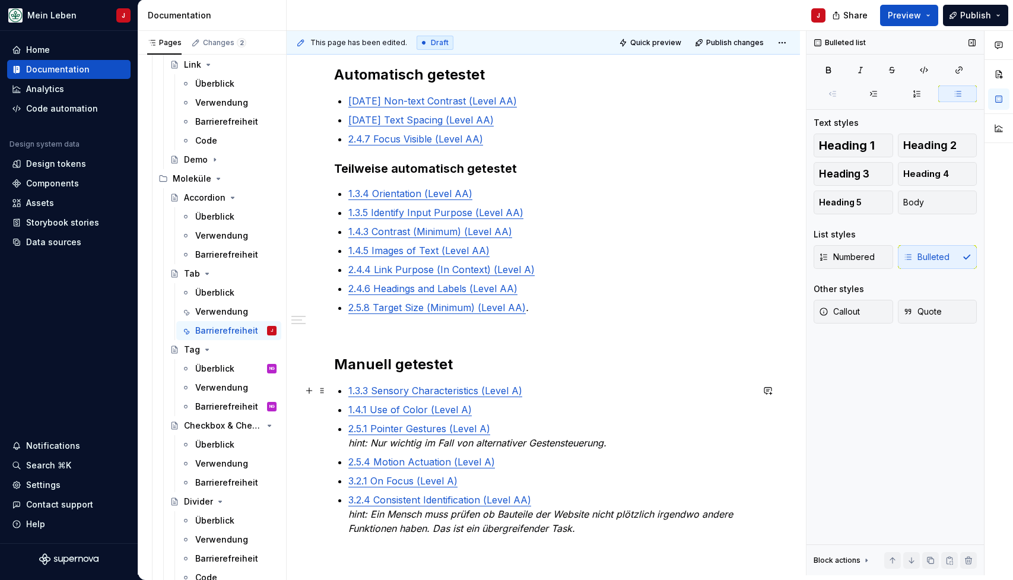
scroll to position [319, 0]
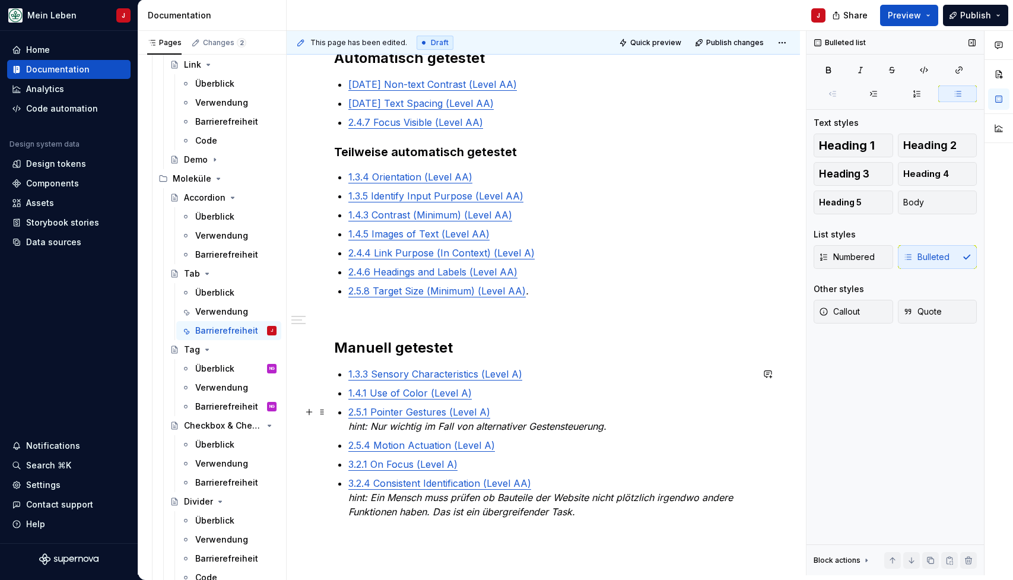
click at [578, 423] on em "hint: Nur wichtig im Fall von alternativer Gestensteuerung." at bounding box center [477, 426] width 258 height 12
click at [621, 425] on p "2.5.1 Pointer Gestures (Level A) hint: Nur wichtig im Fall von alternativer Ges…" at bounding box center [550, 419] width 404 height 28
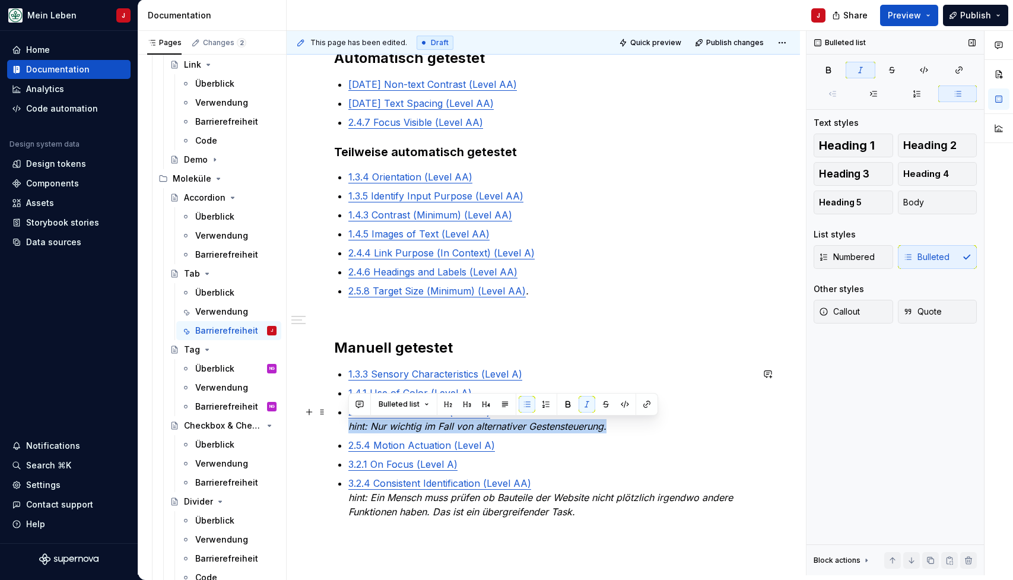
drag, startPoint x: 627, startPoint y: 425, endPoint x: 350, endPoint y: 429, distance: 277.2
click at [350, 429] on p "2.5.1 Pointer Gestures (Level A) hint: Nur wichtig im Fall von alternativer Ges…" at bounding box center [550, 419] width 404 height 28
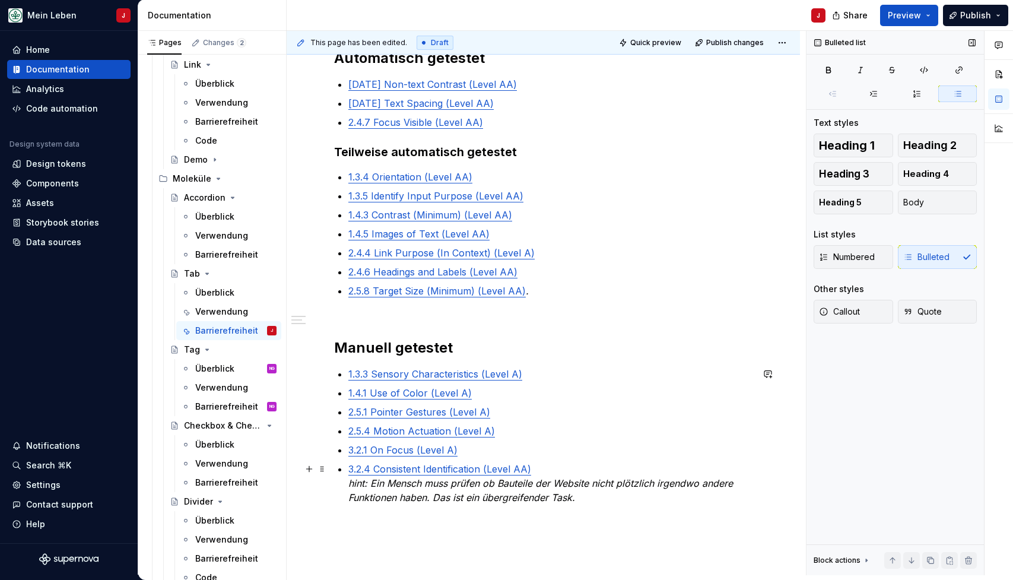
click at [578, 494] on p "3.2.4 Consistent Identification (Level AA) hint: Ein [PERSON_NAME] muss prüfen …" at bounding box center [550, 483] width 404 height 43
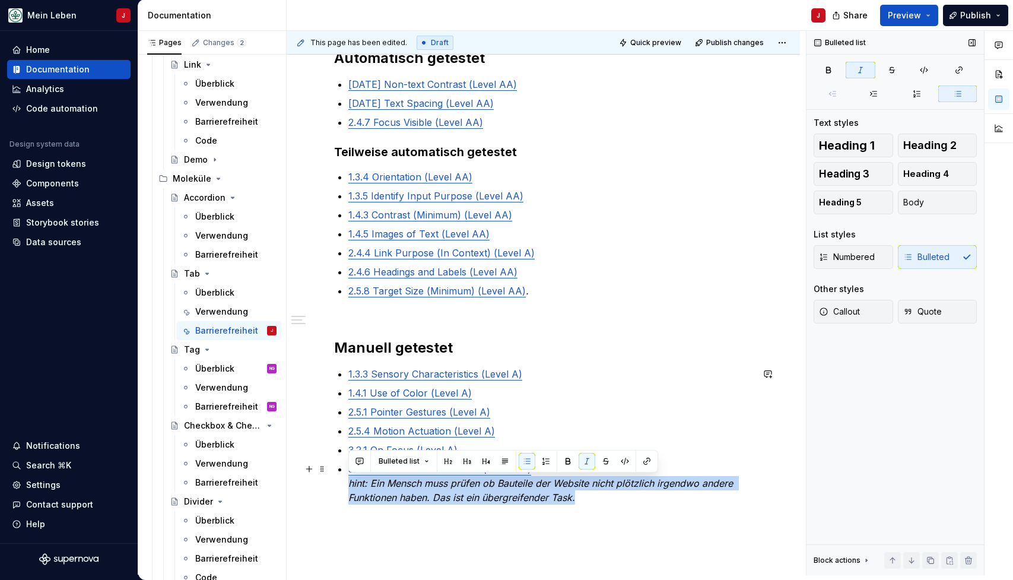
drag, startPoint x: 585, startPoint y: 499, endPoint x: 342, endPoint y: 489, distance: 243.6
click at [342, 489] on div "@BEN bitte noch DEV Checklist ergänzen, aktuell nur auf Basis Design Ticket, DE…" at bounding box center [543, 228] width 418 height 609
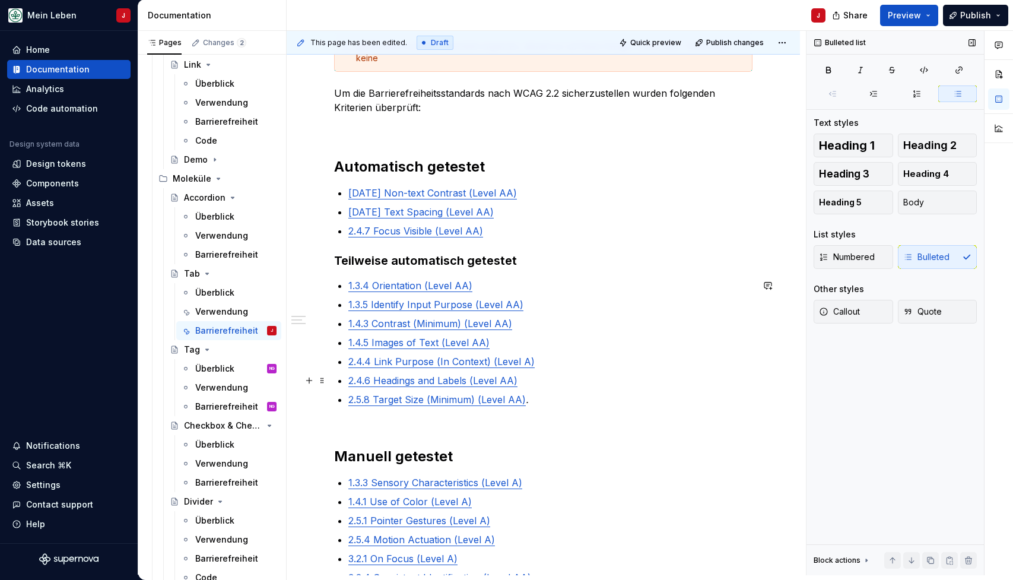
scroll to position [228, 0]
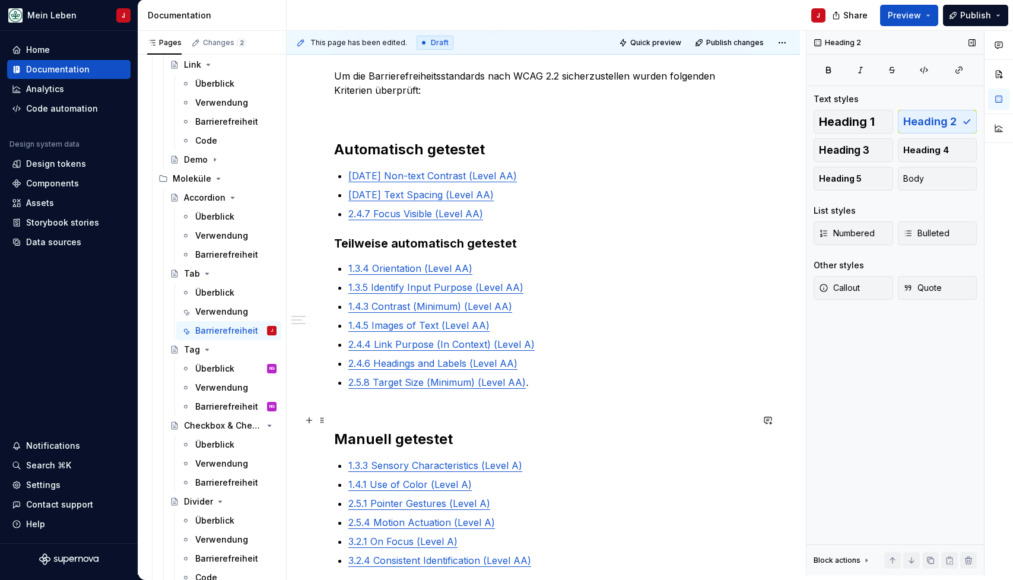
click at [335, 418] on h2 "Manuell getestet" at bounding box center [543, 430] width 418 height 38
click at [351, 400] on div "@BEN bitte noch DEV Checklist ergänzen, aktuell nur auf Basis Design Ticket, DE…" at bounding box center [543, 305] width 418 height 581
click at [351, 399] on div "@BEN bitte noch DEV Checklist ergänzen, aktuell nur auf Basis Design Ticket, DE…" at bounding box center [543, 305] width 418 height 581
click at [353, 234] on div "@BEN bitte noch DEV Checklist ergänzen, aktuell nur auf Basis Design Ticket, DE…" at bounding box center [543, 305] width 418 height 581
click at [516, 211] on p "2.4.7 Focus Visible (Level AA)" at bounding box center [550, 214] width 404 height 14
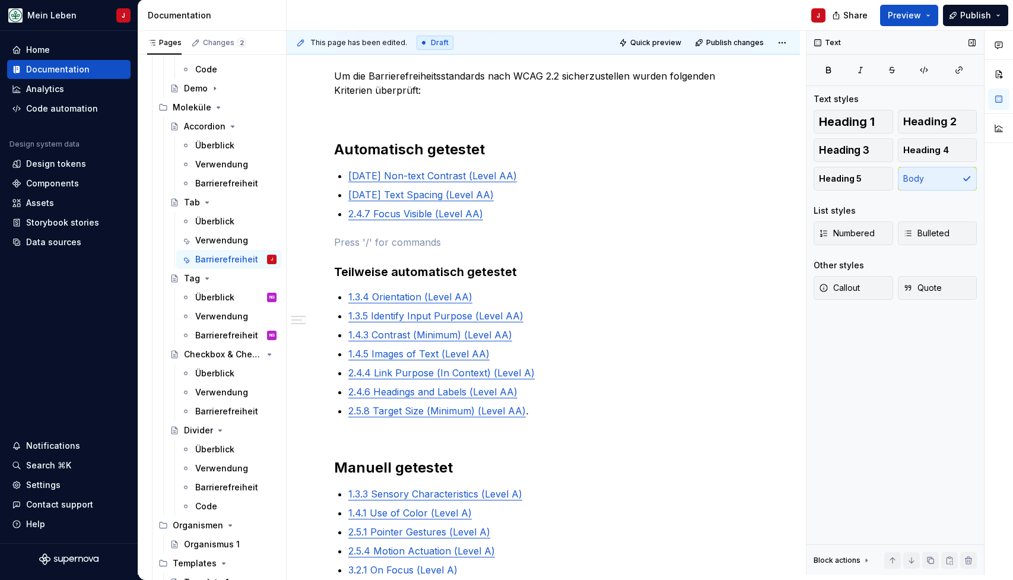
scroll to position [689, 0]
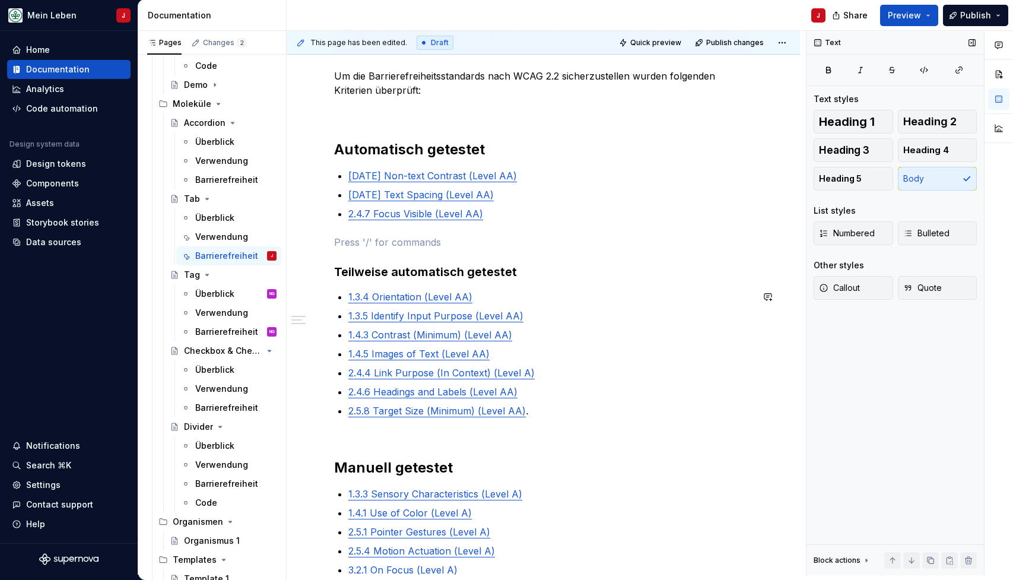
click at [375, 421] on div "@BEN bitte noch DEV Checklist ergänzen, aktuell nur auf Basis Design Ticket, DE…" at bounding box center [543, 319] width 418 height 609
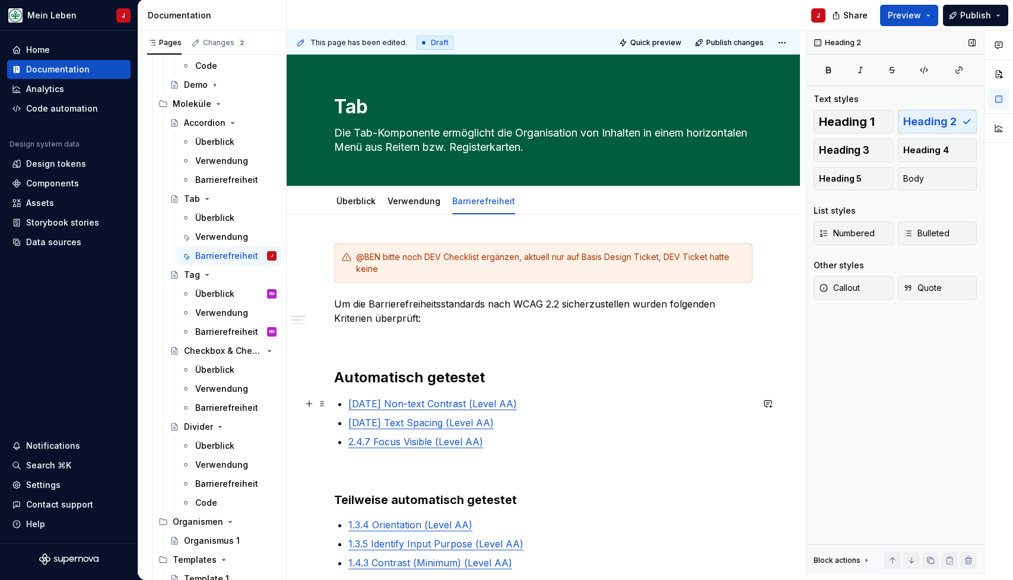
scroll to position [0, 0]
click at [414, 256] on div "@BEN bitte noch DEV Checklist ergänzen, aktuell nur auf Basis Design Ticket, DE…" at bounding box center [550, 263] width 389 height 24
click at [433, 336] on p at bounding box center [543, 339] width 418 height 14
type textarea "*"
